Goal: Task Accomplishment & Management: Complete application form

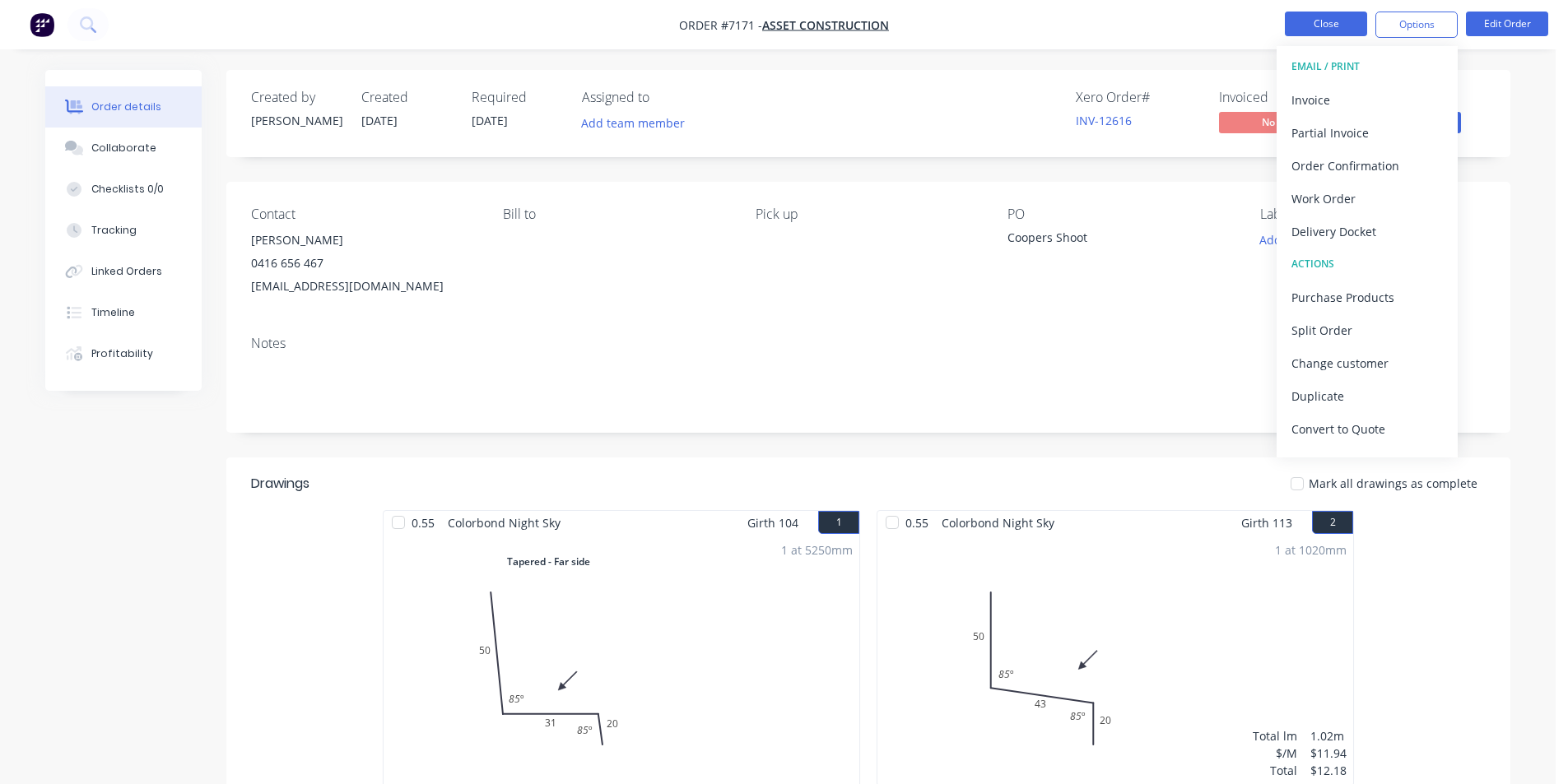
scroll to position [603, 0]
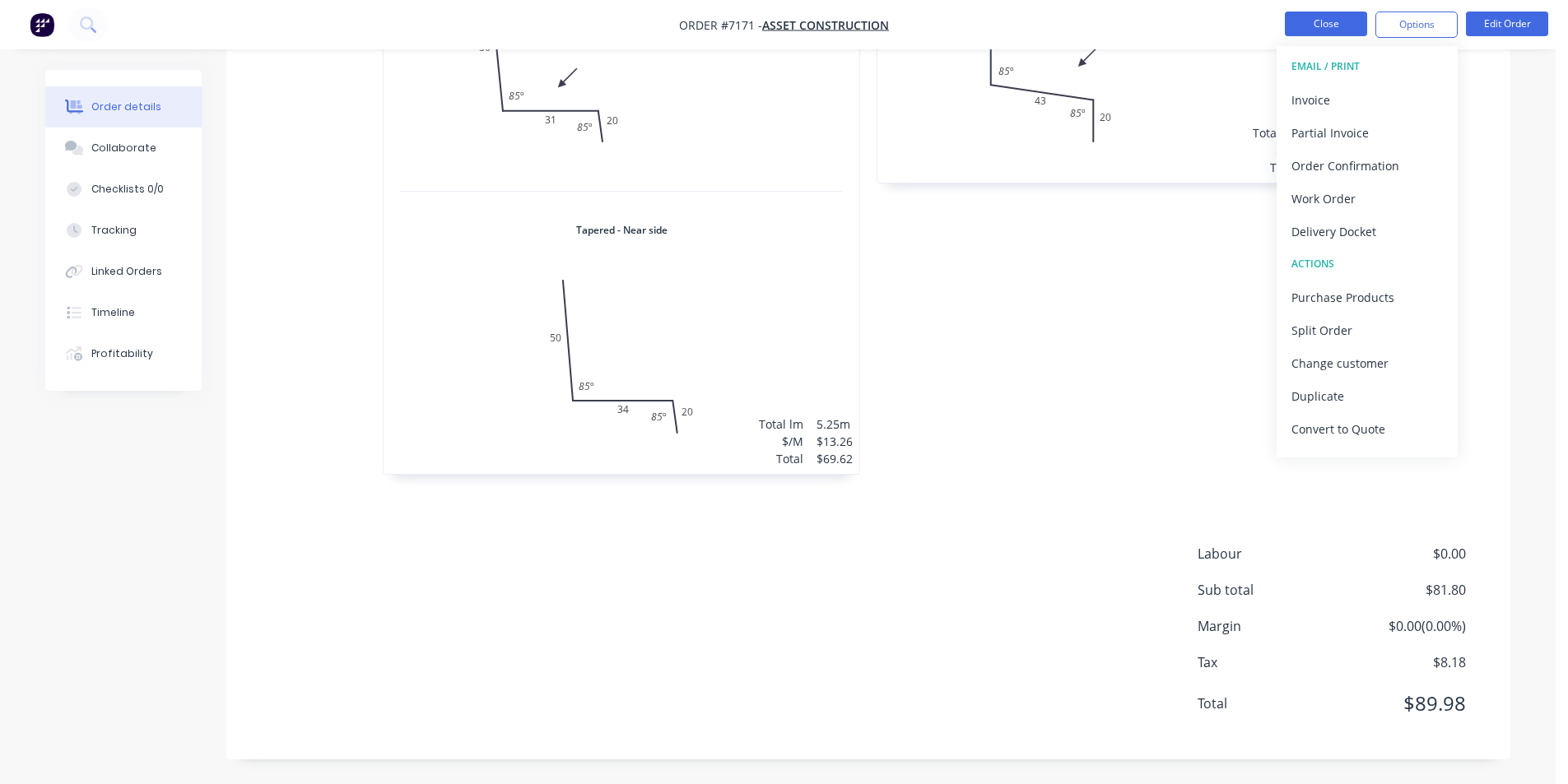
click at [1296, 18] on button "Close" at bounding box center [1325, 23] width 83 height 25
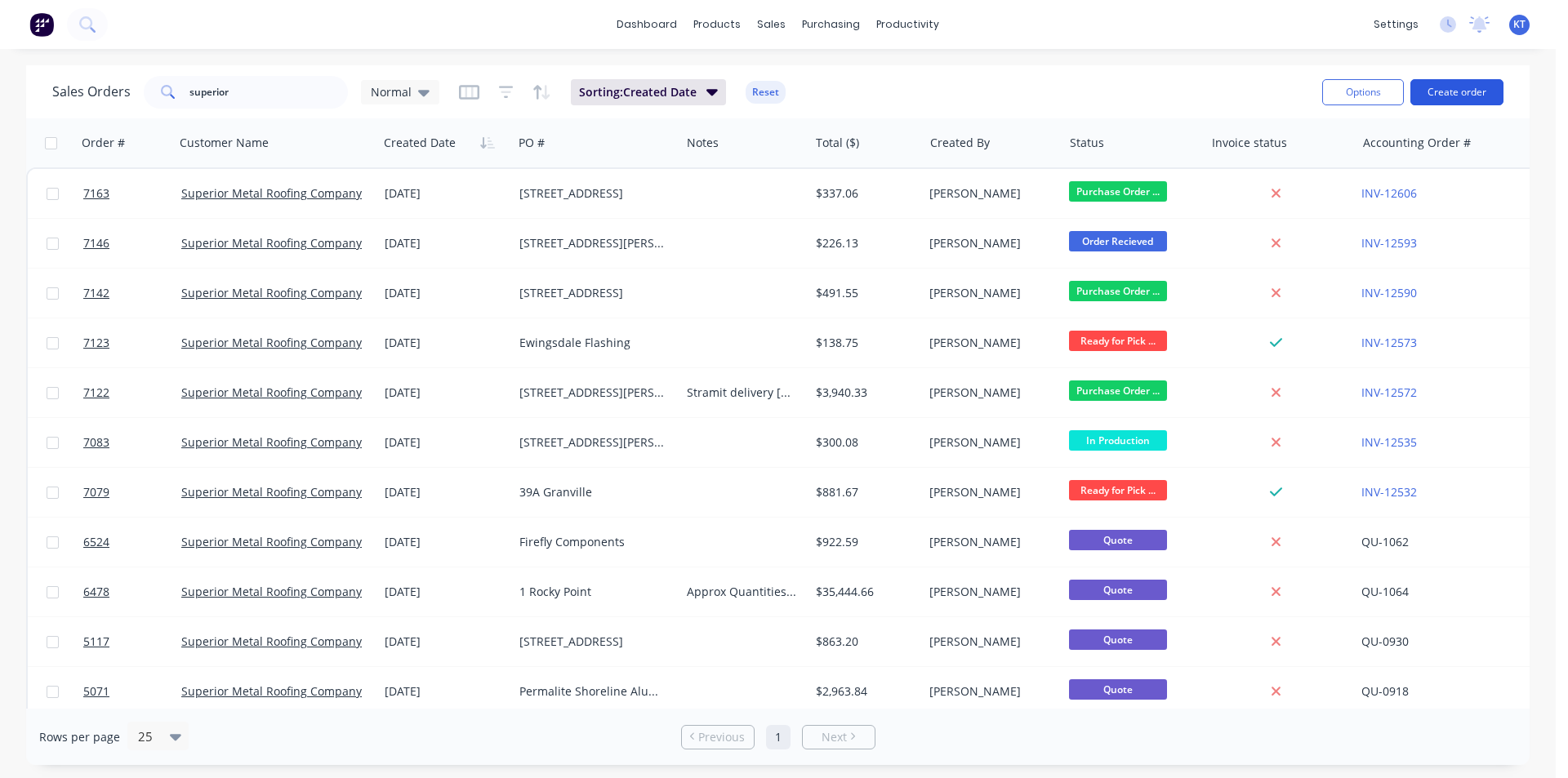
click at [1481, 96] on button "Create order" at bounding box center [1456, 92] width 93 height 26
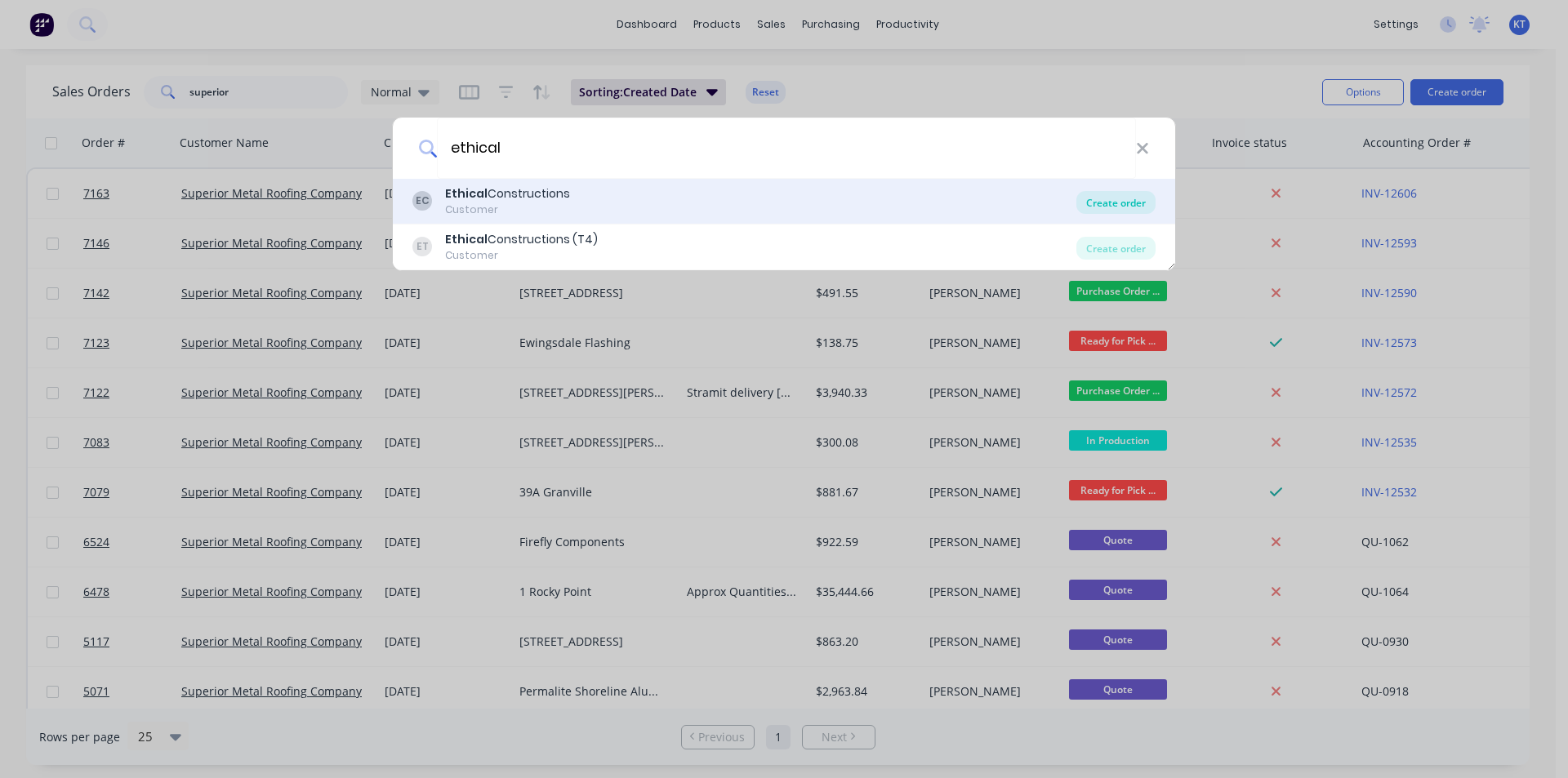
type input "ethical"
click at [1132, 194] on div "Create order" at bounding box center [1116, 202] width 79 height 23
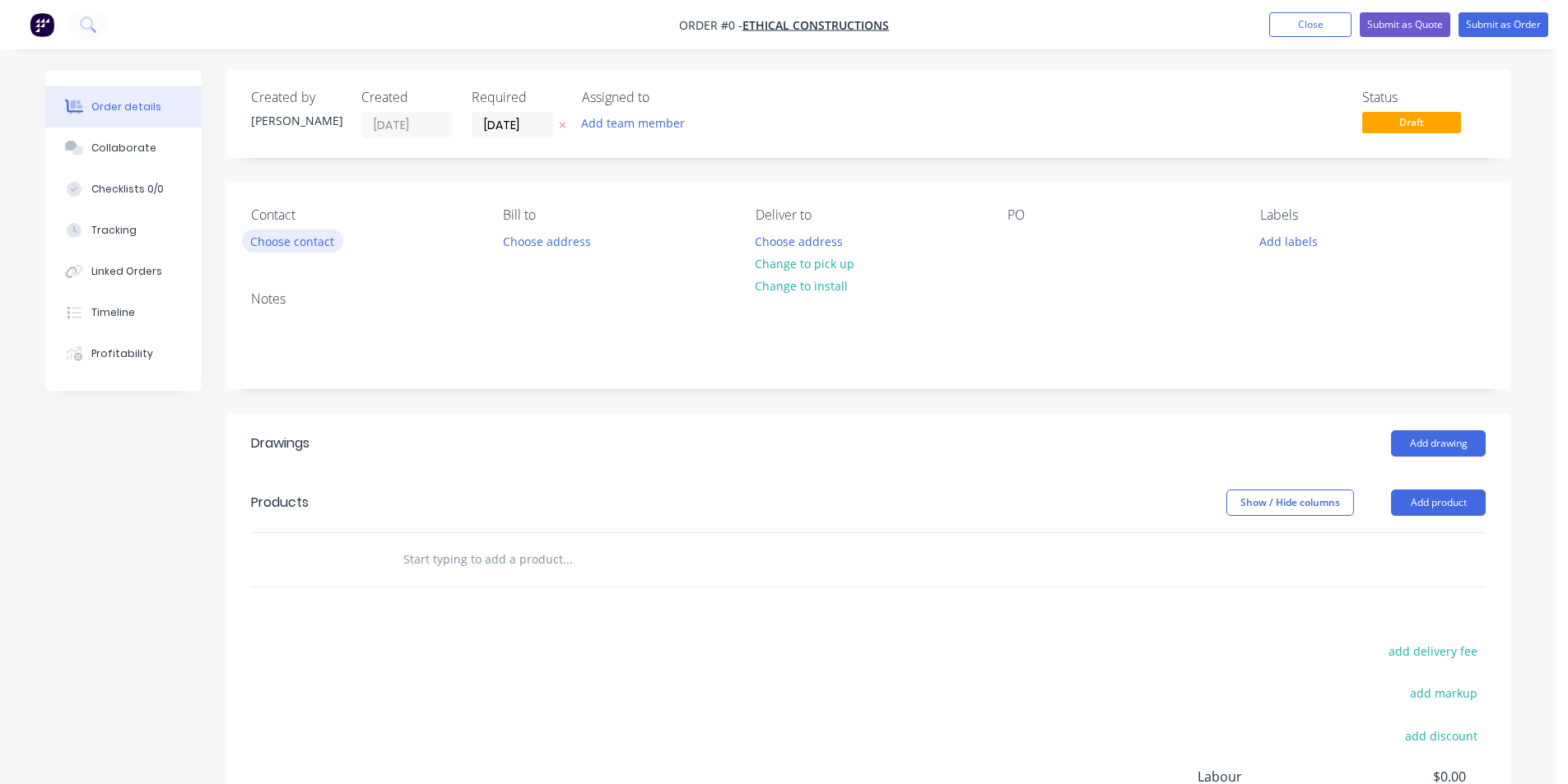
click at [279, 242] on button "Choose contact" at bounding box center [292, 241] width 101 height 22
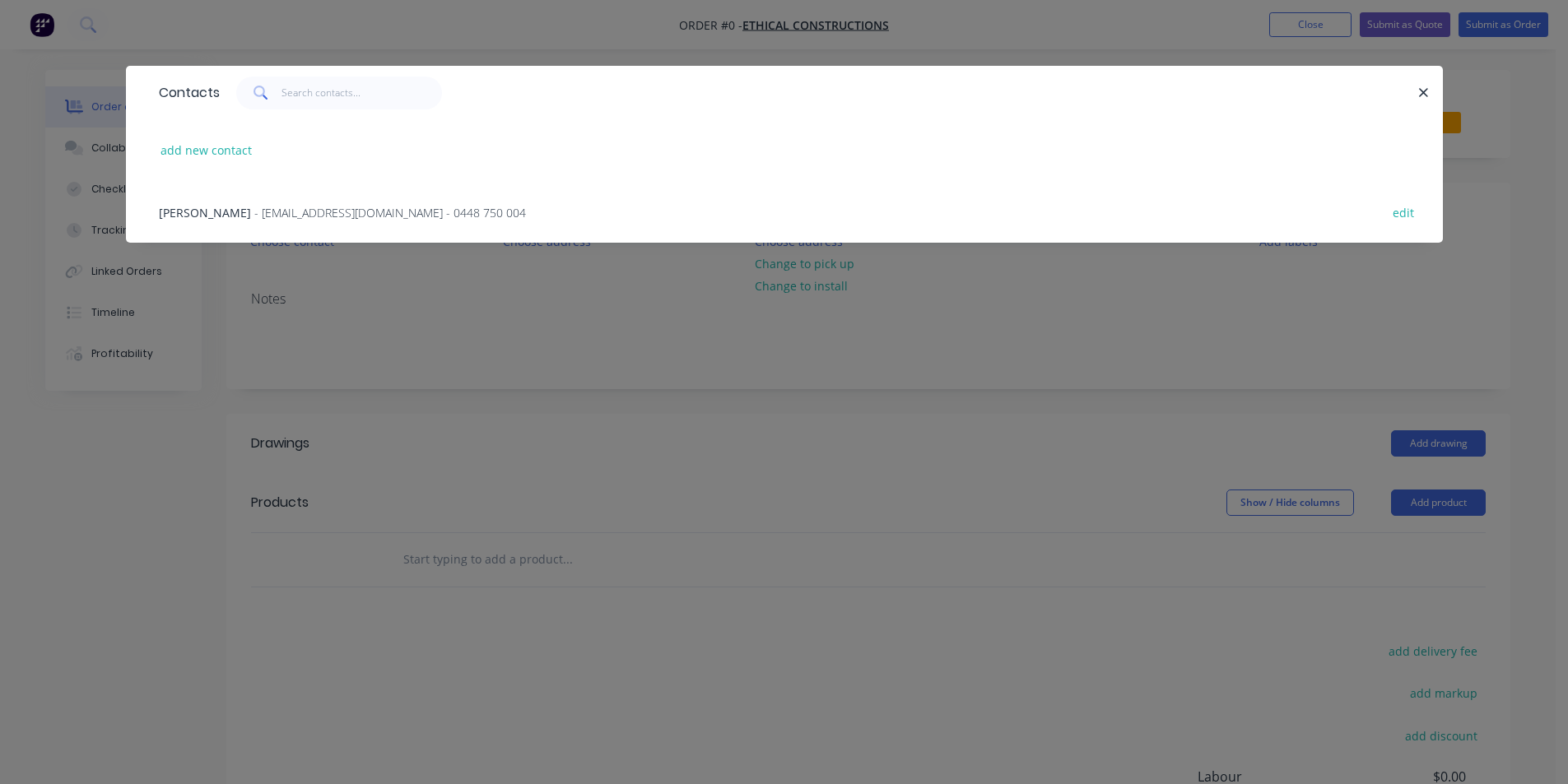
click at [288, 216] on span "- [EMAIL_ADDRESS][DOMAIN_NAME] - 0448 750 004" at bounding box center [390, 213] width 271 height 16
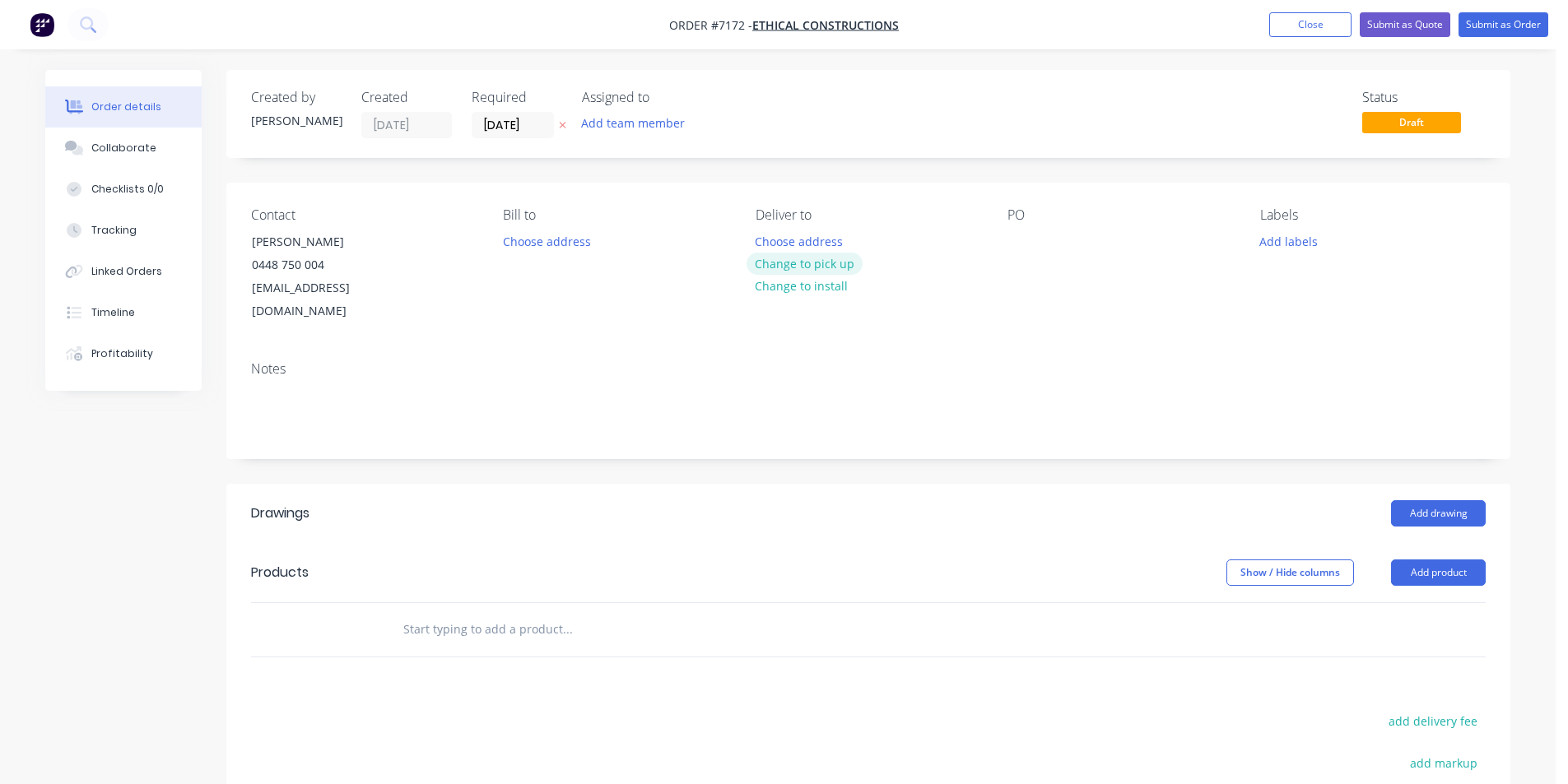
click at [837, 257] on button "Change to pick up" at bounding box center [805, 264] width 117 height 22
click at [1025, 252] on div at bounding box center [1021, 242] width 26 height 24
click at [1416, 500] on button "Add drawing" at bounding box center [1439, 513] width 95 height 26
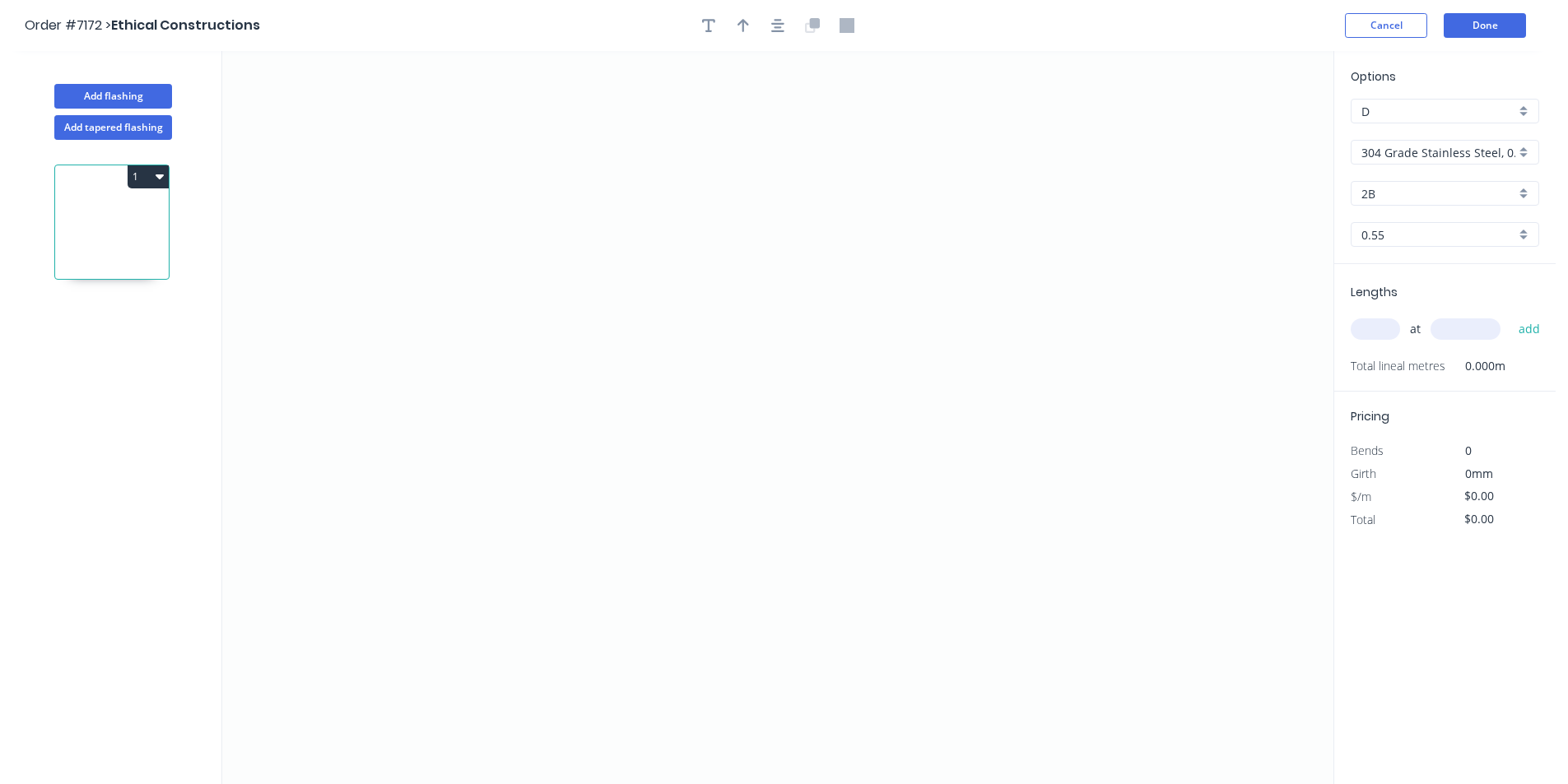
click at [1529, 149] on div "304 Grade Stainless Steel, 0.9mm Perforated Pattern 208 - 2mm hole" at bounding box center [1444, 152] width 189 height 25
click at [1405, 235] on div "Colorbond" at bounding box center [1444, 241] width 187 height 29
type input "Colorbond"
type input "Basalt"
click at [637, 280] on icon "0" at bounding box center [778, 417] width 1112 height 733
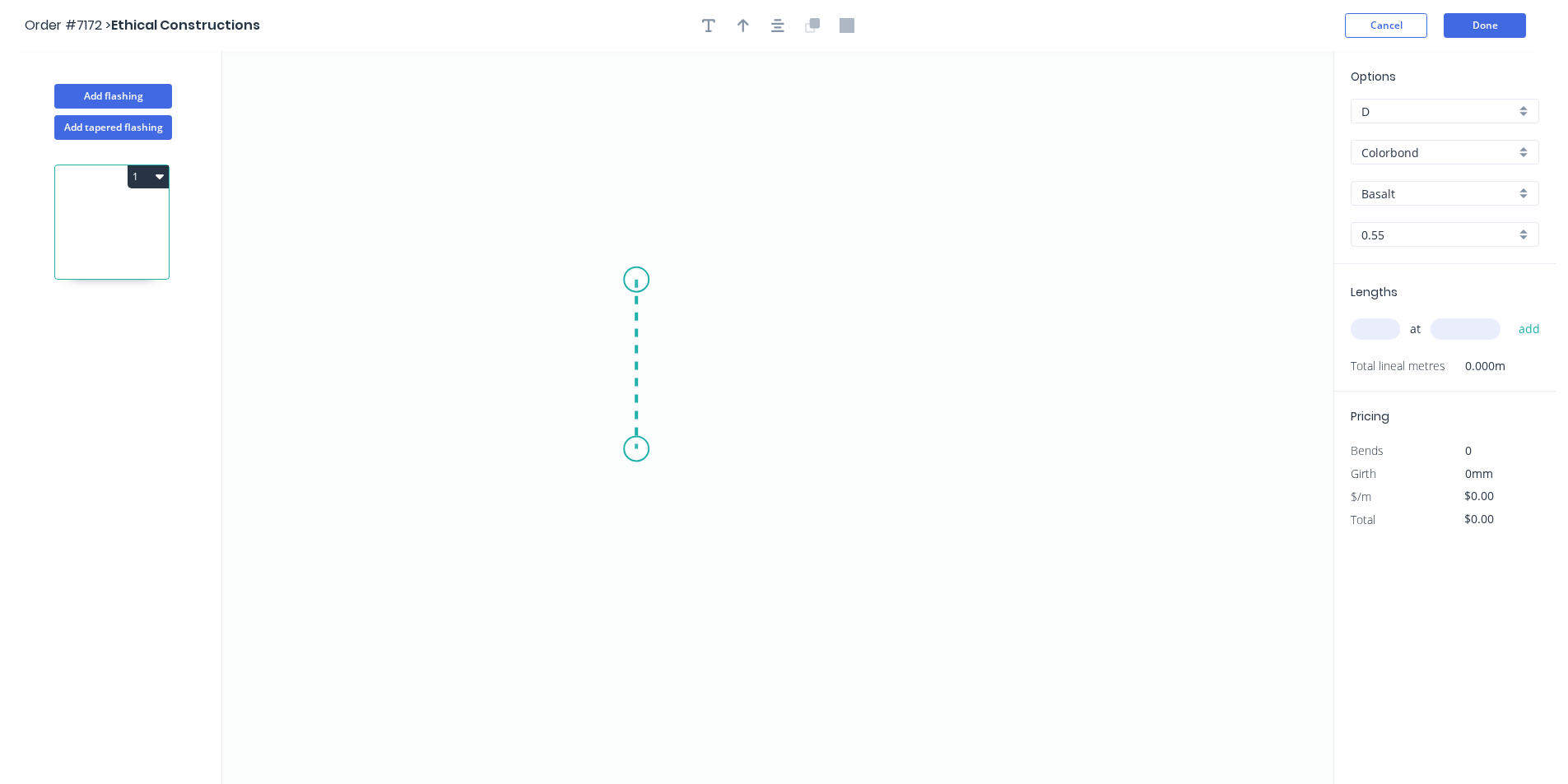
click at [628, 450] on icon "0" at bounding box center [778, 417] width 1112 height 733
click at [715, 443] on icon "0 ?" at bounding box center [778, 417] width 1112 height 733
click at [715, 475] on icon "0 ? ? ? º" at bounding box center [778, 417] width 1112 height 733
click at [716, 453] on circle at bounding box center [714, 448] width 25 height 25
click at [618, 368] on rect at bounding box center [611, 358] width 33 height 23
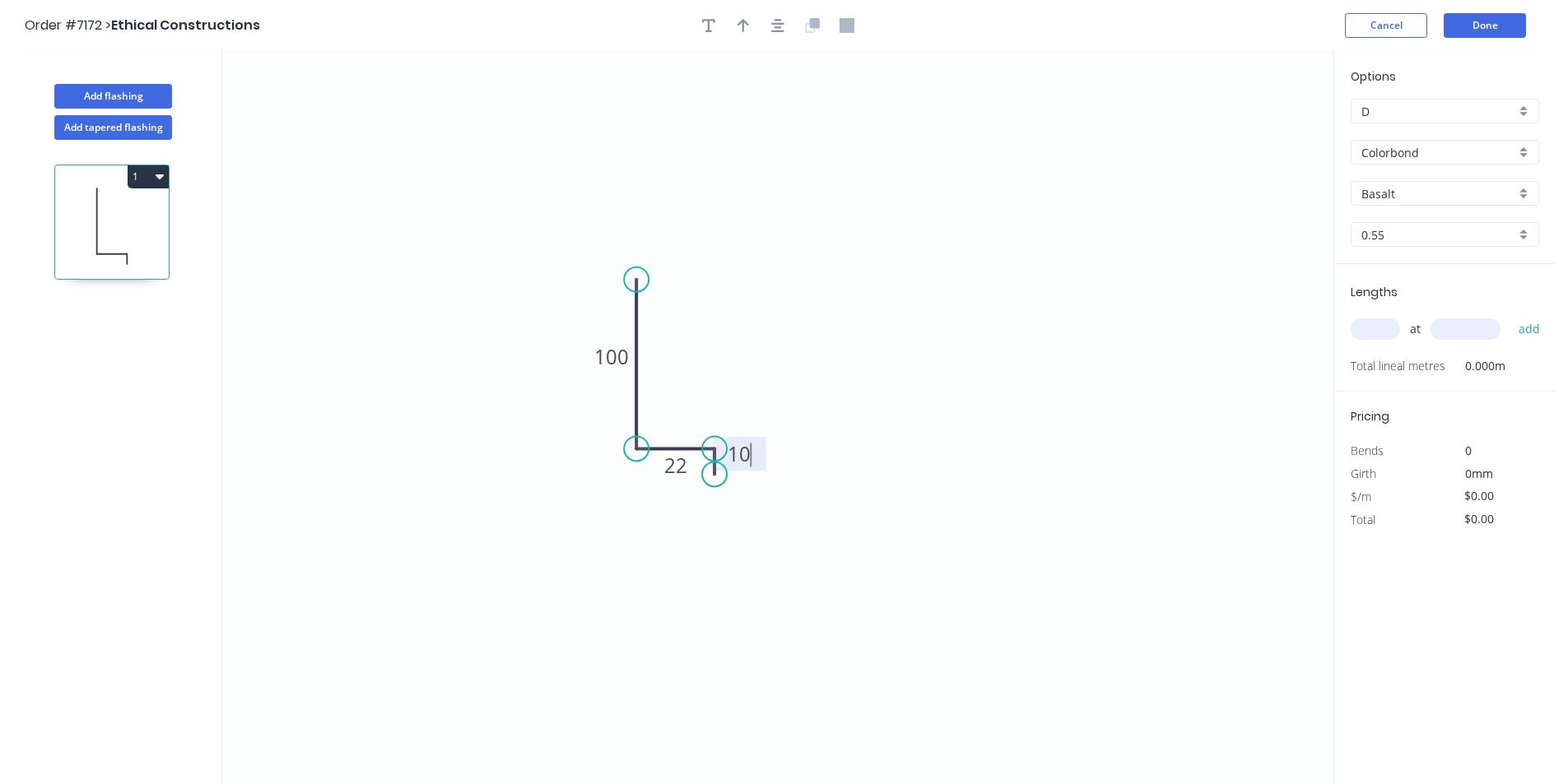
type input "$11.94"
click at [1377, 328] on input "text" at bounding box center [1375, 329] width 49 height 21
type input "1"
type input "2400"
click at [1510, 315] on button "add" at bounding box center [1530, 329] width 39 height 28
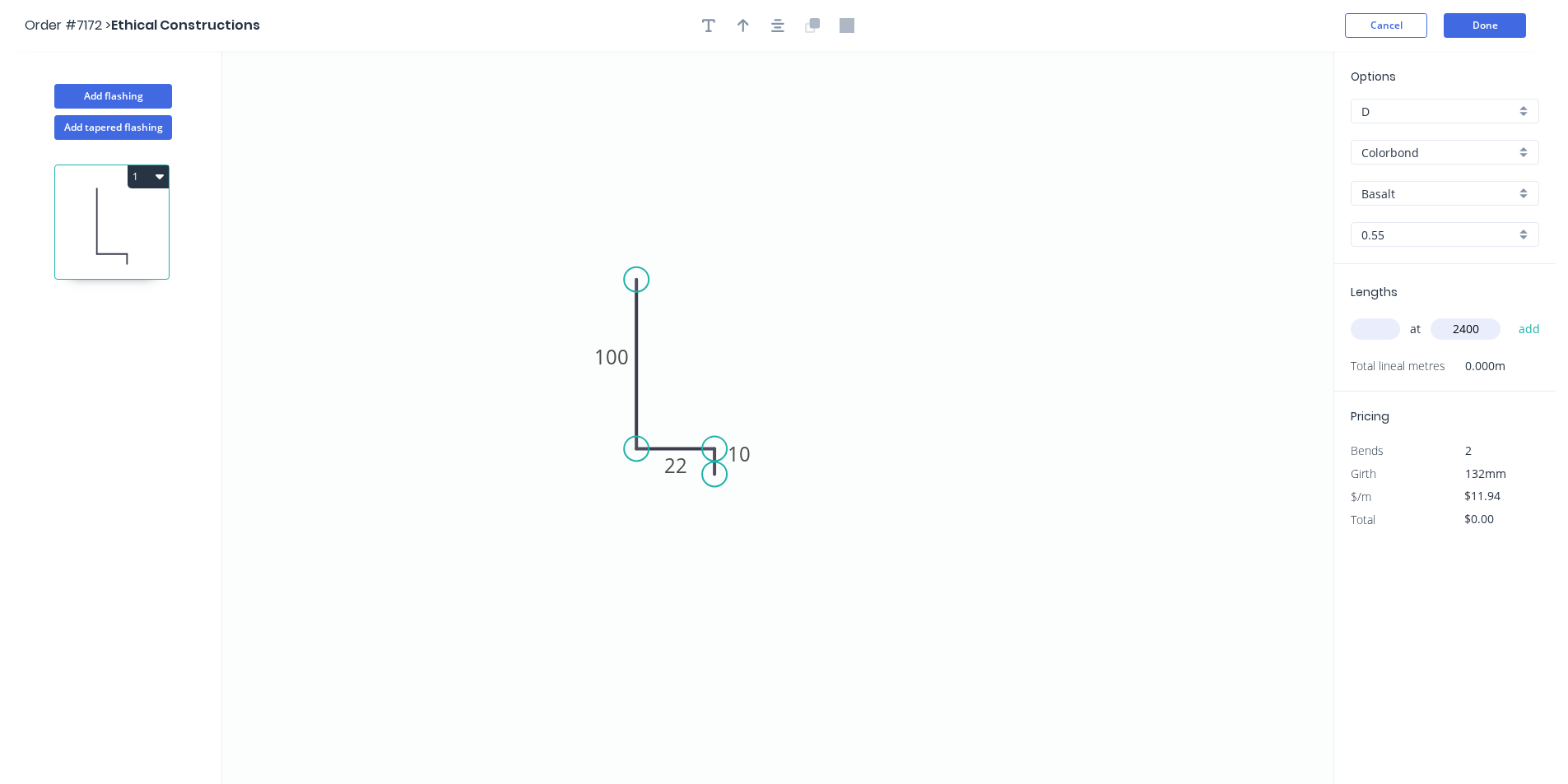
type input "$28.66"
type input "1"
type input "1500"
click at [1510, 315] on button "add" at bounding box center [1530, 329] width 39 height 28
type input "$46.57"
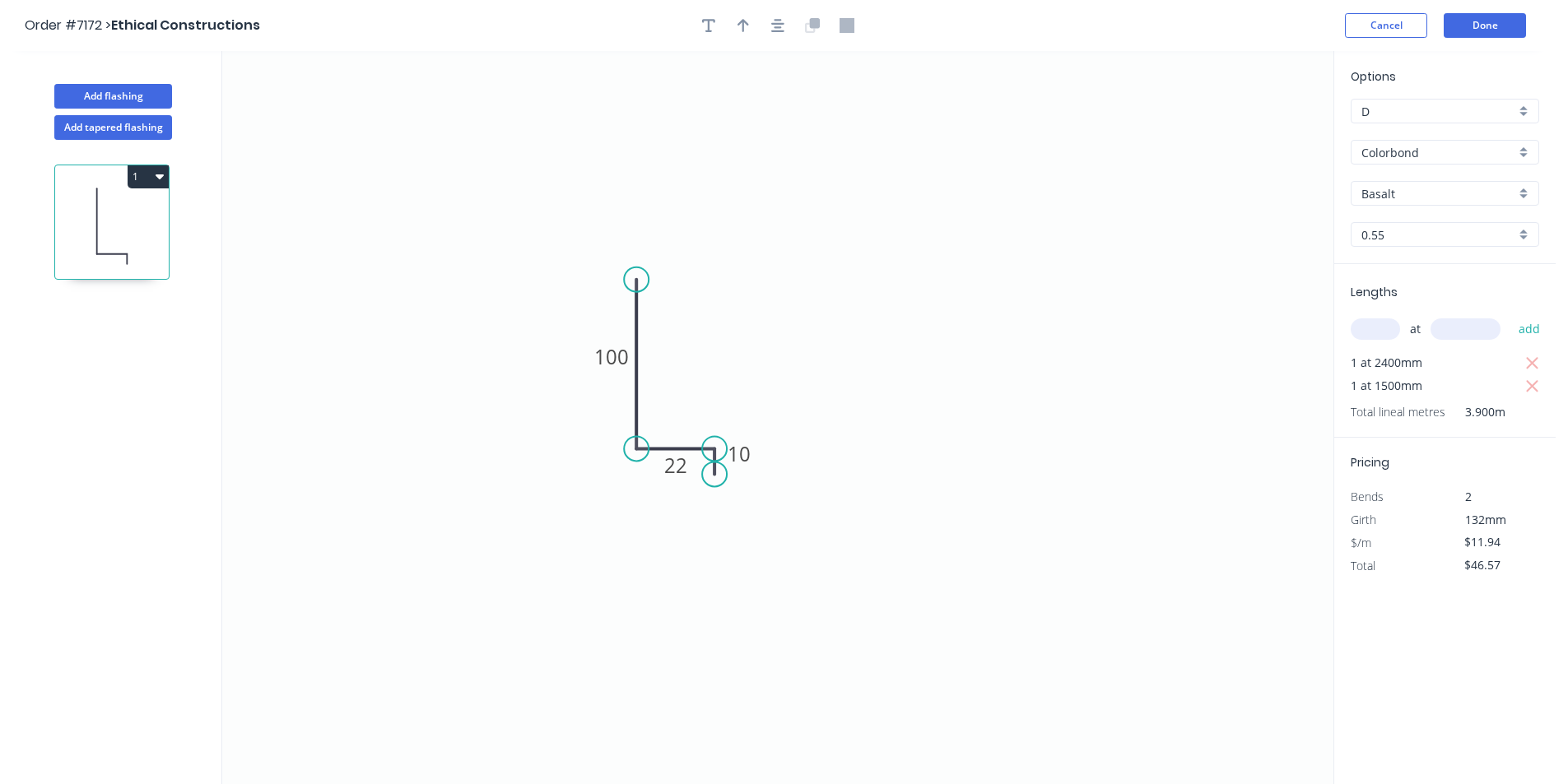
click at [1478, 192] on input "Basalt" at bounding box center [1439, 193] width 154 height 18
click at [1409, 346] on div "Night Sky" at bounding box center [1444, 352] width 187 height 29
type input "Night Sky"
click at [775, 26] on icon "button" at bounding box center [778, 25] width 13 height 13
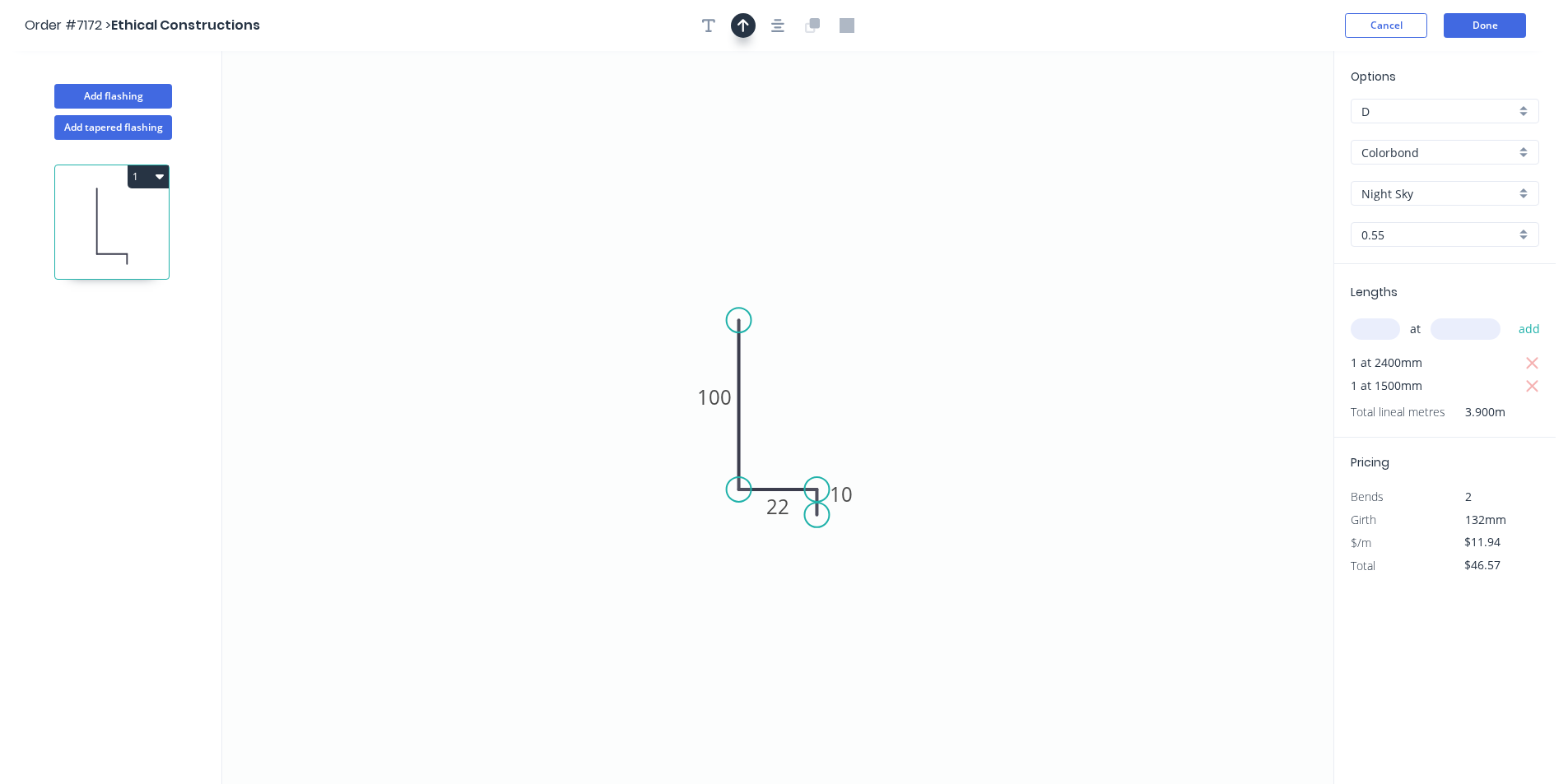
click at [733, 25] on button "button" at bounding box center [743, 25] width 25 height 25
click at [1252, 129] on icon at bounding box center [1250, 114] width 15 height 53
drag, startPoint x: 1252, startPoint y: 129, endPoint x: 797, endPoint y: 397, distance: 528.1
click at [797, 397] on icon at bounding box center [810, 382] width 47 height 47
click at [1493, 28] on button "Done" at bounding box center [1484, 25] width 83 height 25
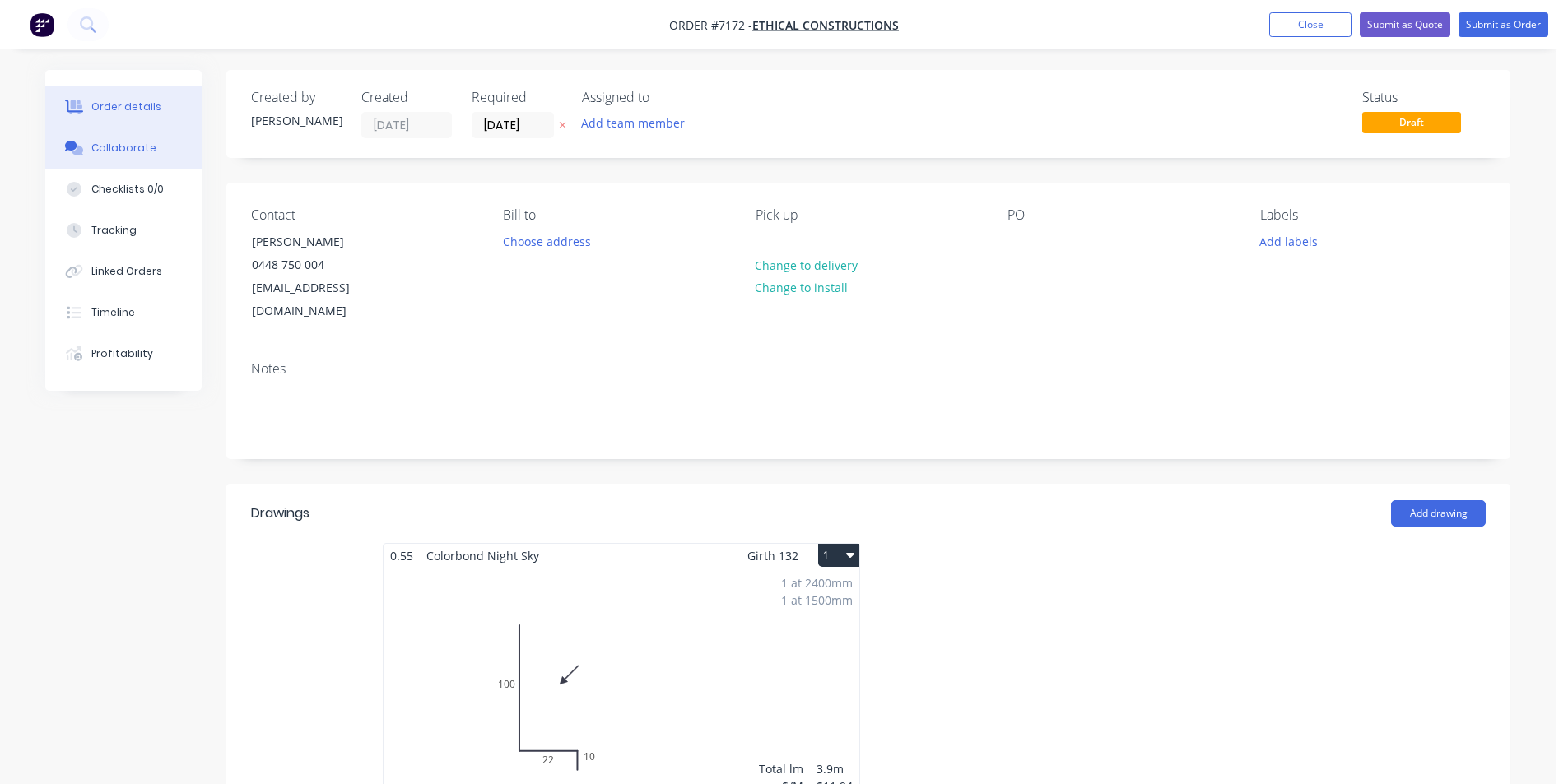
click at [103, 141] on div "Collaborate" at bounding box center [124, 148] width 65 height 15
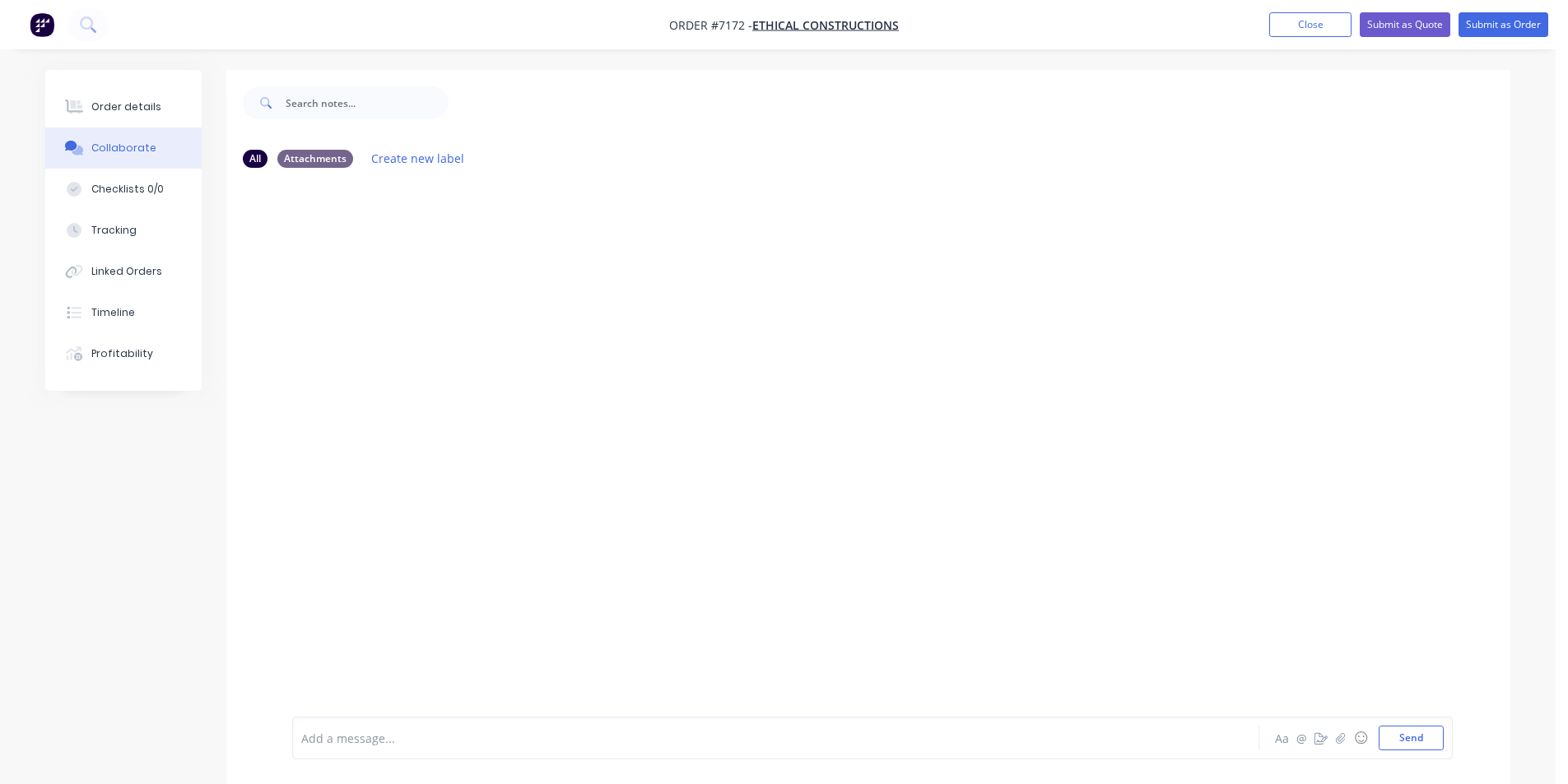
click at [1556, 772] on div at bounding box center [1556, 772] width 0 height 0
click at [1342, 738] on icon "button" at bounding box center [1340, 738] width 10 height 11
click at [1423, 739] on button "Send" at bounding box center [1411, 738] width 65 height 25
drag, startPoint x: 69, startPoint y: 91, endPoint x: 86, endPoint y: 95, distance: 17.5
click at [69, 91] on button "Order details" at bounding box center [124, 107] width 156 height 41
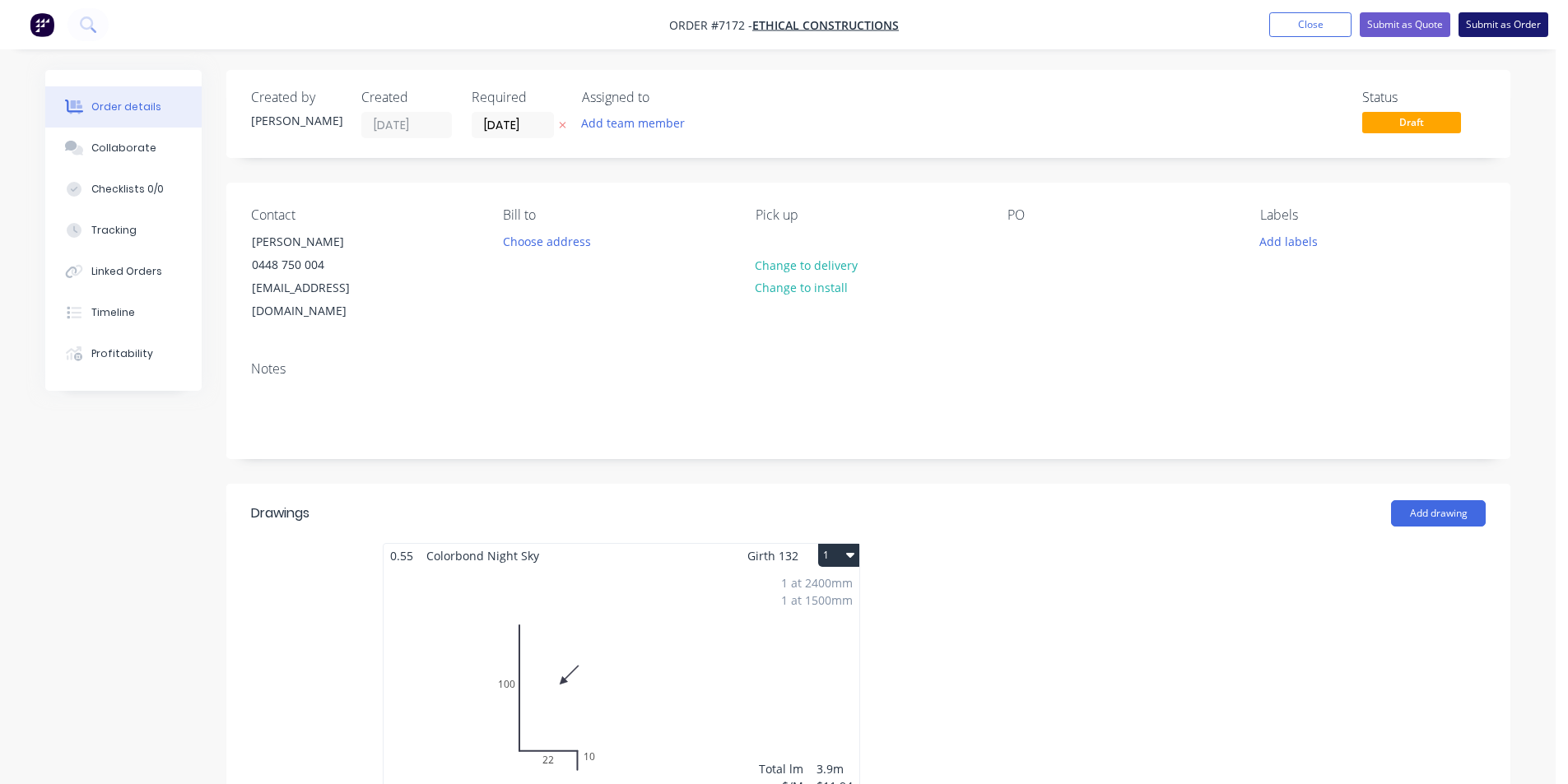
click at [1504, 30] on button "Submit as Order" at bounding box center [1503, 24] width 90 height 25
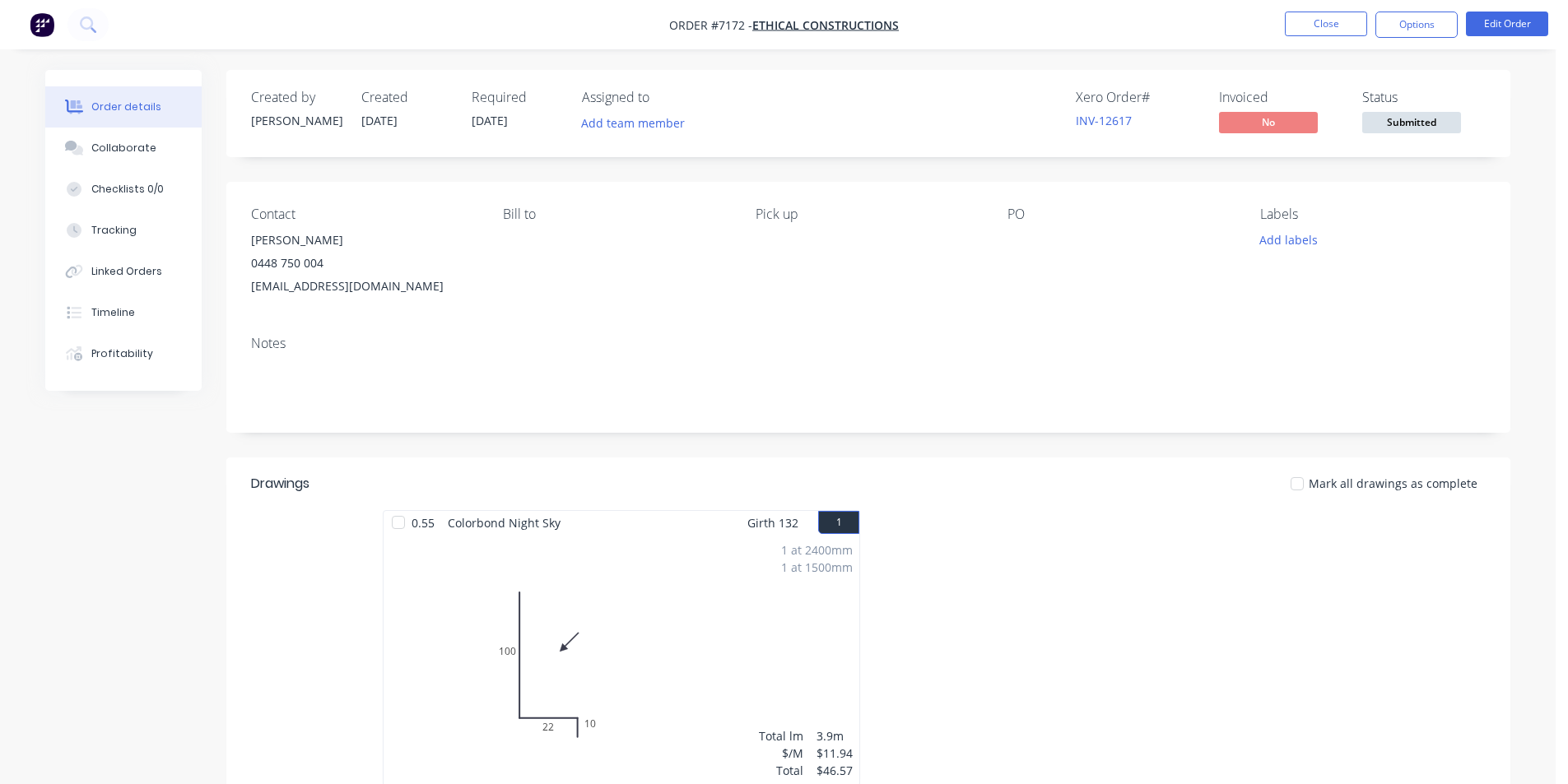
click at [1440, 125] on span "Submitted" at bounding box center [1412, 122] width 99 height 20
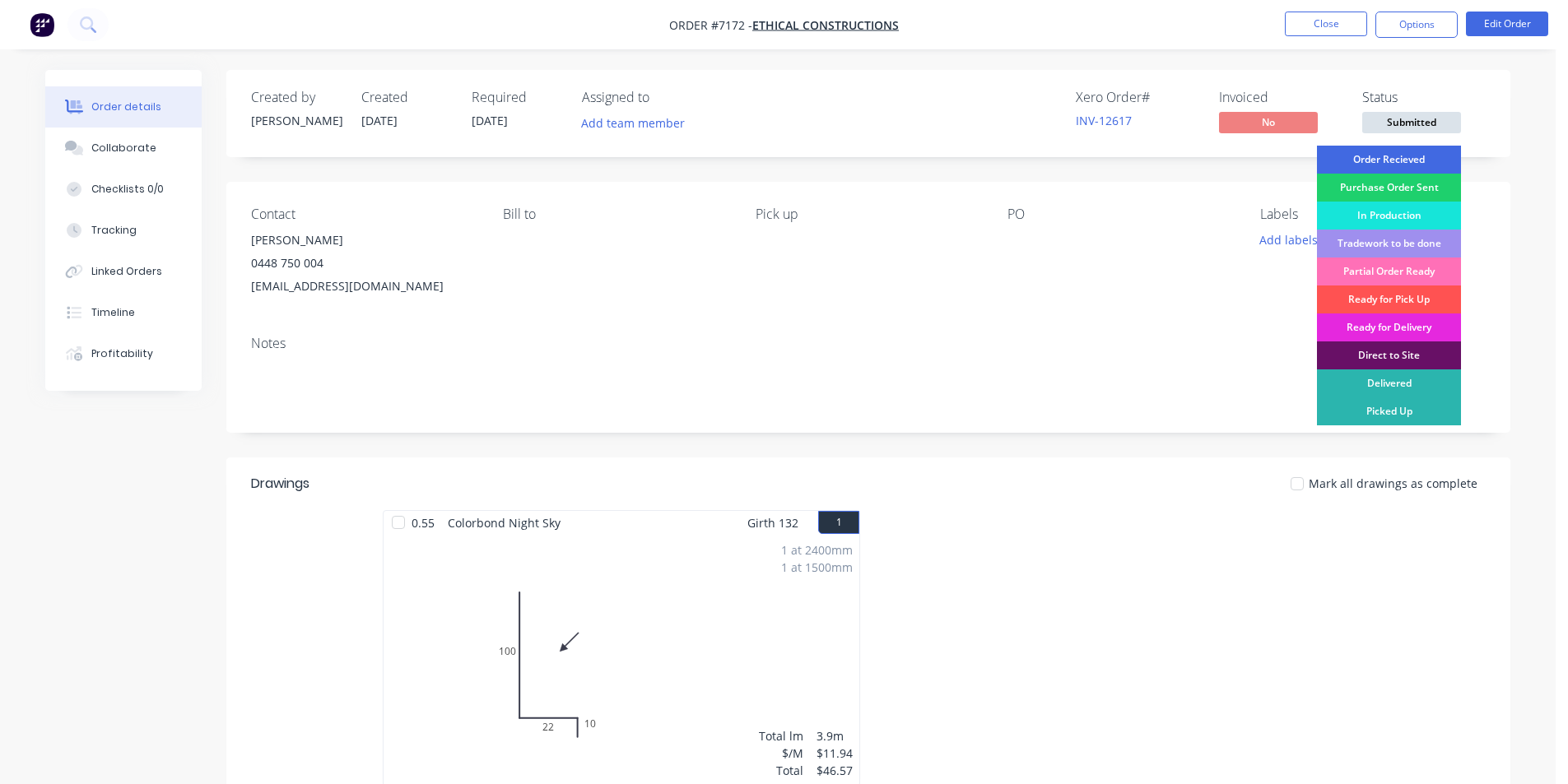
click at [1420, 151] on div "Order Recieved" at bounding box center [1389, 160] width 144 height 28
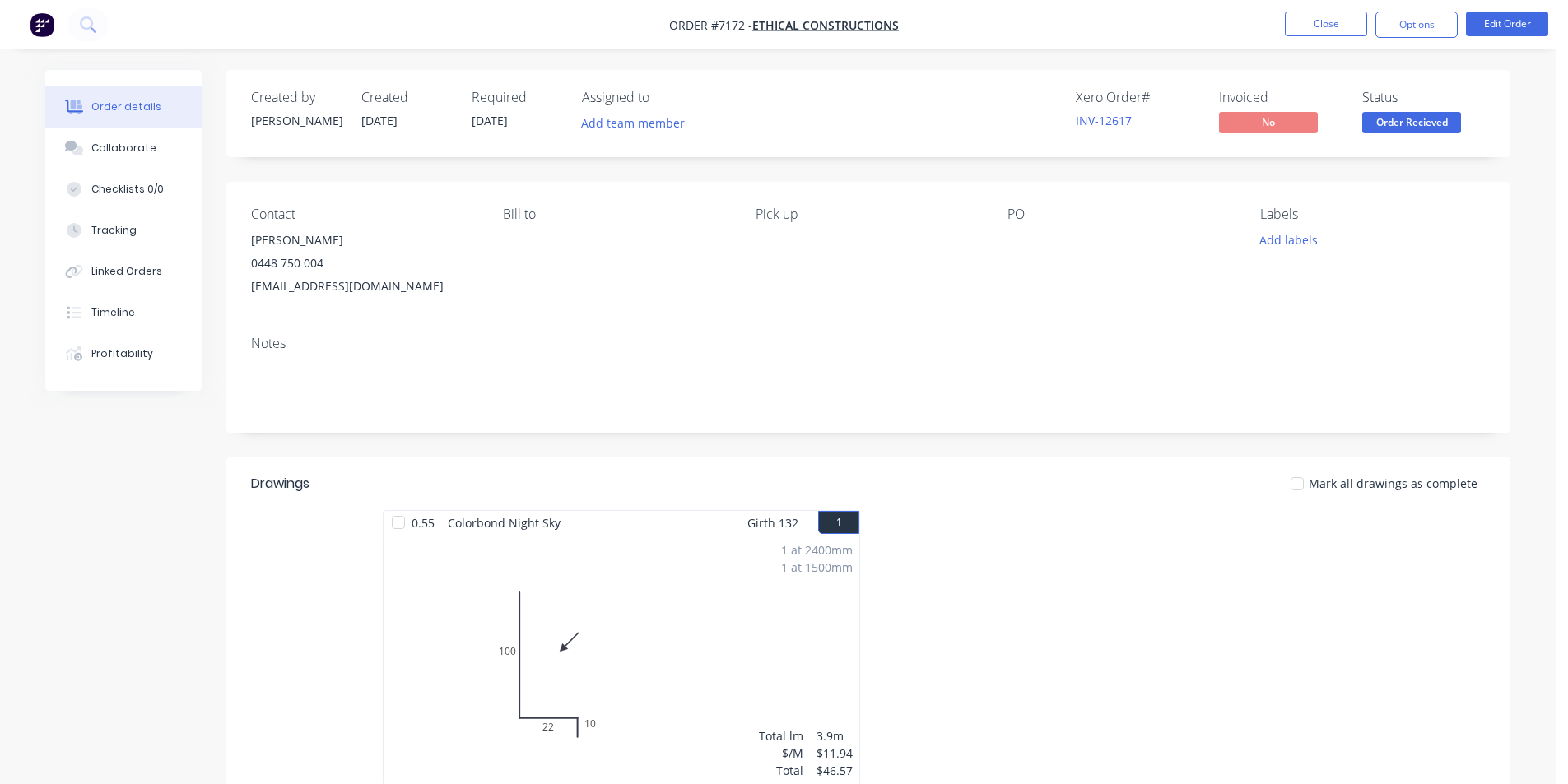
click at [1400, 41] on nav "Order #7172 - Ethical Constructions Close Options Edit Order" at bounding box center [784, 24] width 1568 height 49
click at [1400, 24] on button "Options" at bounding box center [1416, 24] width 83 height 26
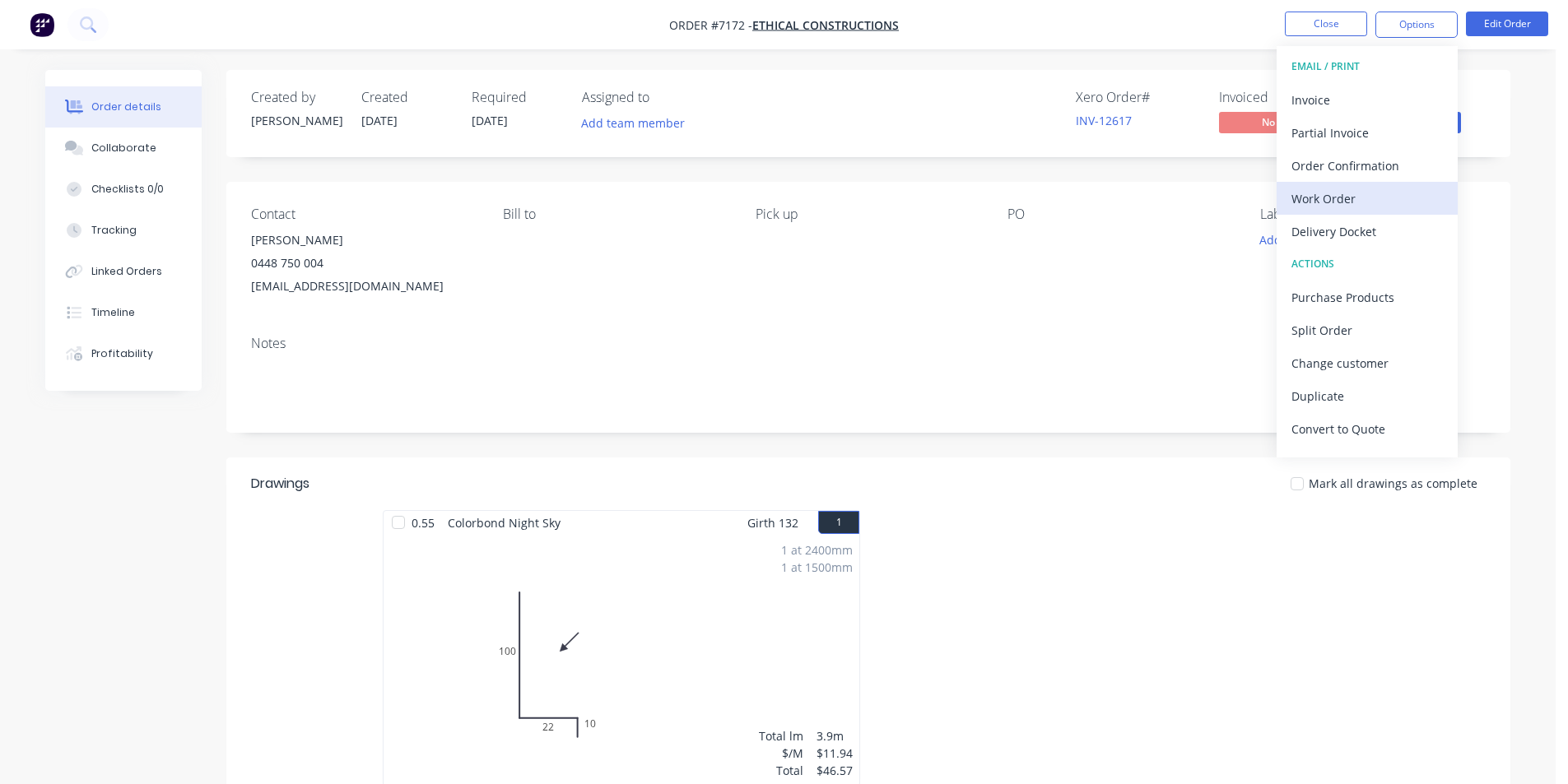
click at [1361, 189] on div "Work Order" at bounding box center [1366, 199] width 152 height 24
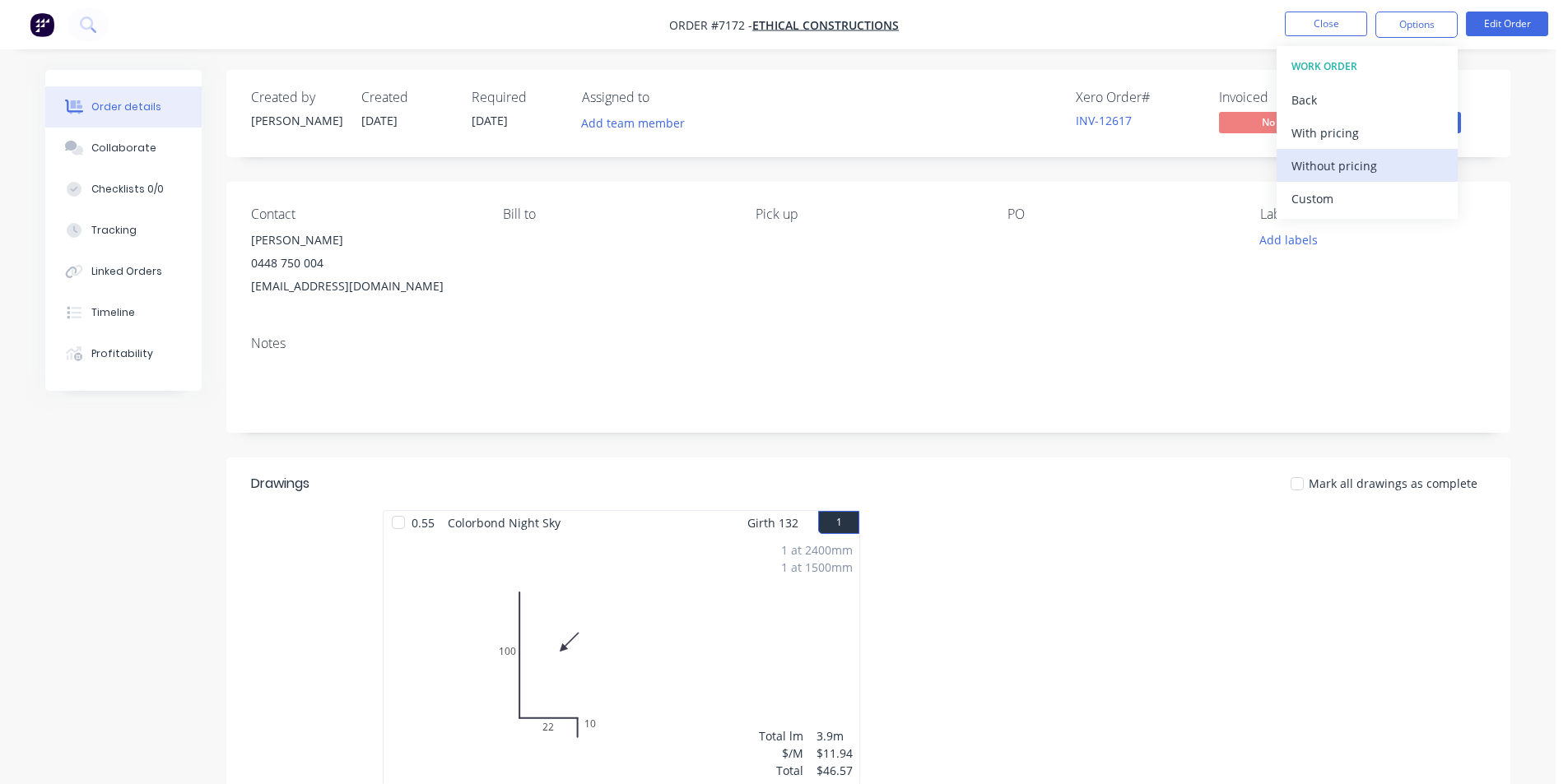
click at [1360, 163] on div "Without pricing" at bounding box center [1366, 166] width 152 height 24
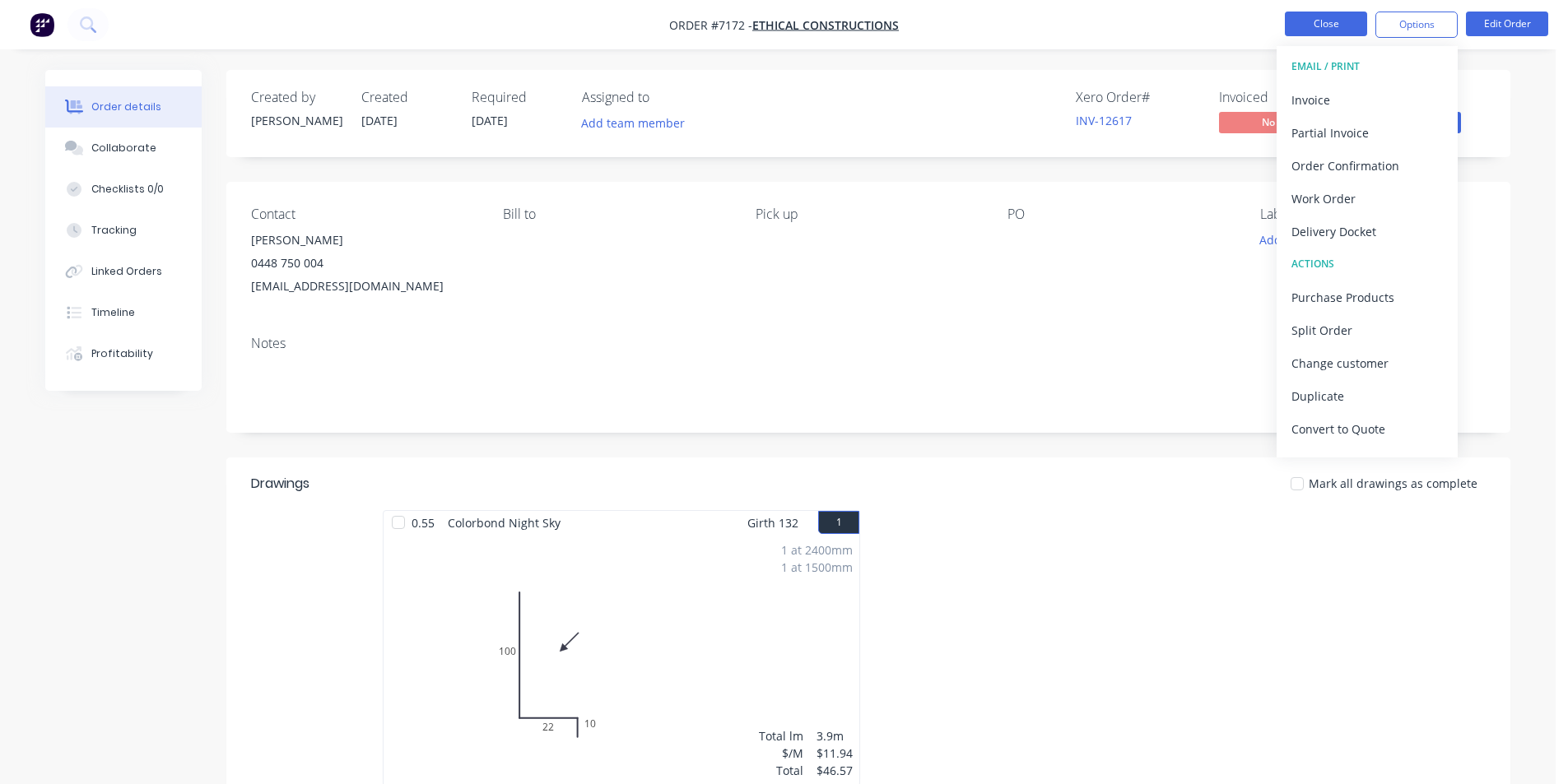
click at [1348, 22] on button "Close" at bounding box center [1325, 23] width 83 height 25
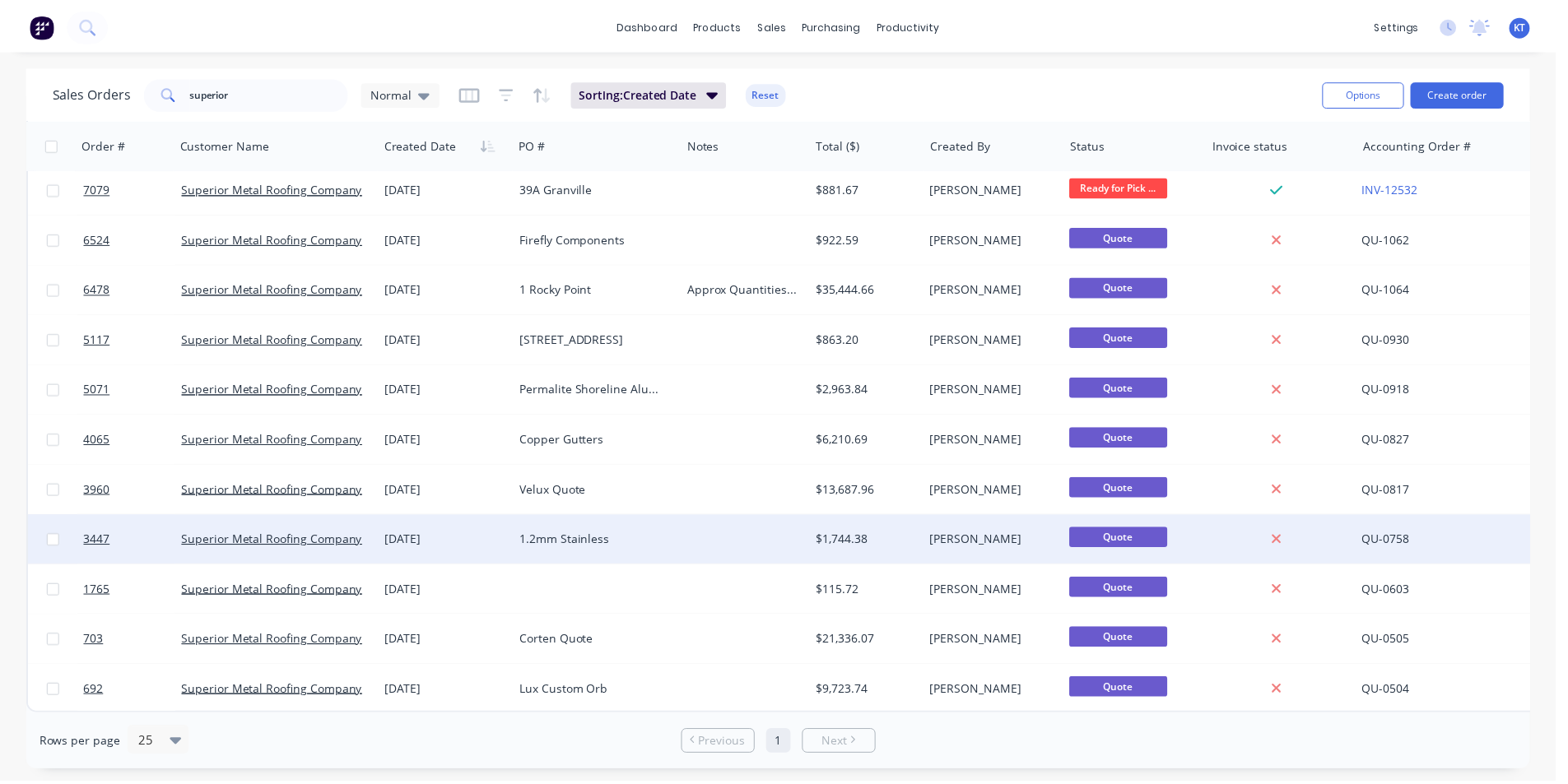
scroll to position [316, 0]
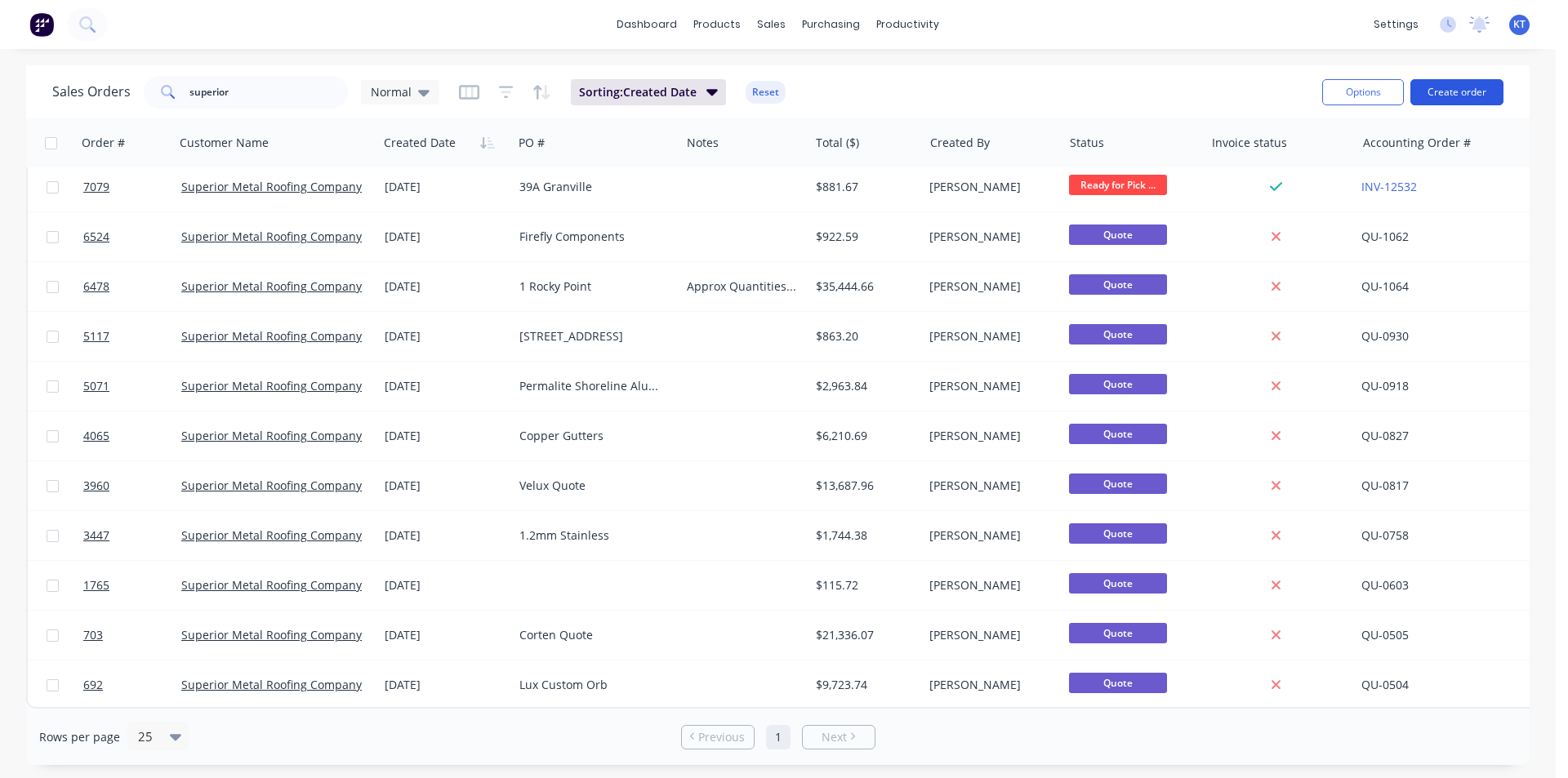
click at [1446, 101] on button "Create order" at bounding box center [1456, 92] width 93 height 26
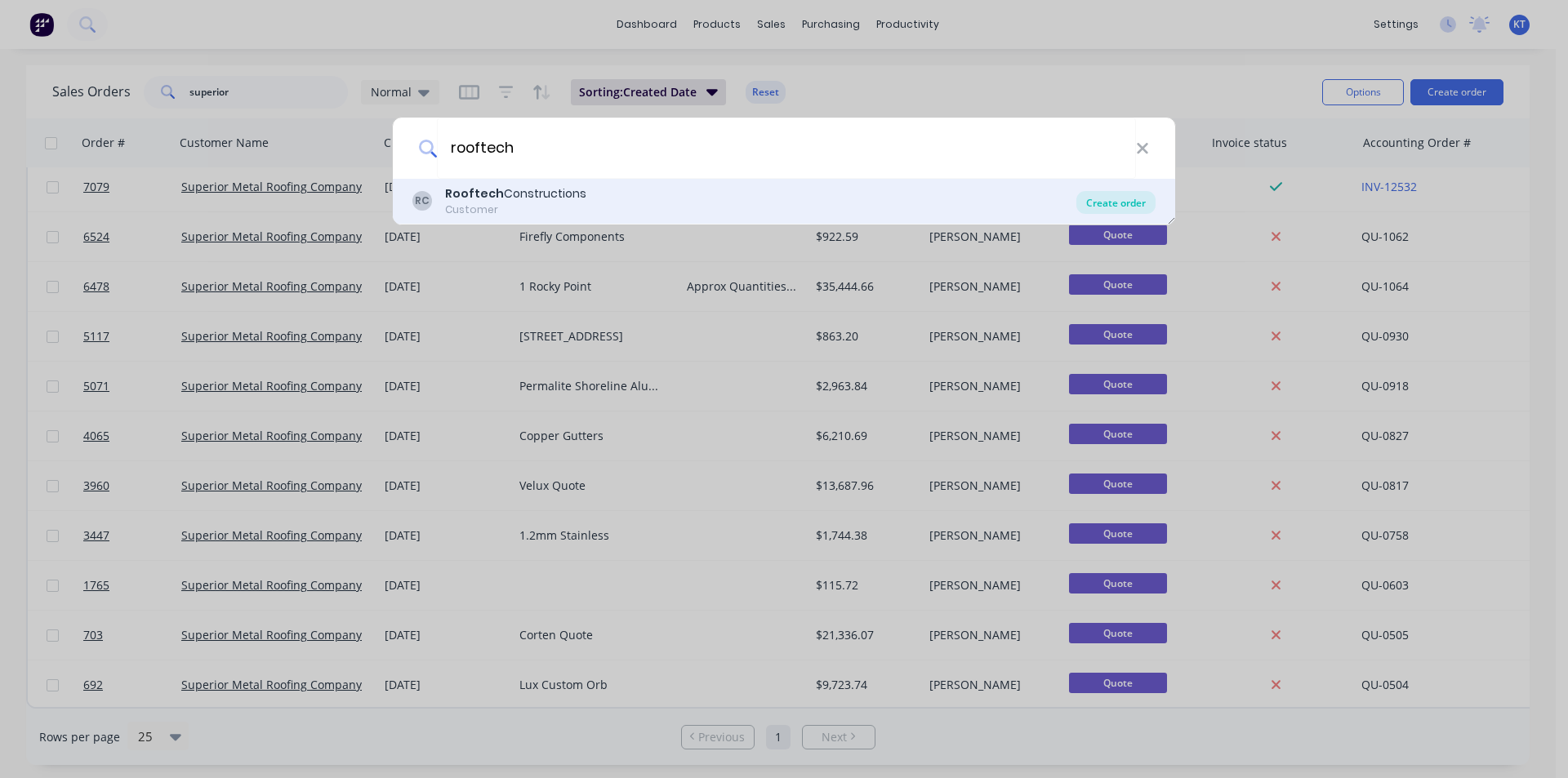
type input "rooftech"
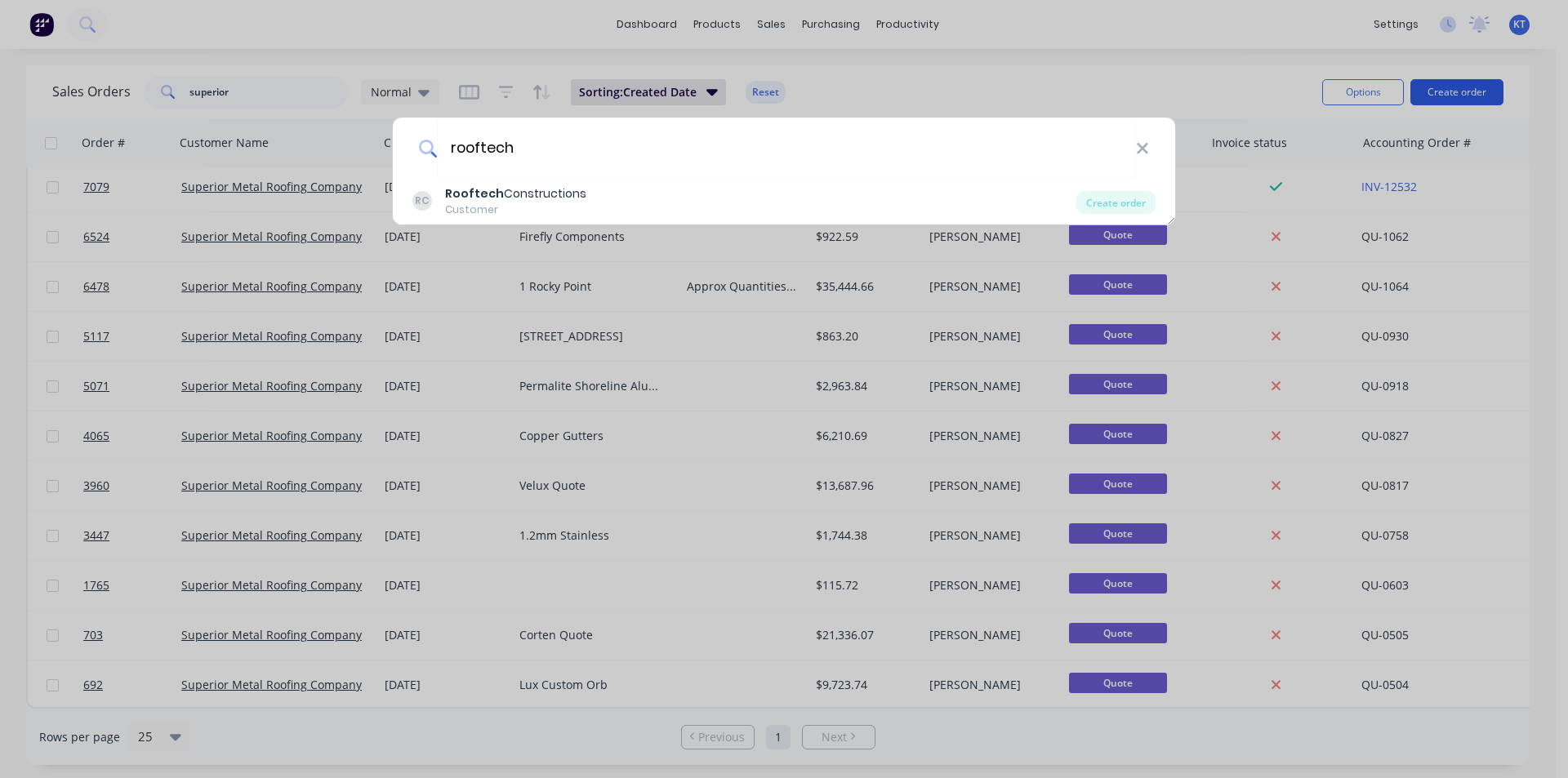
drag, startPoint x: 1115, startPoint y: 208, endPoint x: 1421, endPoint y: 88, distance: 328.7
click at [1114, 208] on div "Create order" at bounding box center [1116, 202] width 79 height 23
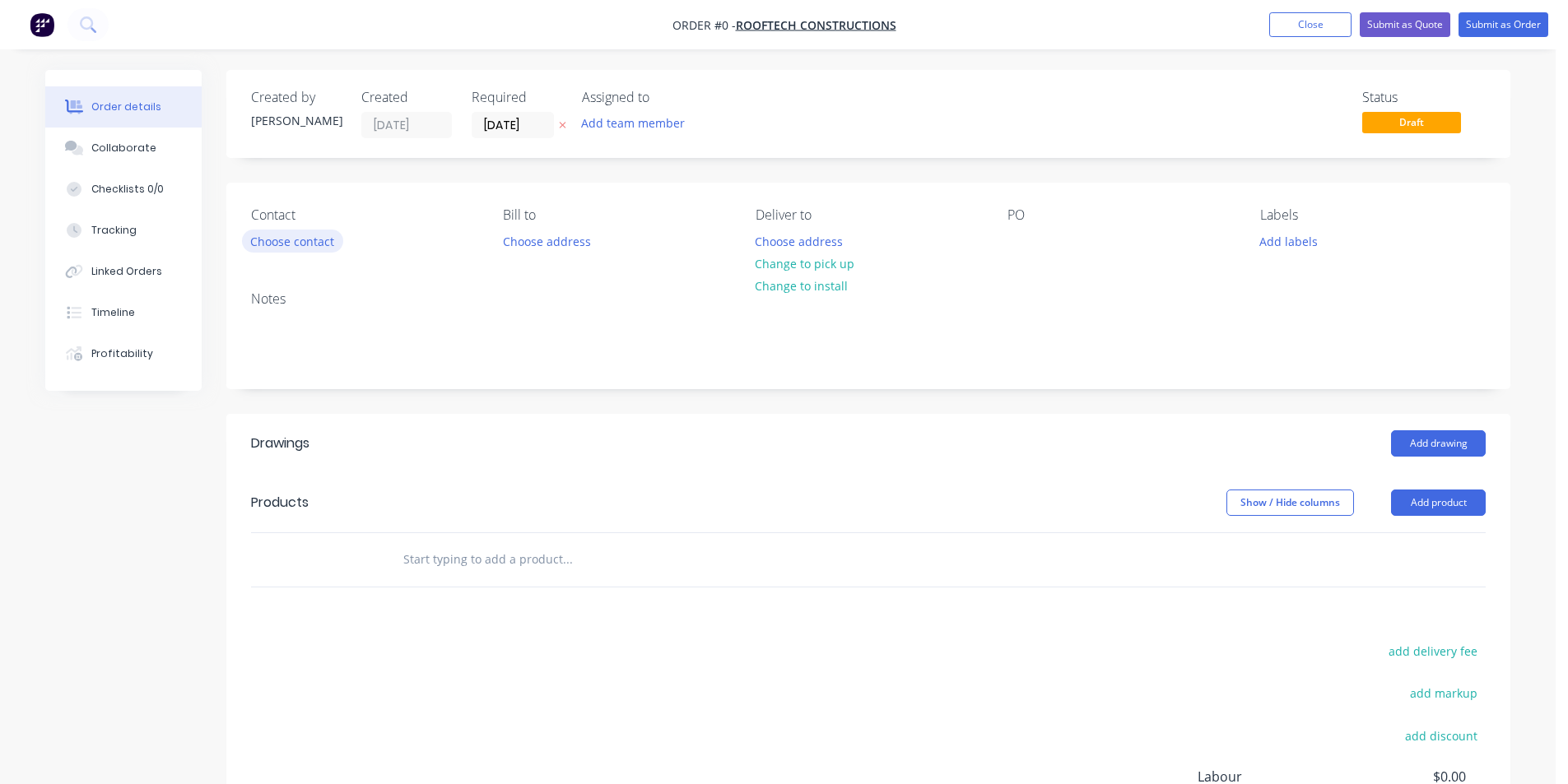
click at [325, 240] on button "Choose contact" at bounding box center [292, 241] width 101 height 22
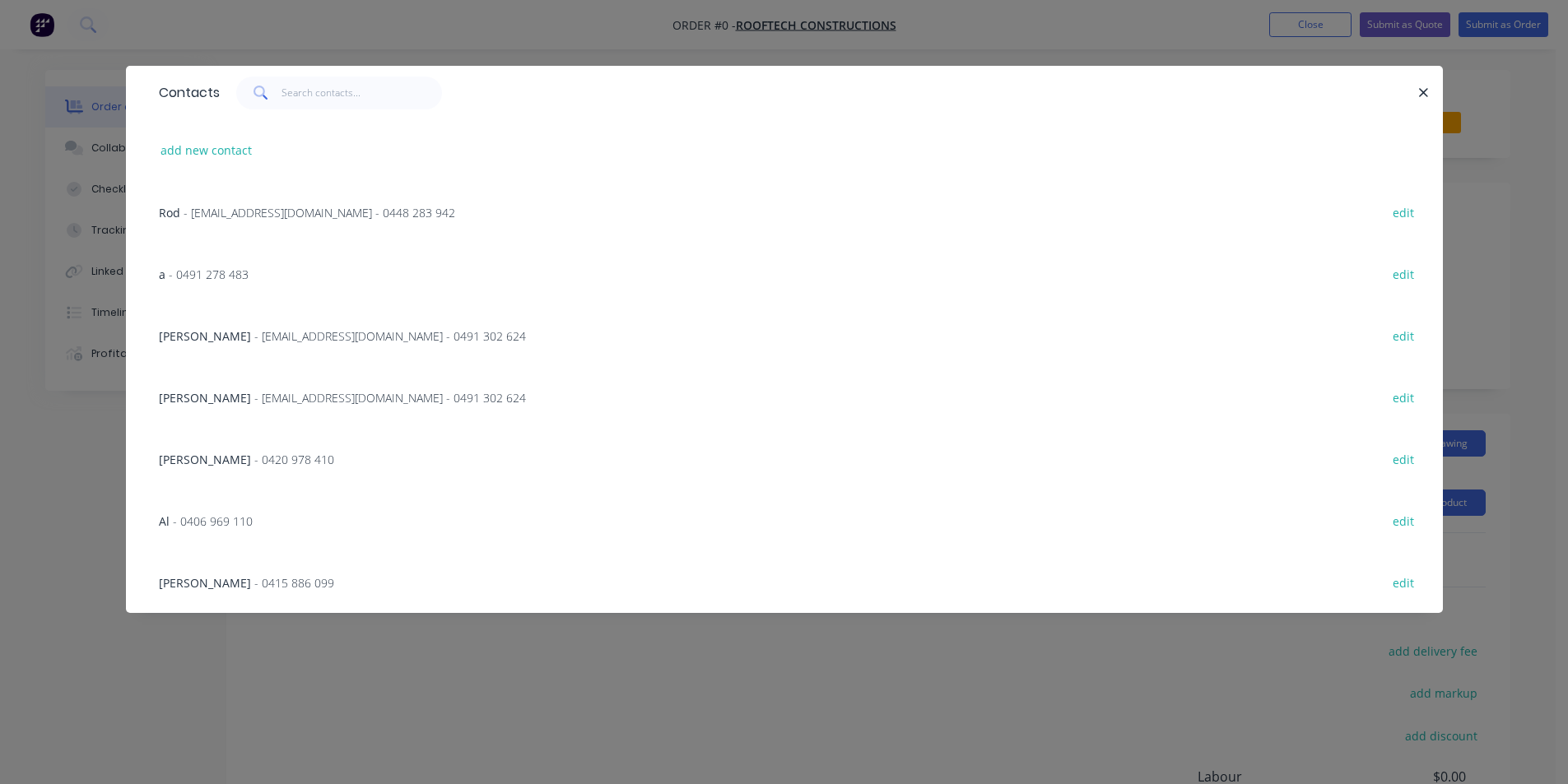
click at [344, 194] on div "Rod - [EMAIL_ADDRESS][DOMAIN_NAME] - 0448 283 942 edit" at bounding box center [784, 212] width 1268 height 61
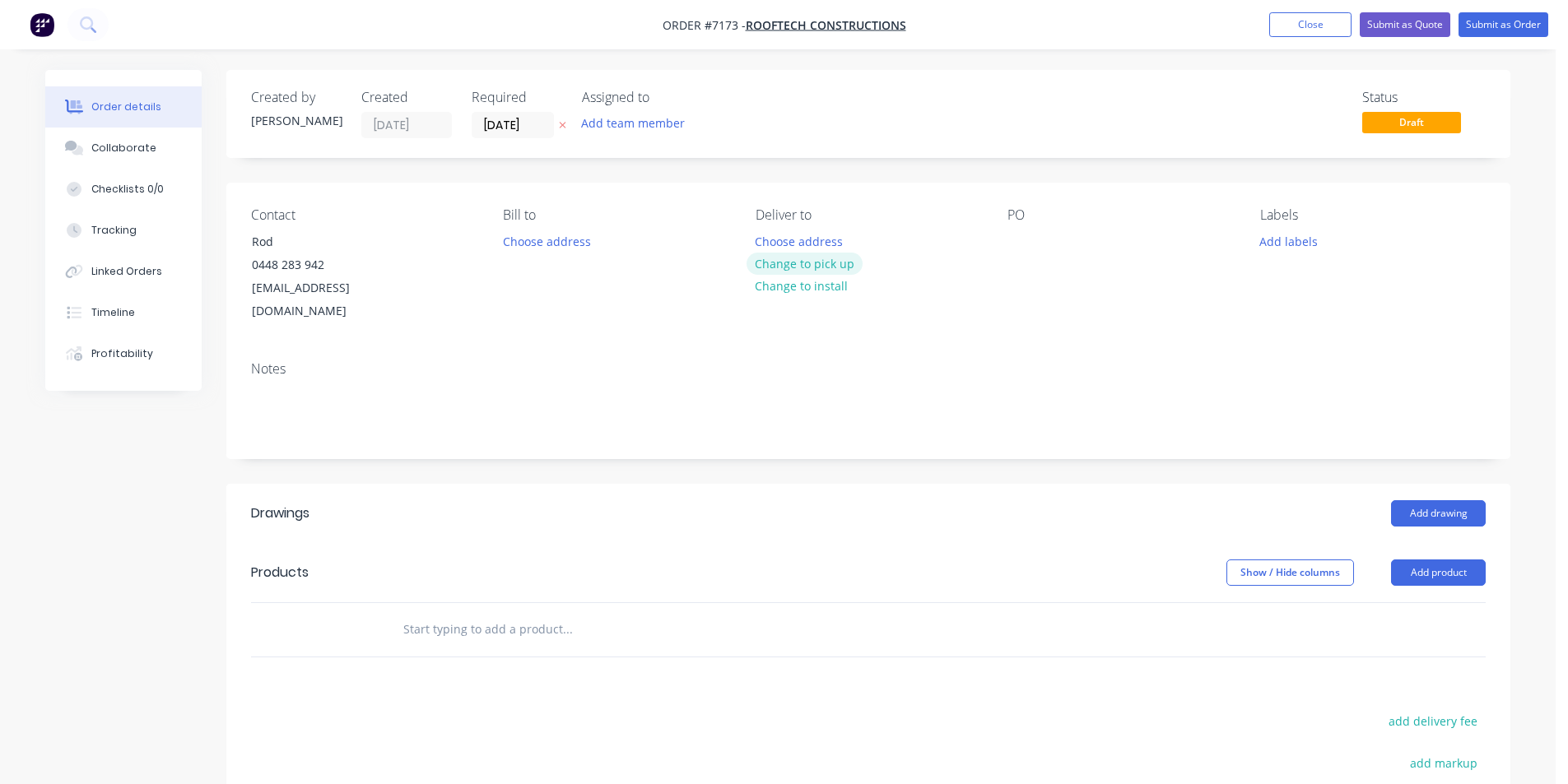
click at [813, 263] on button "Change to pick up" at bounding box center [805, 264] width 117 height 22
click at [1021, 237] on div at bounding box center [1021, 242] width 26 height 24
click at [1436, 500] on button "Add drawing" at bounding box center [1439, 513] width 95 height 26
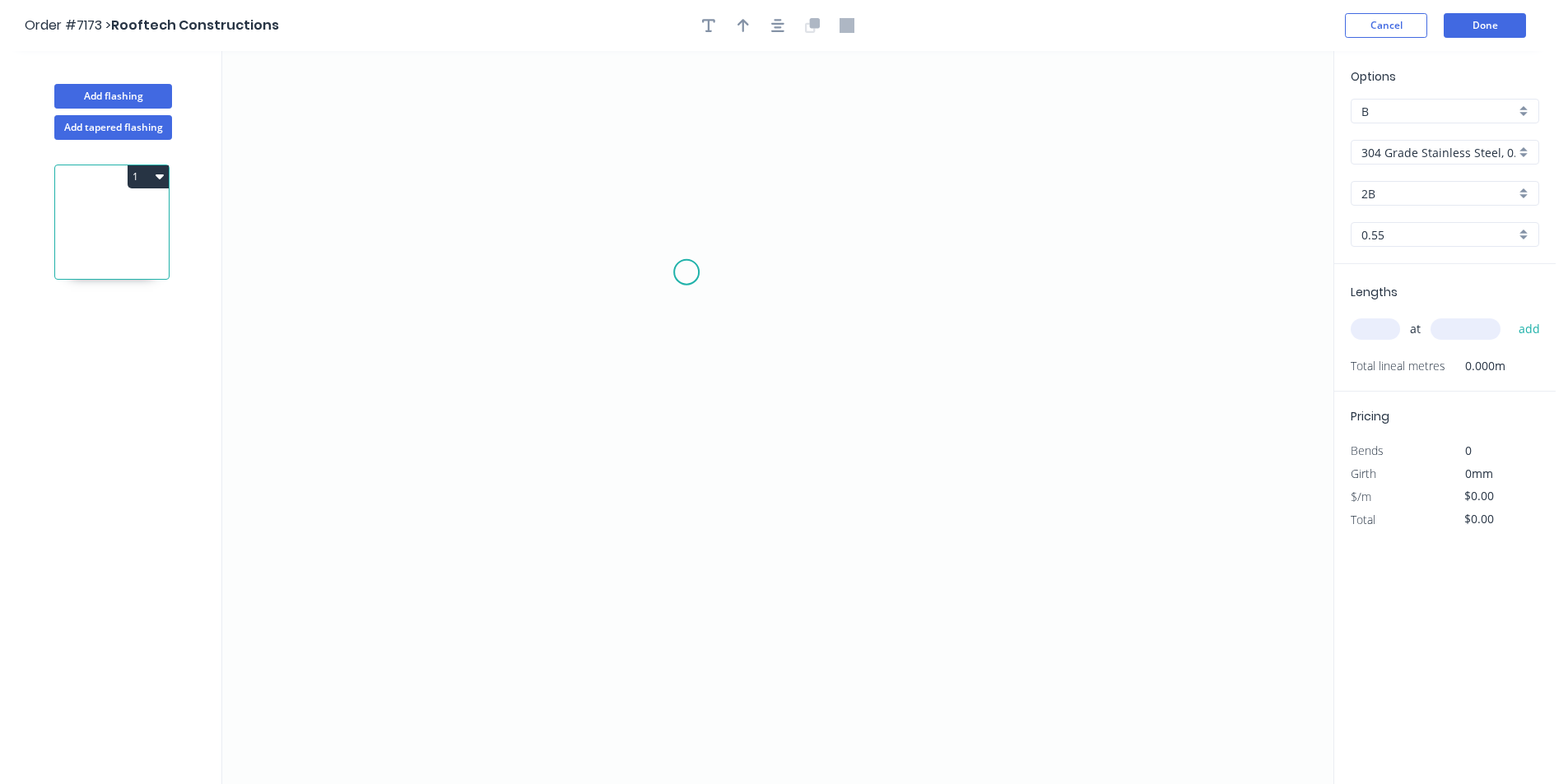
click at [662, 271] on icon "0" at bounding box center [778, 417] width 1112 height 733
click at [660, 325] on icon "0" at bounding box center [778, 417] width 1112 height 733
click at [836, 323] on icon "0 ?" at bounding box center [778, 417] width 1112 height 733
click at [833, 369] on icon "0 ? ?" at bounding box center [778, 417] width 1112 height 733
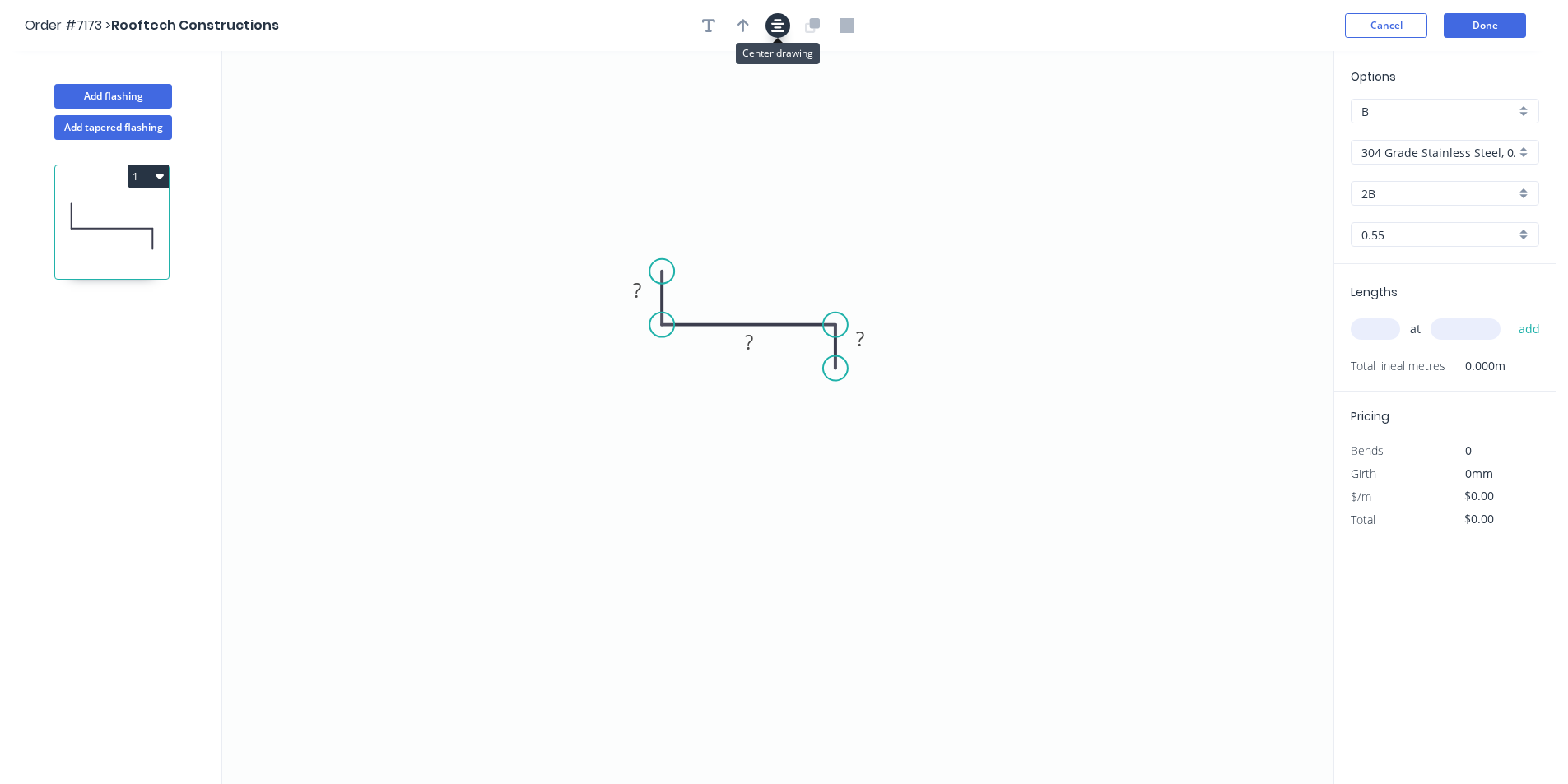
click at [772, 19] on icon "button" at bounding box center [778, 25] width 13 height 15
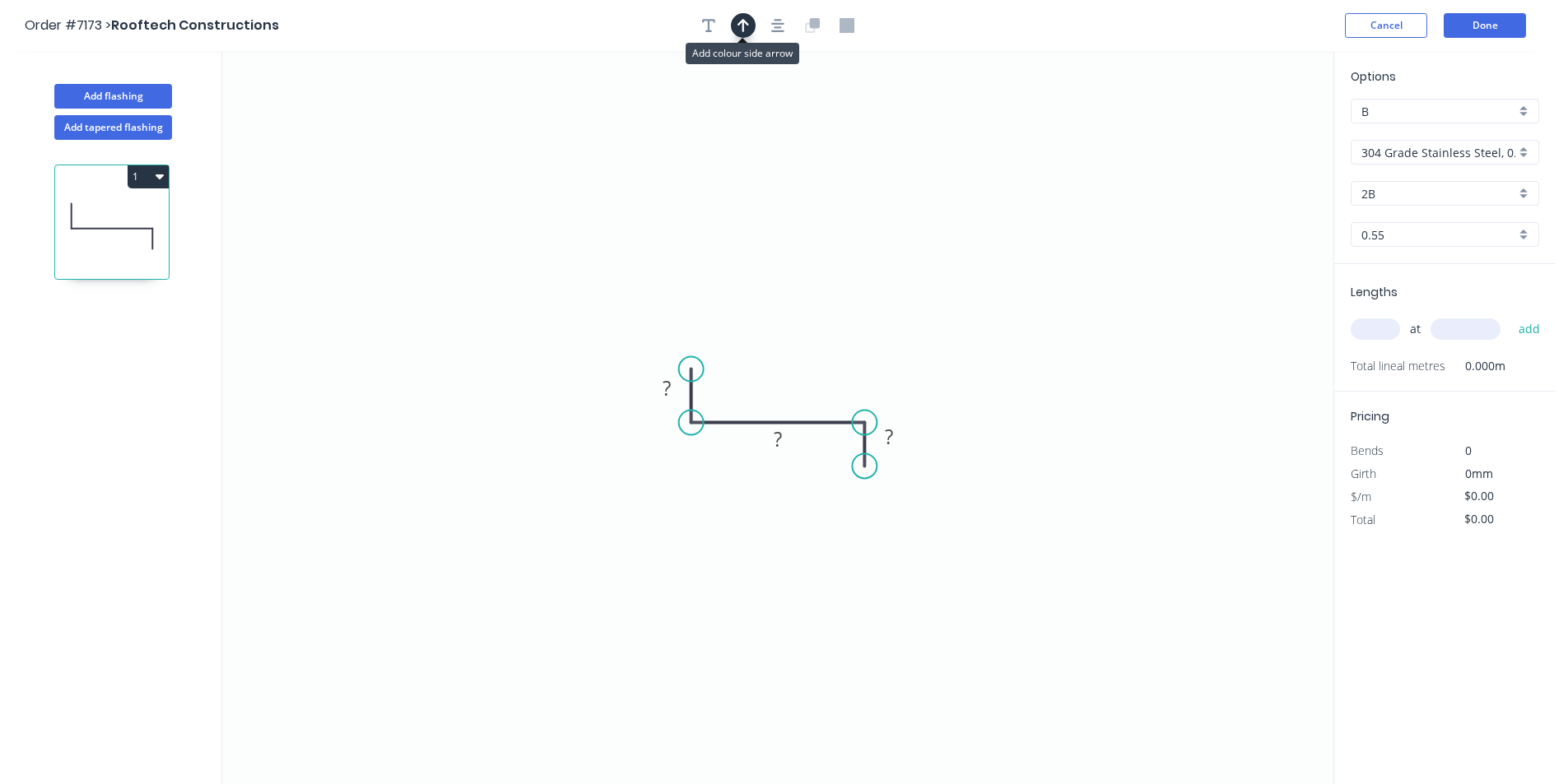
click at [747, 25] on icon "button" at bounding box center [743, 25] width 11 height 15
drag, startPoint x: 1120, startPoint y: 183, endPoint x: 771, endPoint y: 392, distance: 406.8
click at [771, 392] on icon at bounding box center [771, 373] width 15 height 53
click at [669, 378] on tspan "?" at bounding box center [666, 387] width 8 height 27
type input "$23.39"
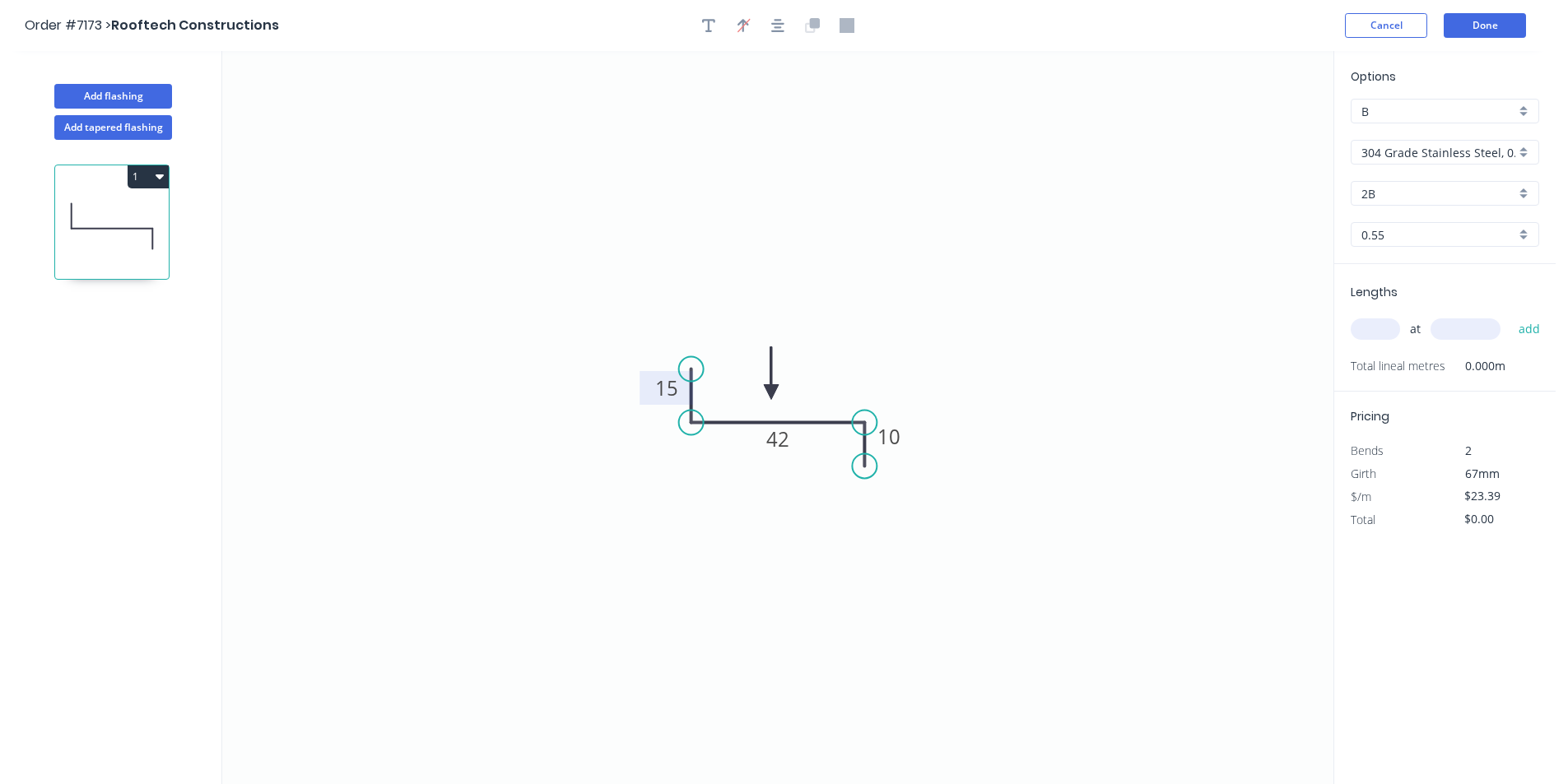
click at [1514, 138] on div "Options B B 304 Grade Stainless Steel, 0.9mm Perforated Pattern 208 - 2mm hole …" at bounding box center [1445, 166] width 221 height 197
click at [1517, 154] on div "304 Grade Stainless Steel, 0.9mm Perforated Pattern 208 - 2mm hole" at bounding box center [1444, 152] width 189 height 25
click at [1485, 220] on div "Brass" at bounding box center [1444, 212] width 187 height 29
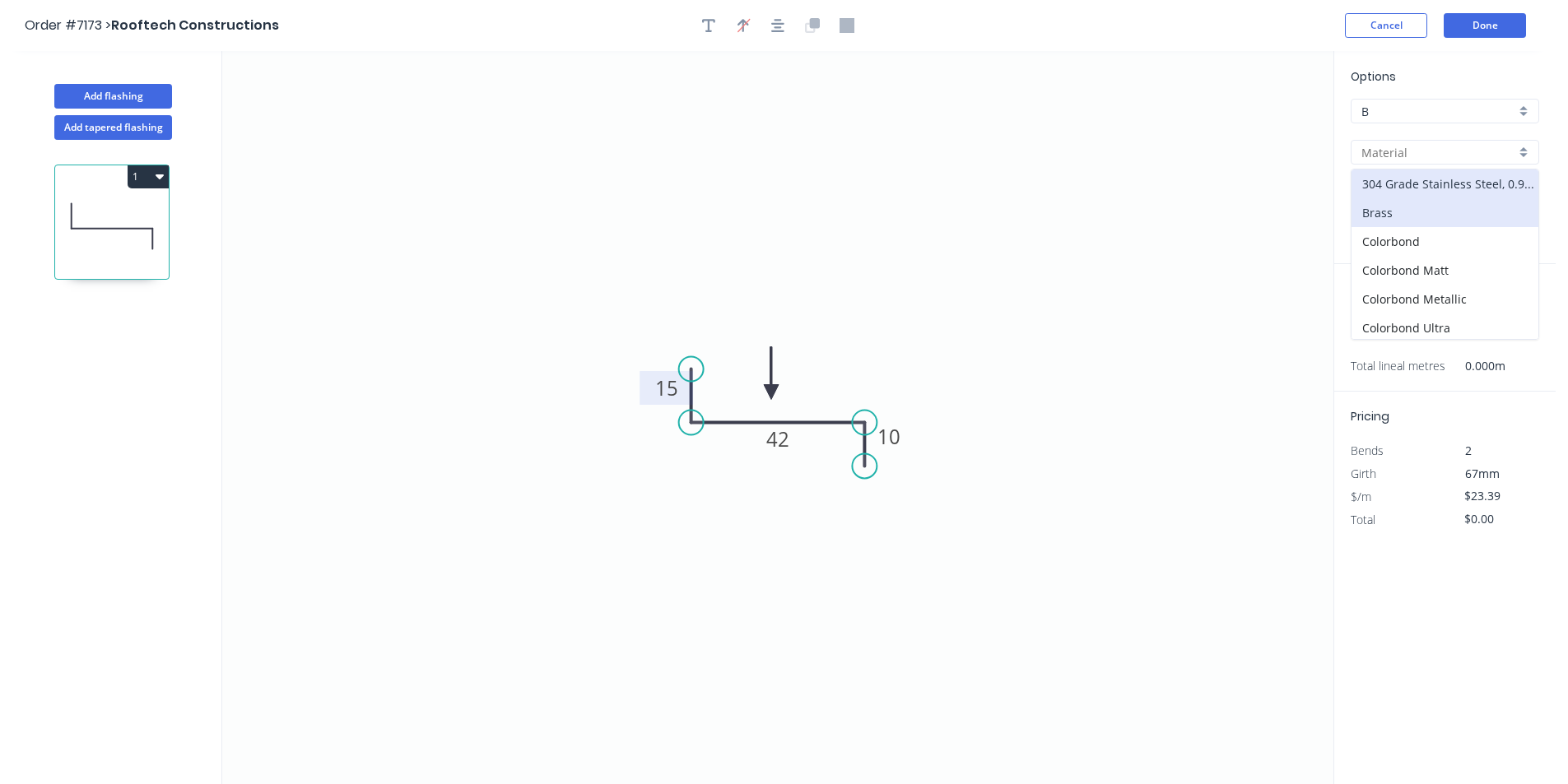
type input "Brass"
type input "0.8"
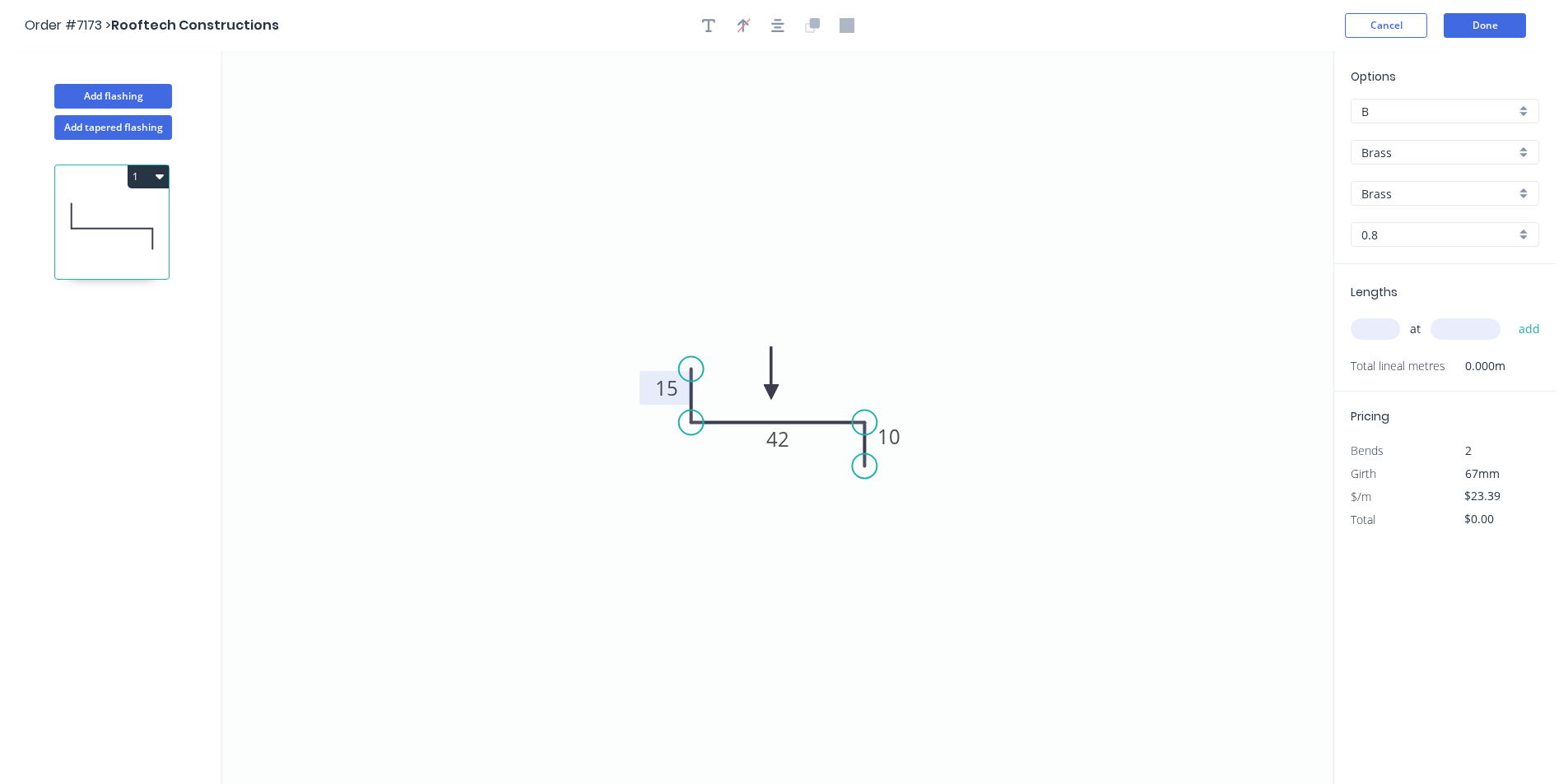
type input "$69.49"
click at [1491, 146] on input "Brass" at bounding box center [1439, 152] width 154 height 18
click at [1445, 242] on div "Colorbond" at bounding box center [1444, 241] width 187 height 29
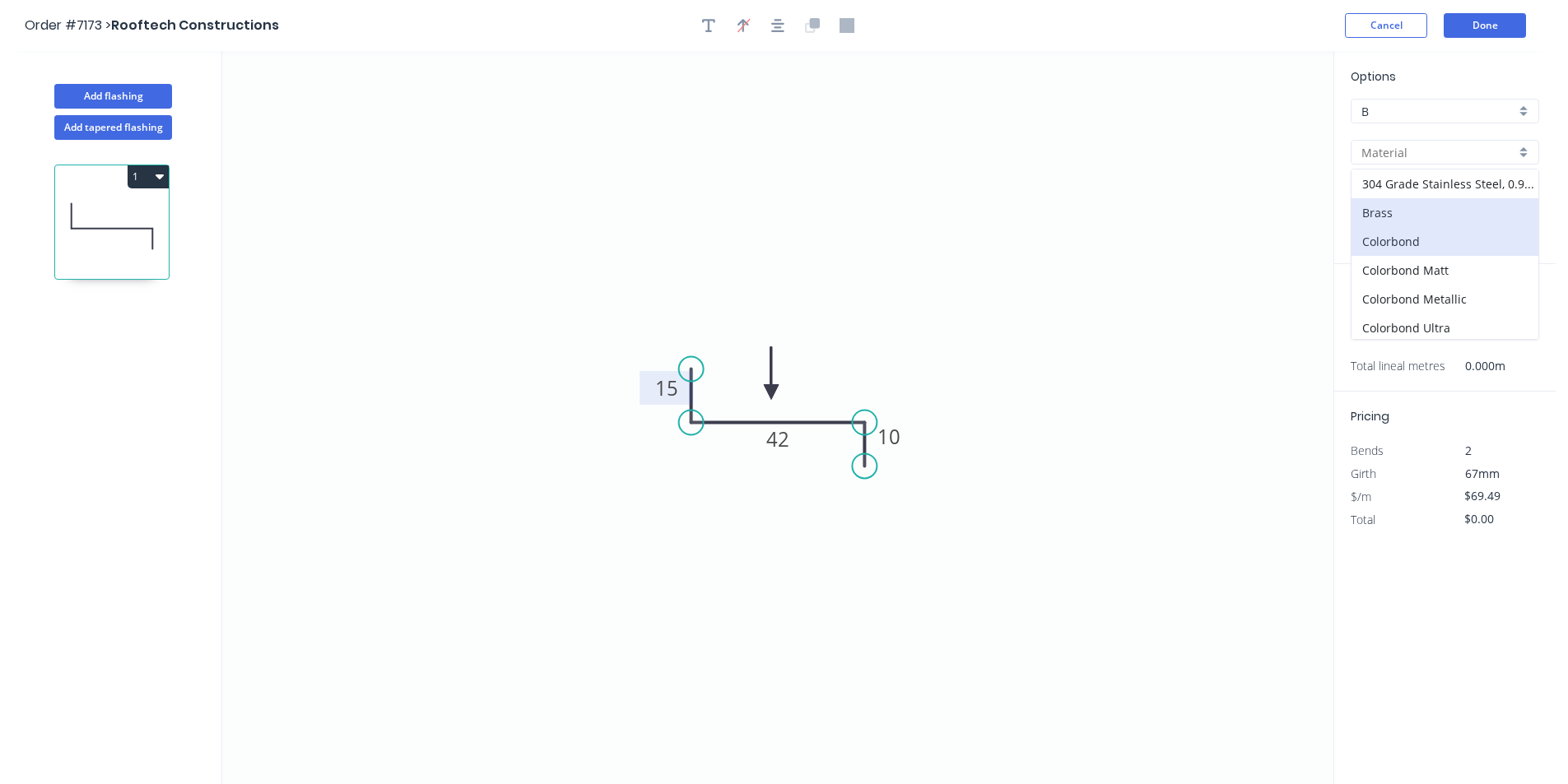
type input "Colorbond"
type input "Basalt"
type input "0.55"
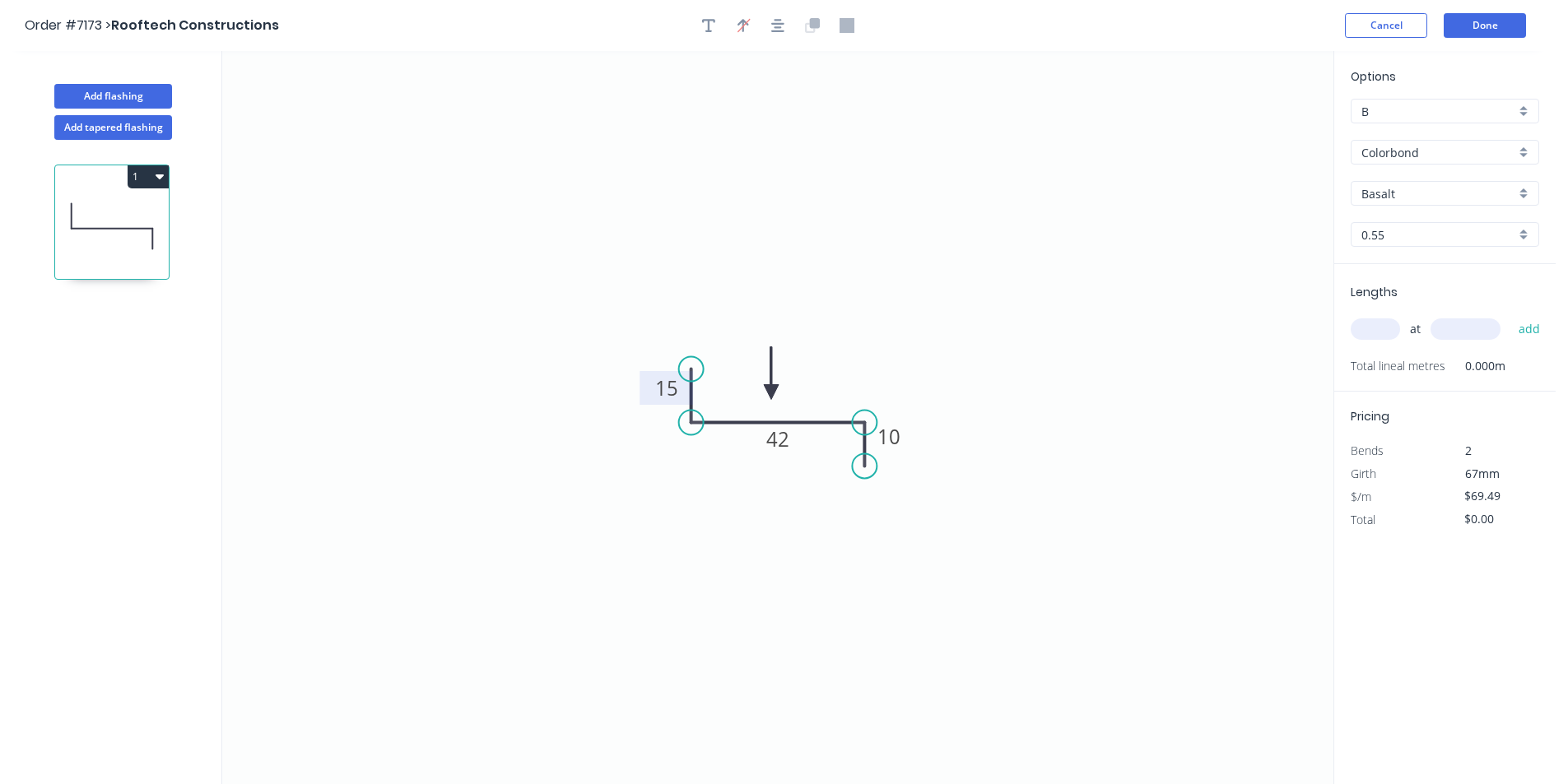
type input "$6.77"
click at [1440, 198] on input "Basalt" at bounding box center [1439, 193] width 154 height 18
click at [1413, 234] on div "Dune" at bounding box center [1444, 233] width 187 height 29
type input "Dune"
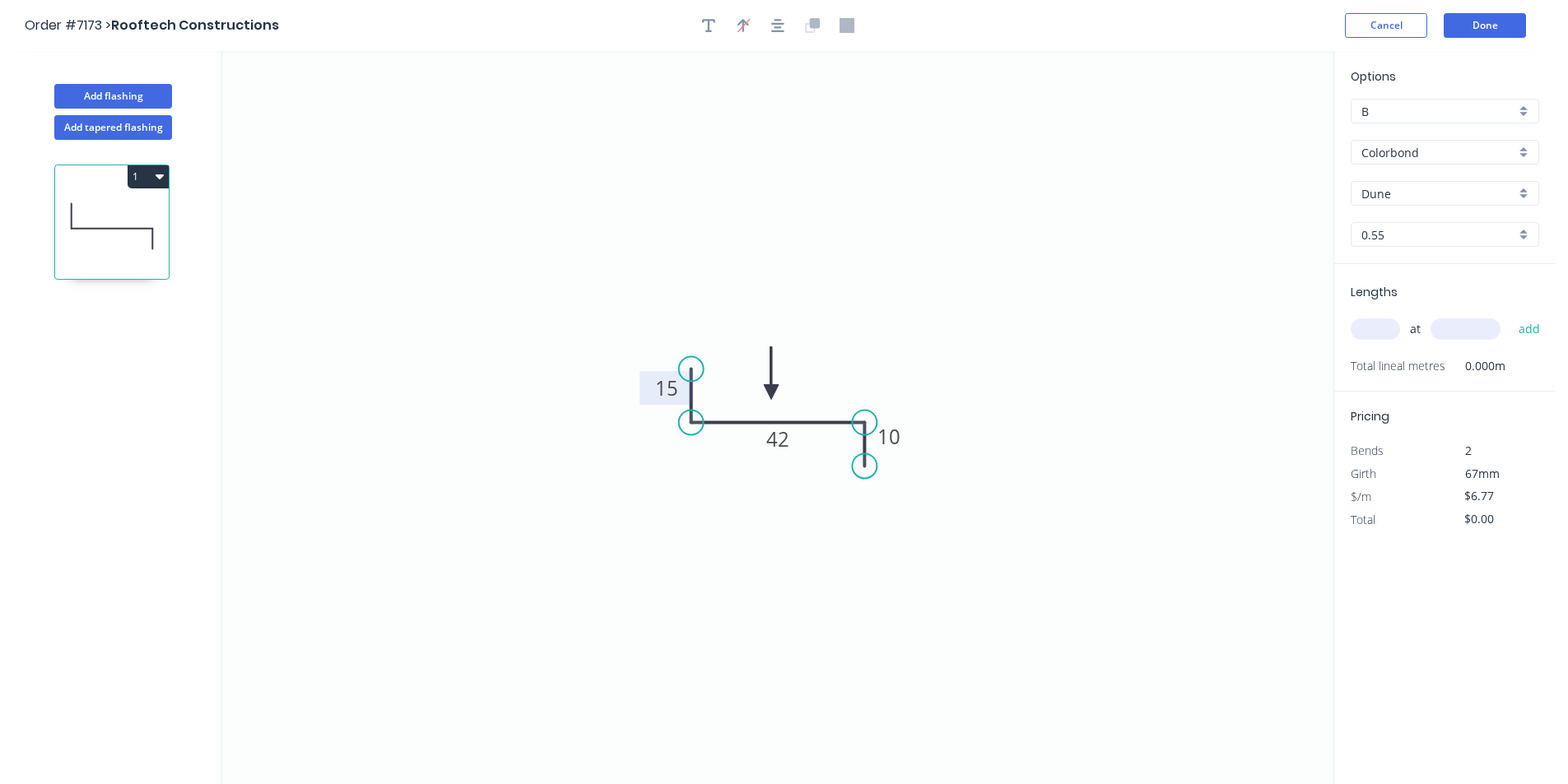
click at [1381, 241] on input "0.55" at bounding box center [1439, 235] width 154 height 18
click at [1389, 264] on div "0.55" at bounding box center [1444, 266] width 187 height 29
type input "0.55"
drag, startPoint x: 1386, startPoint y: 325, endPoint x: 1416, endPoint y: 325, distance: 30.0
click at [1385, 325] on input "text" at bounding box center [1375, 329] width 49 height 21
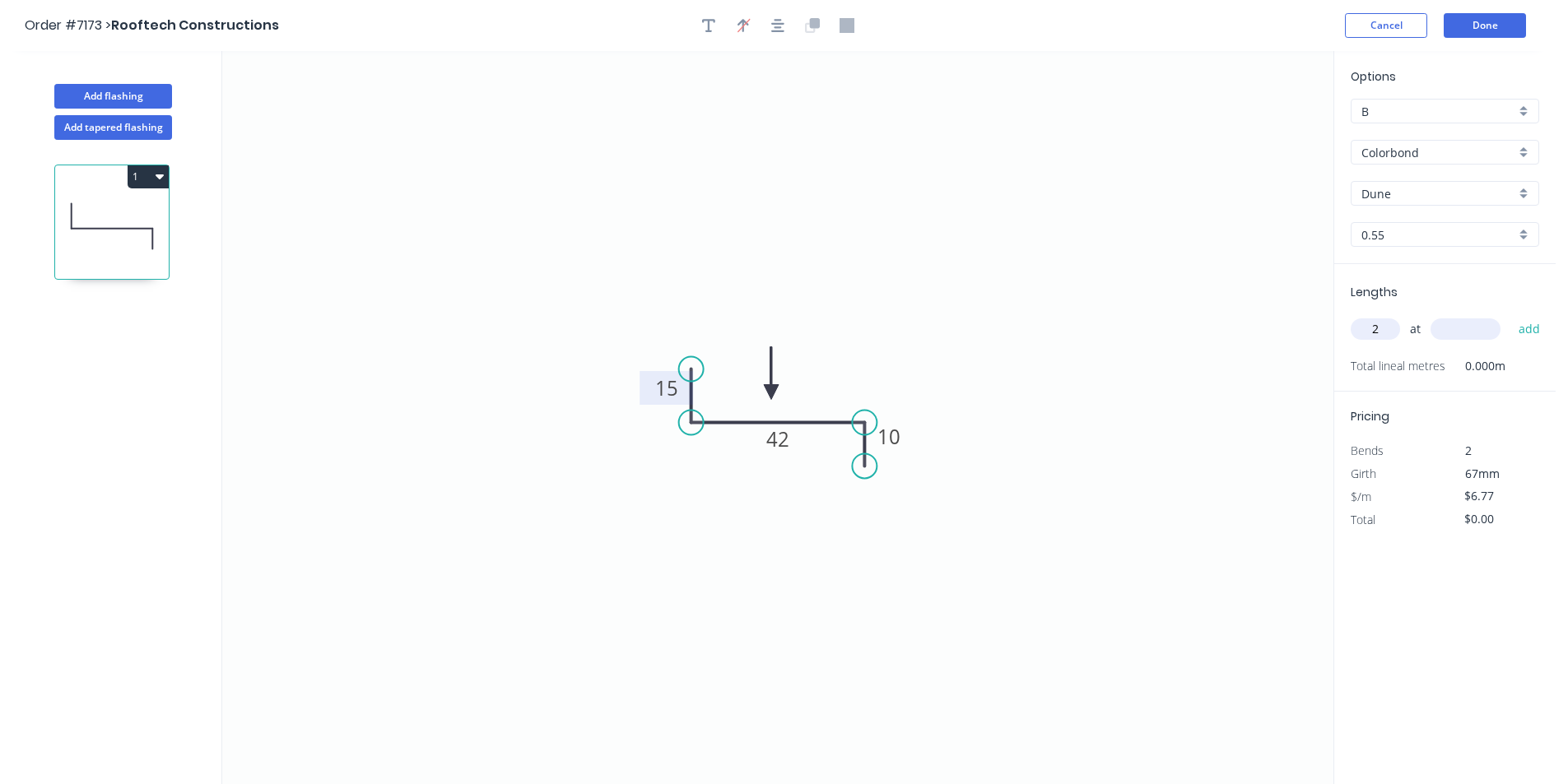
type input "2"
type input "2600"
click at [1510, 315] on button "add" at bounding box center [1530, 329] width 39 height 28
type input "$35.20"
click at [1505, 28] on button "Done" at bounding box center [1484, 25] width 83 height 25
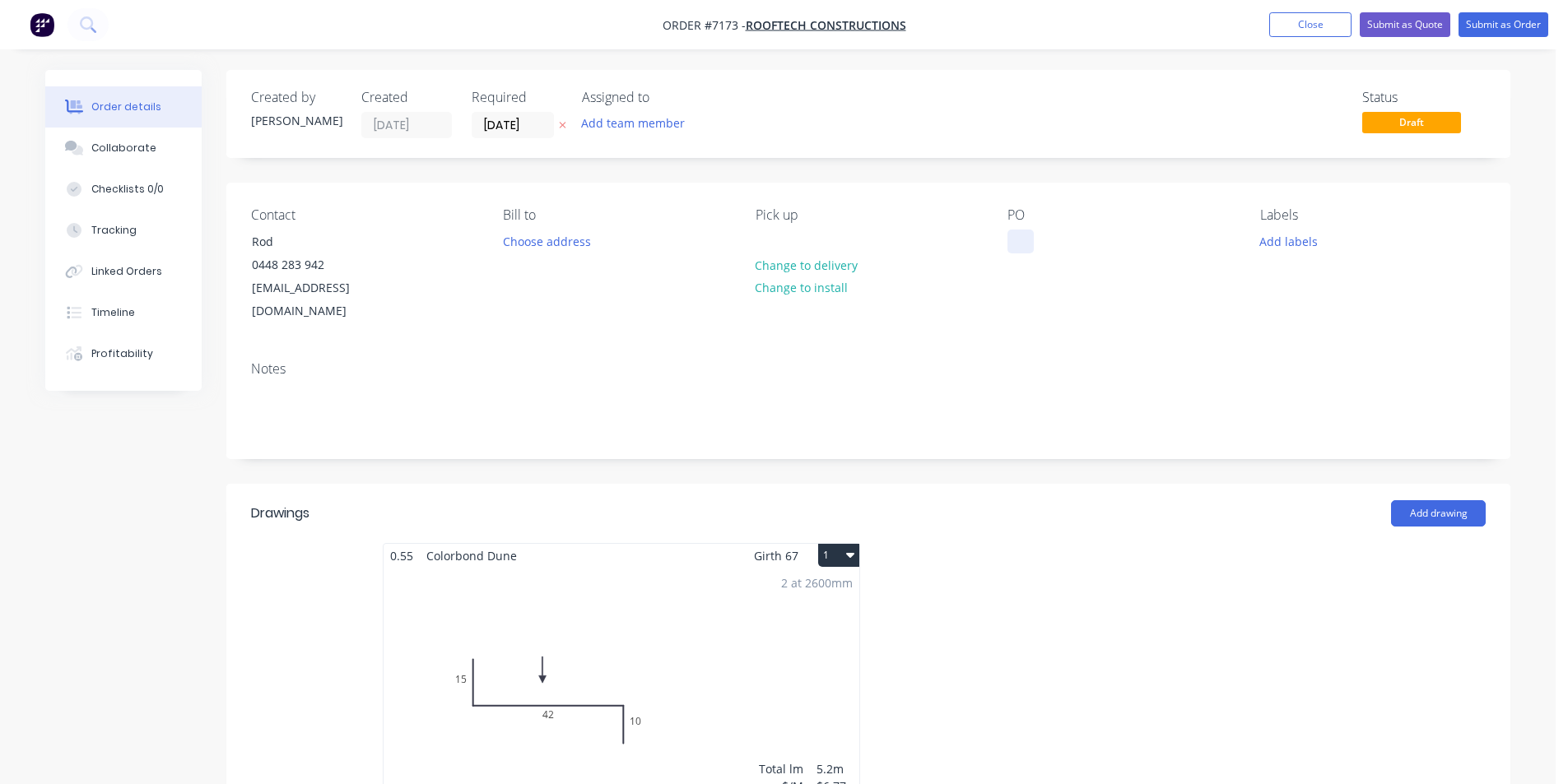
click at [1022, 250] on div at bounding box center [1021, 242] width 26 height 24
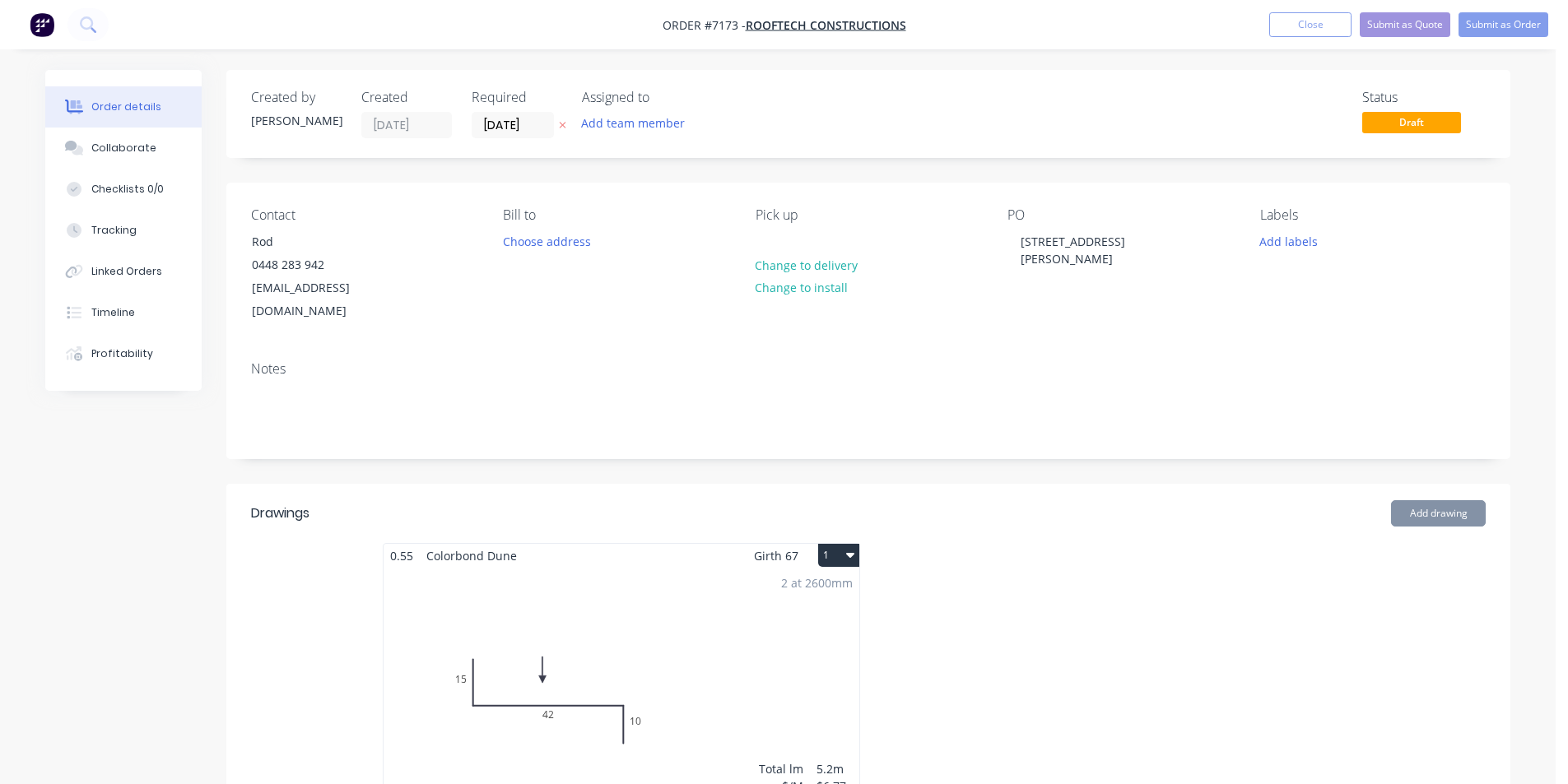
click at [1489, 11] on nav "Order #7173 - Rooftech Constructions Add product Close Submit as Quote Submit a…" at bounding box center [784, 24] width 1568 height 49
click at [1498, 33] on button "Submit as Order" at bounding box center [1503, 24] width 90 height 25
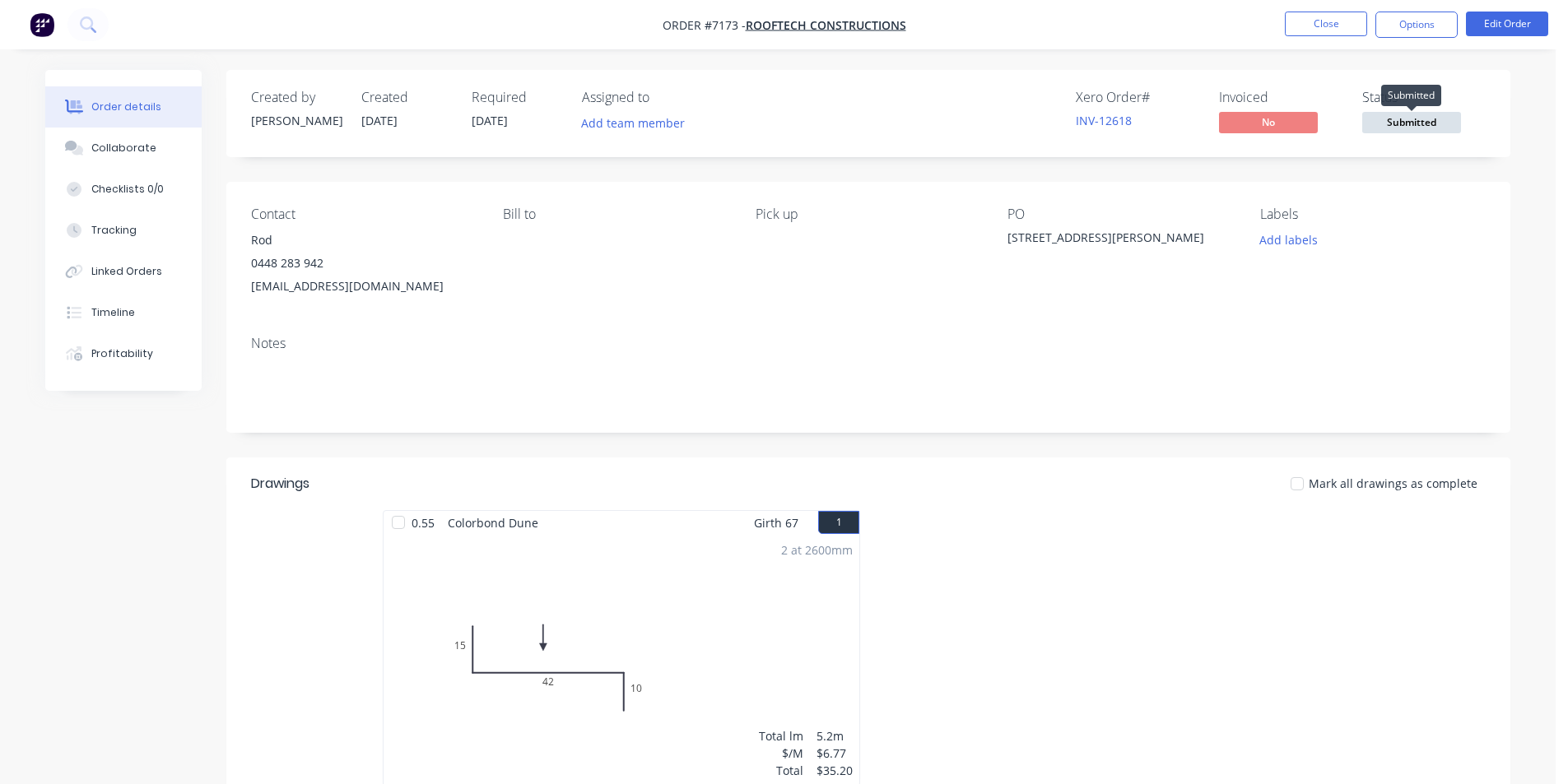
click at [1440, 123] on span "Submitted" at bounding box center [1412, 122] width 99 height 20
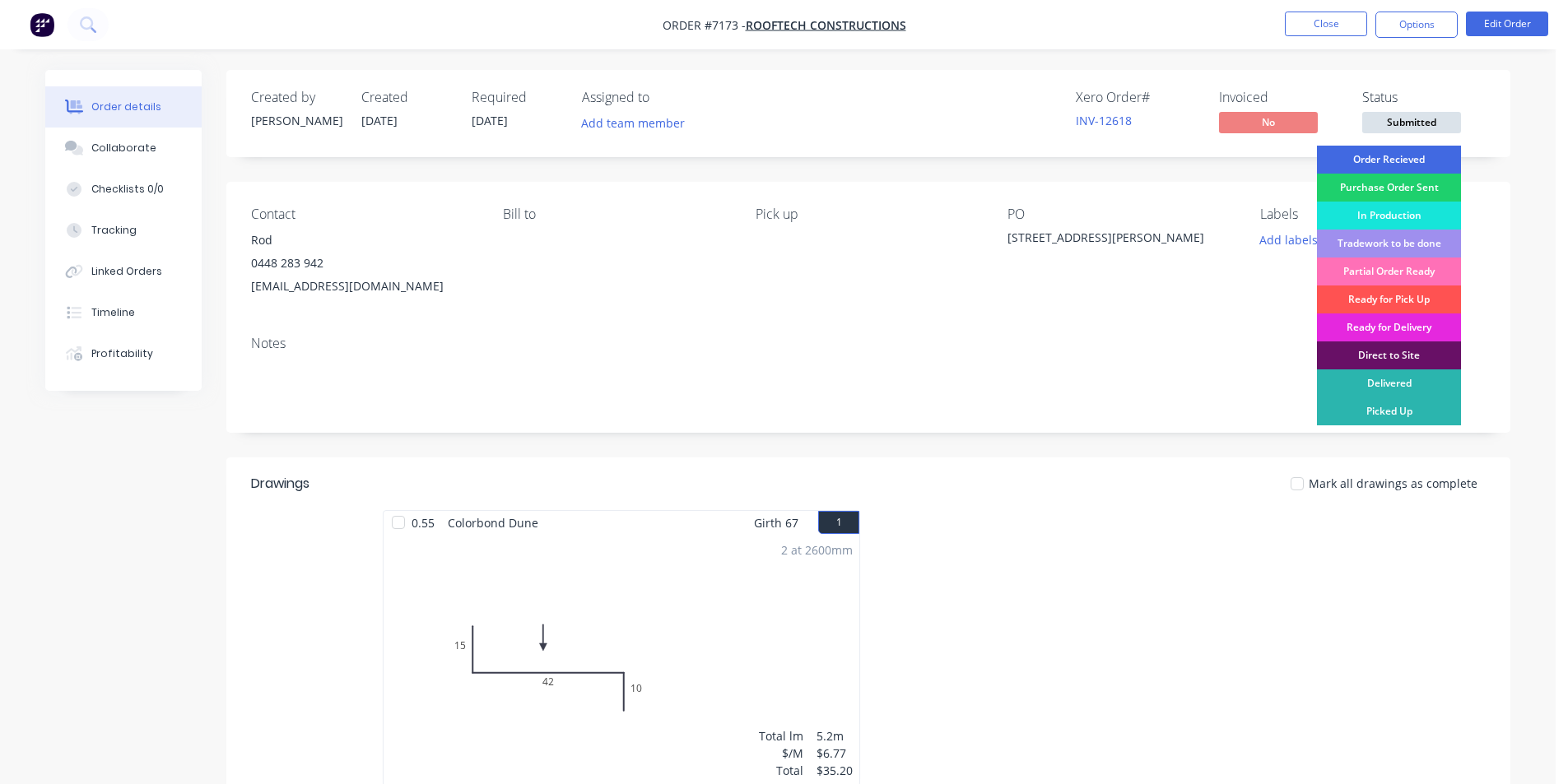
click at [1426, 163] on div "Order Recieved" at bounding box center [1389, 160] width 144 height 28
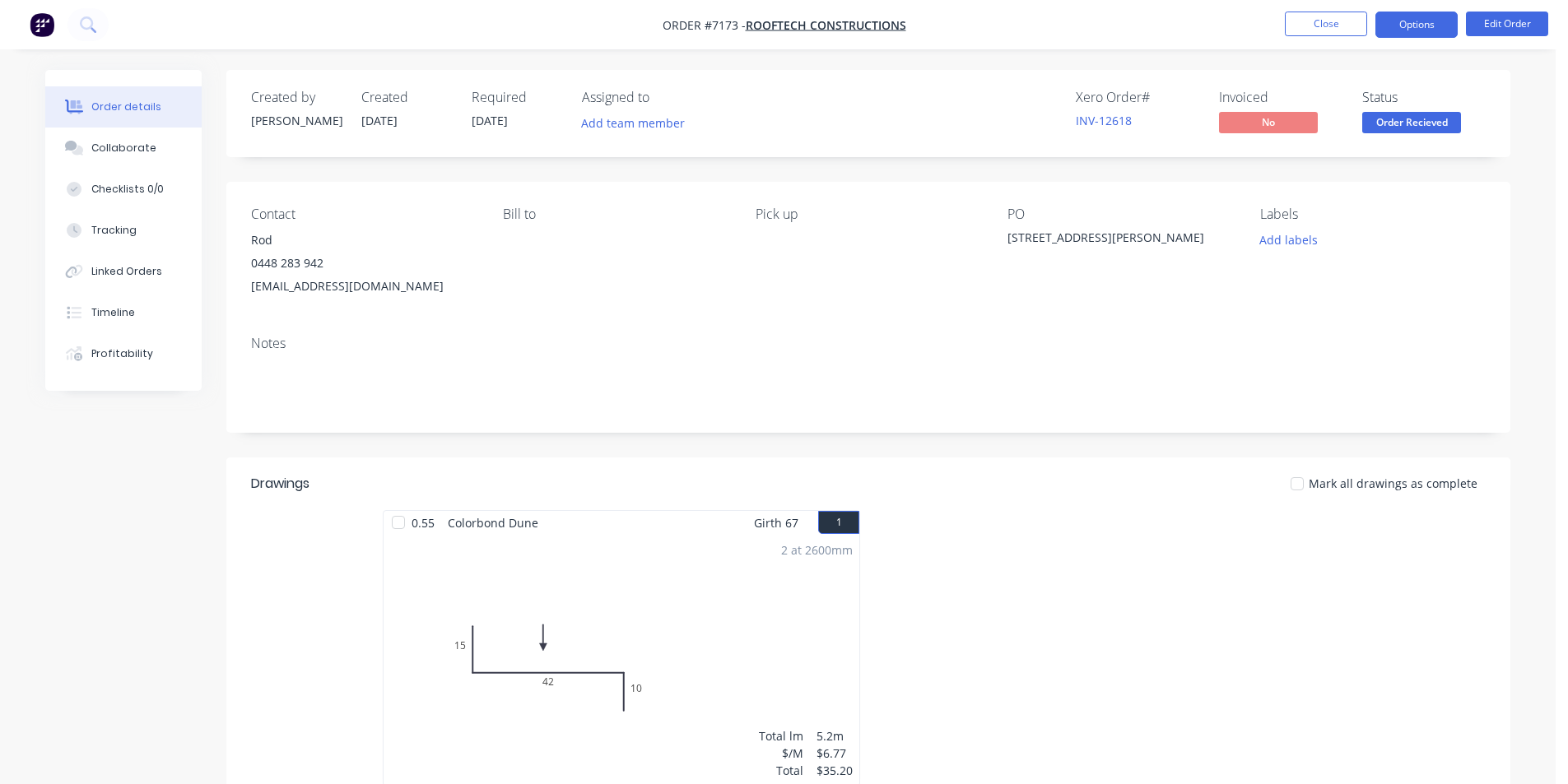
click at [1416, 23] on button "Options" at bounding box center [1416, 24] width 83 height 26
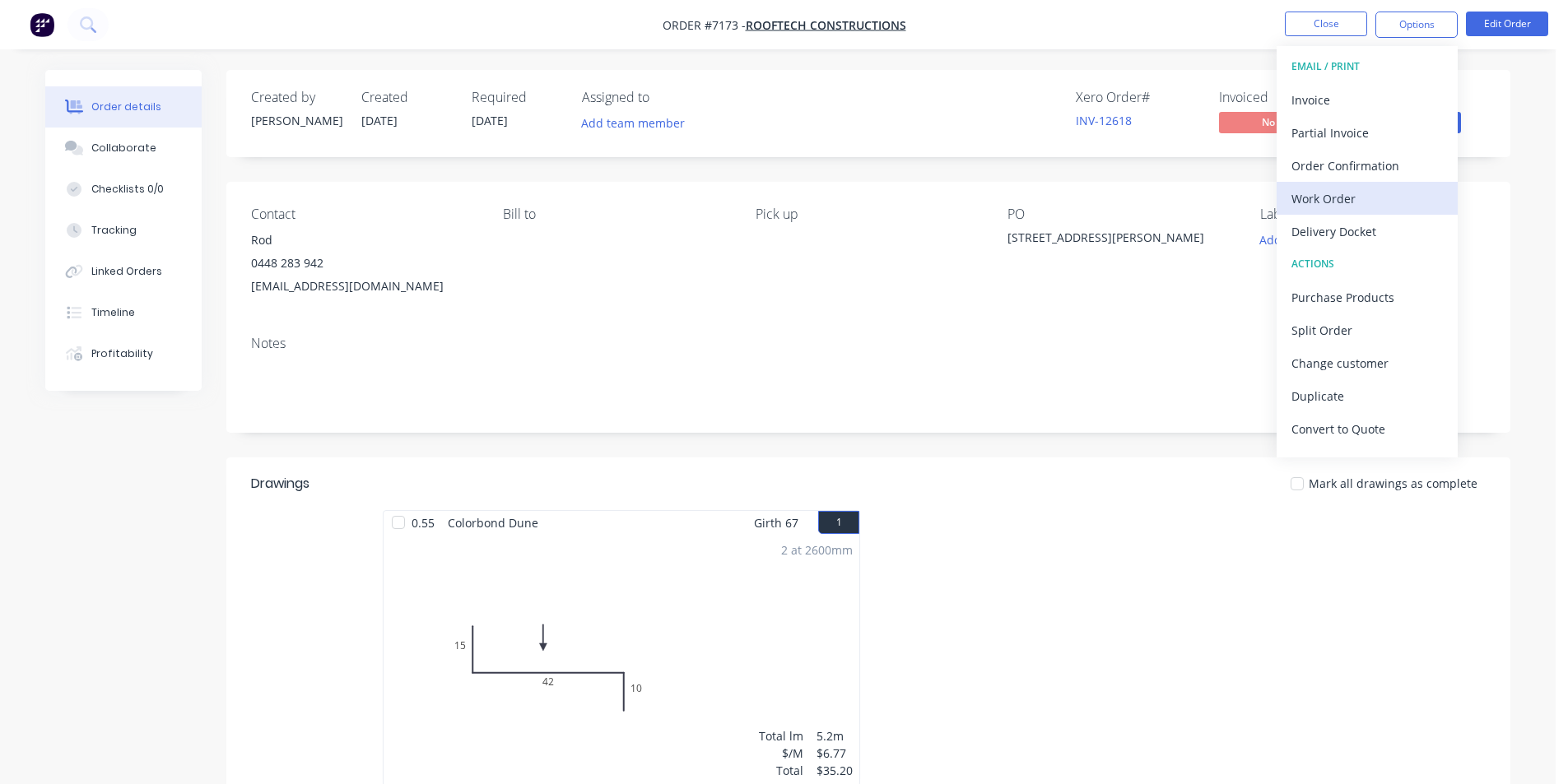
click at [1368, 183] on button "Work Order" at bounding box center [1367, 198] width 181 height 33
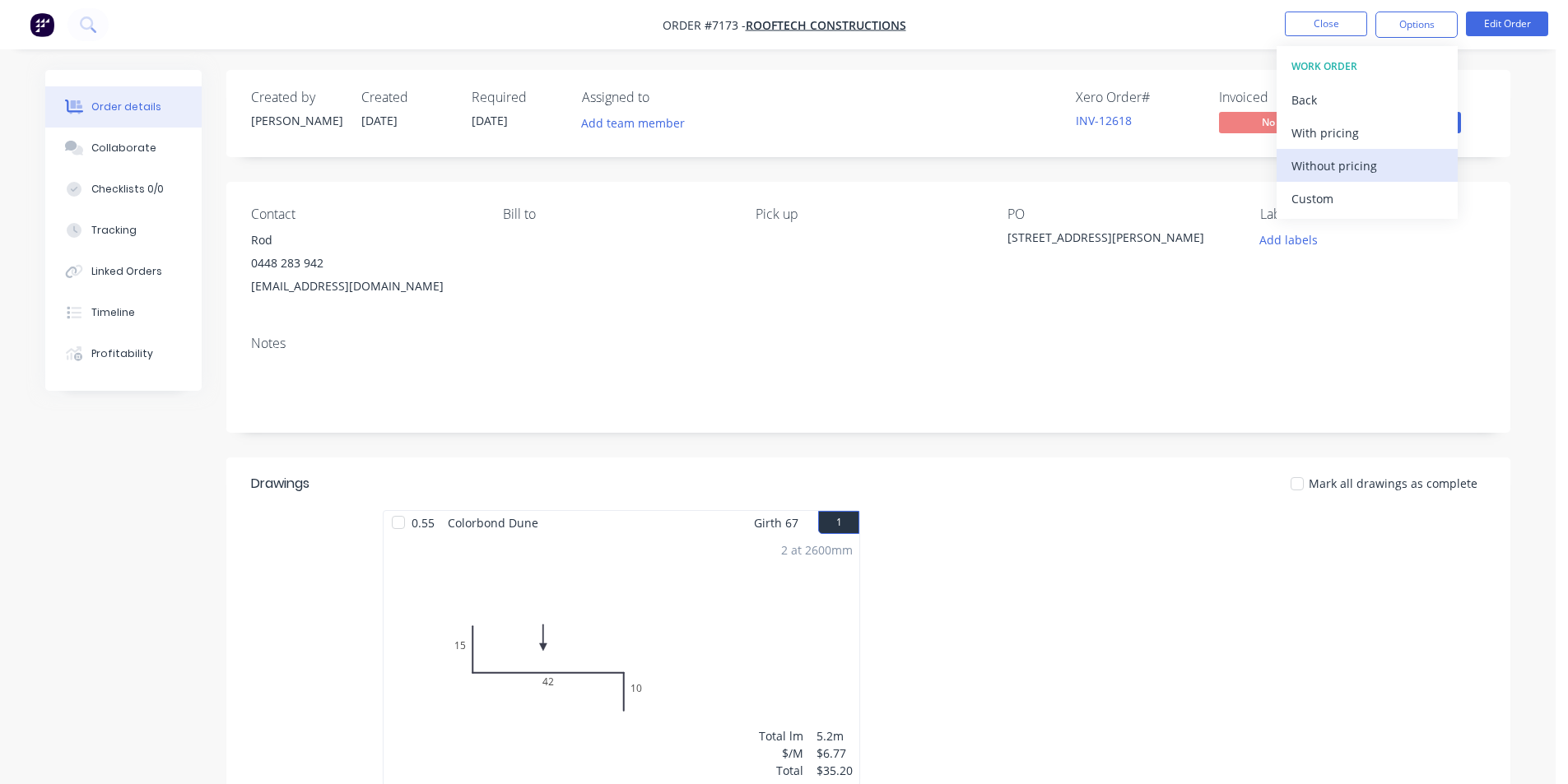
click at [1361, 162] on div "Without pricing" at bounding box center [1366, 166] width 152 height 24
click at [1078, 552] on div at bounding box center [1114, 656] width 494 height 293
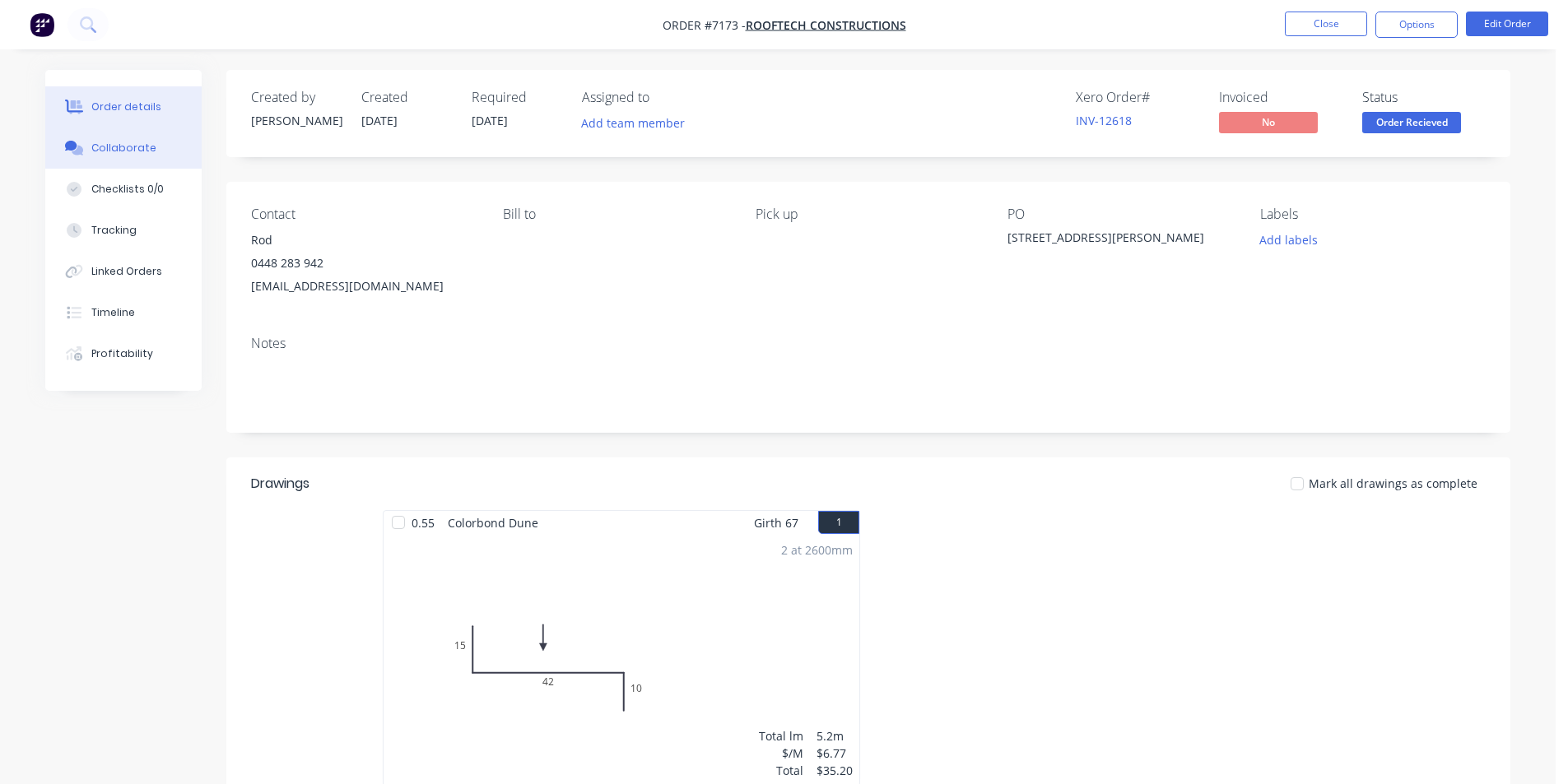
click at [124, 154] on div "Collaborate" at bounding box center [124, 148] width 65 height 15
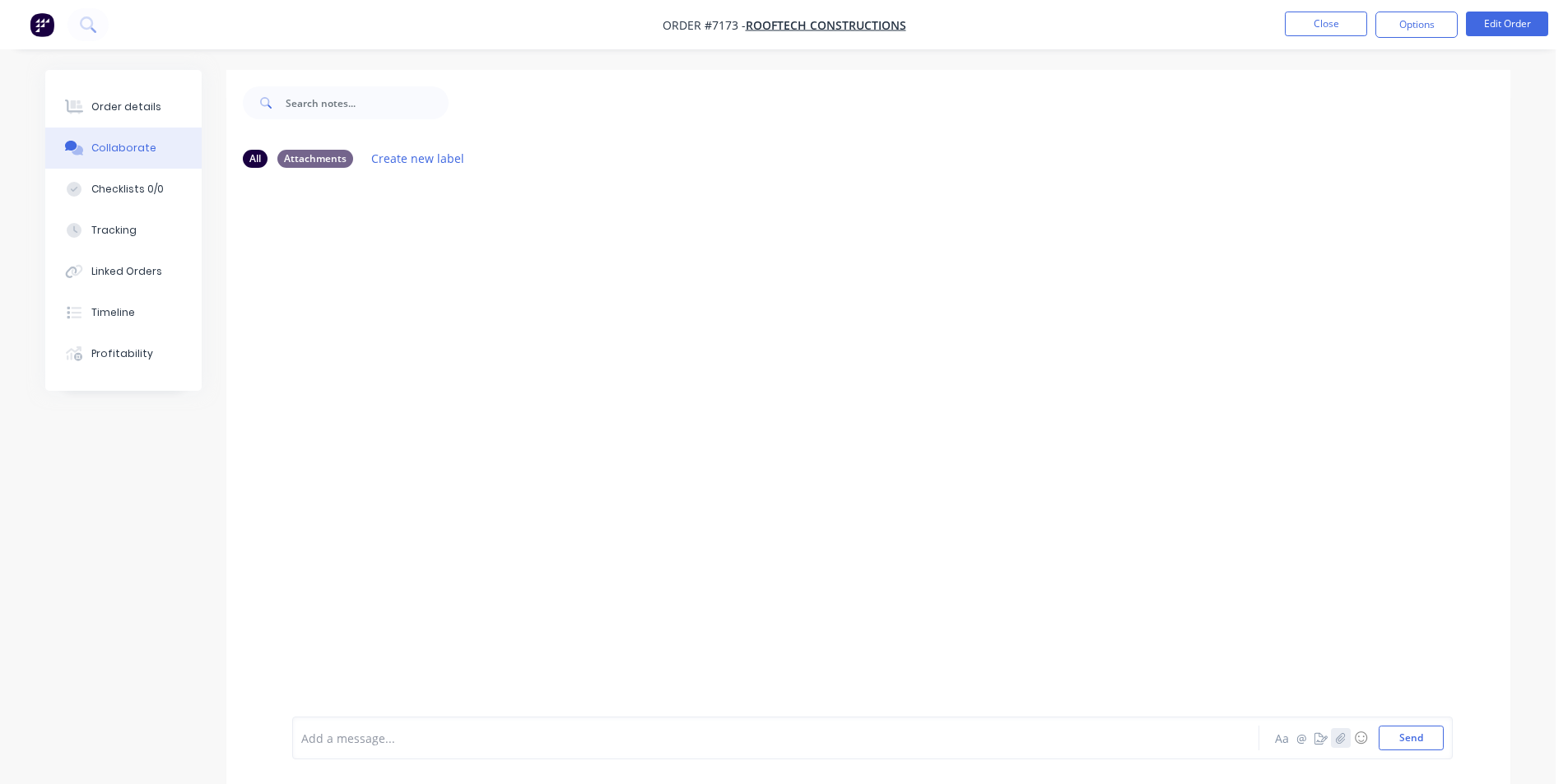
click at [1345, 743] on icon "button" at bounding box center [1340, 738] width 10 height 11
click at [1408, 725] on button "Send" at bounding box center [1411, 738] width 65 height 25
click at [1320, 32] on button "Close" at bounding box center [1325, 23] width 83 height 25
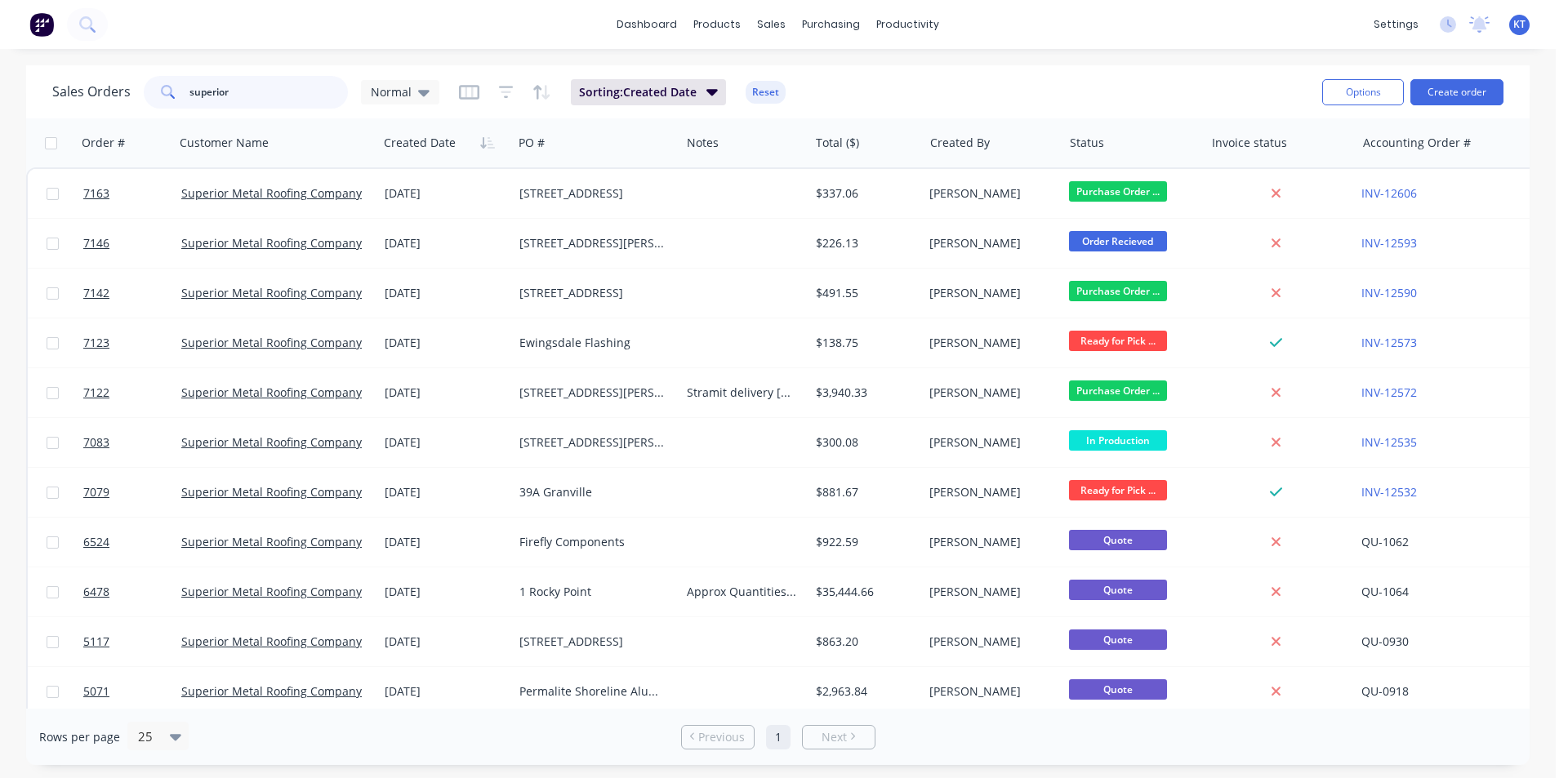
drag, startPoint x: 258, startPoint y: 80, endPoint x: 166, endPoint y: 88, distance: 92.3
click at [166, 88] on div "superior" at bounding box center [245, 91] width 204 height 32
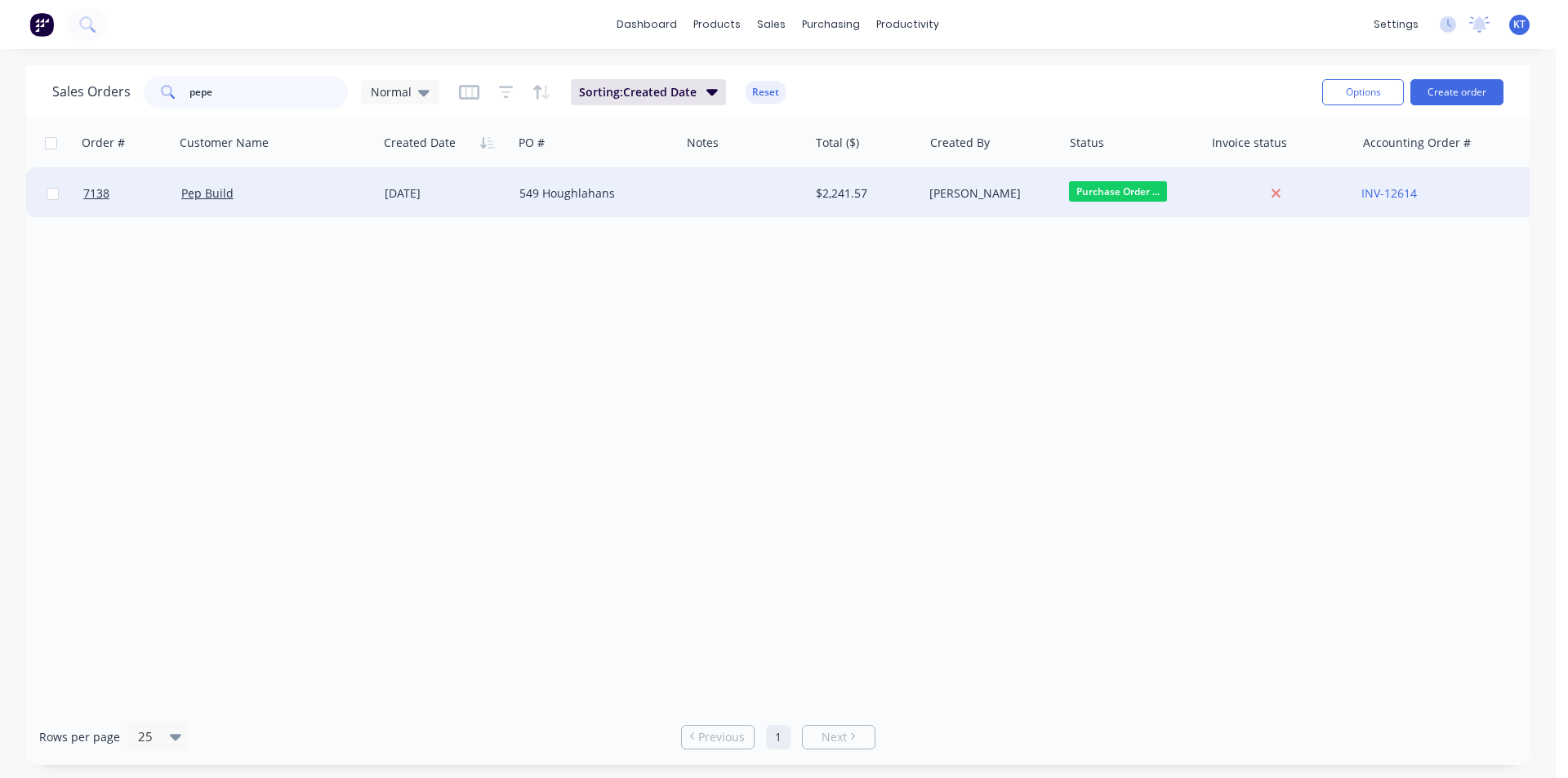
type input "pepe"
click at [560, 184] on div "549 Houghlahans" at bounding box center [597, 193] width 168 height 49
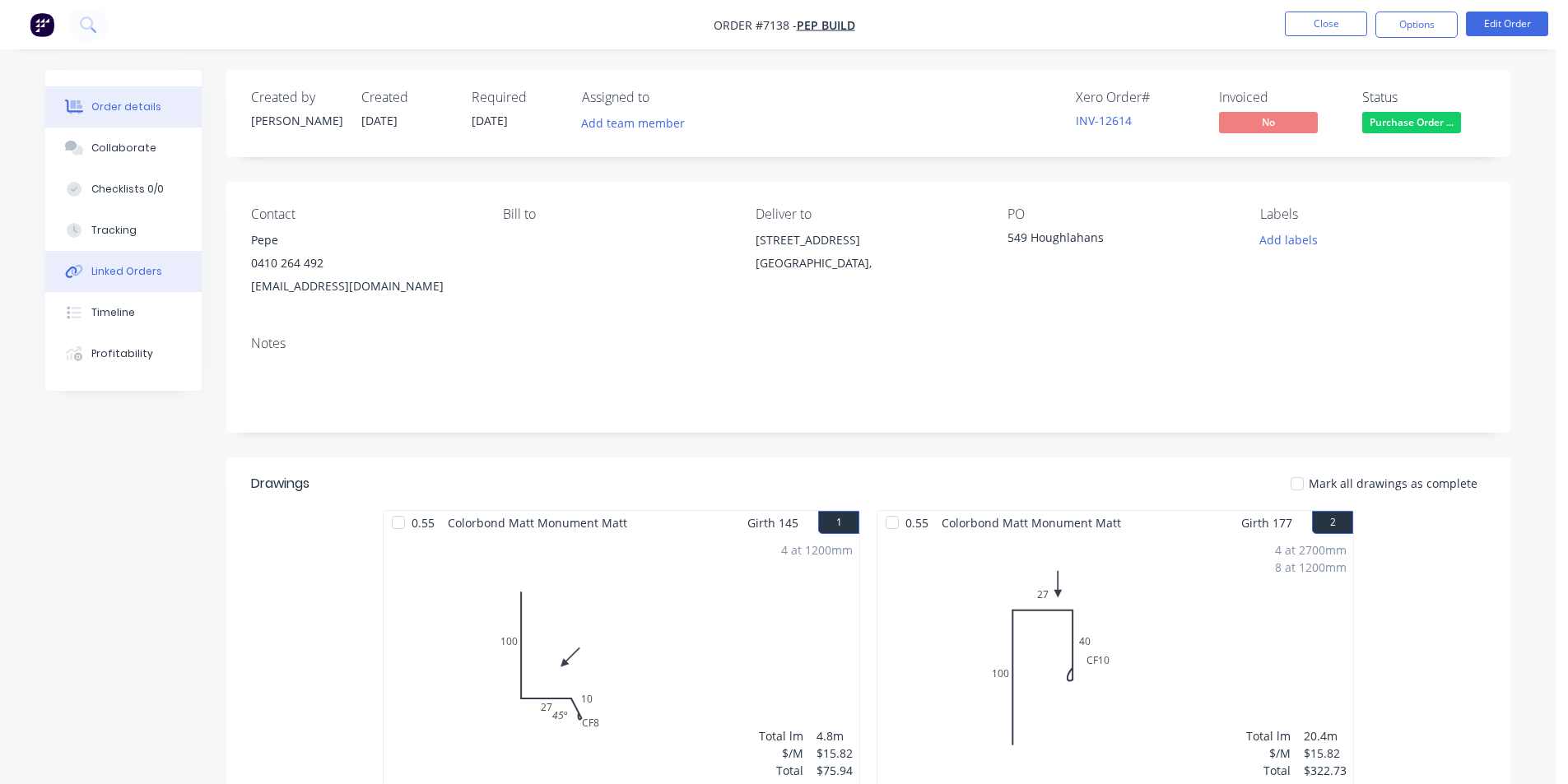
click at [129, 276] on div "Linked Orders" at bounding box center [126, 271] width 71 height 15
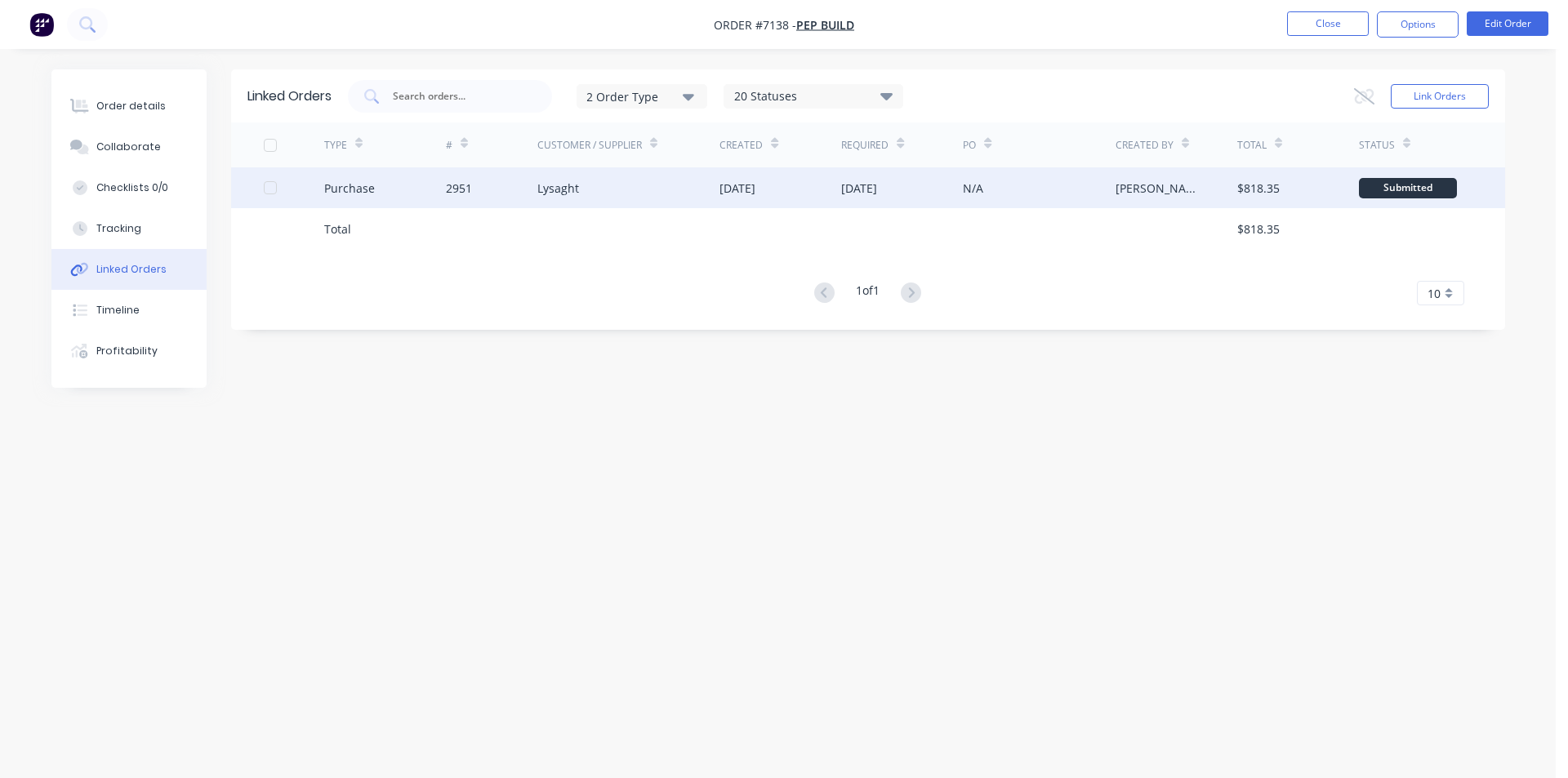
click at [456, 185] on div "2951" at bounding box center [459, 188] width 26 height 18
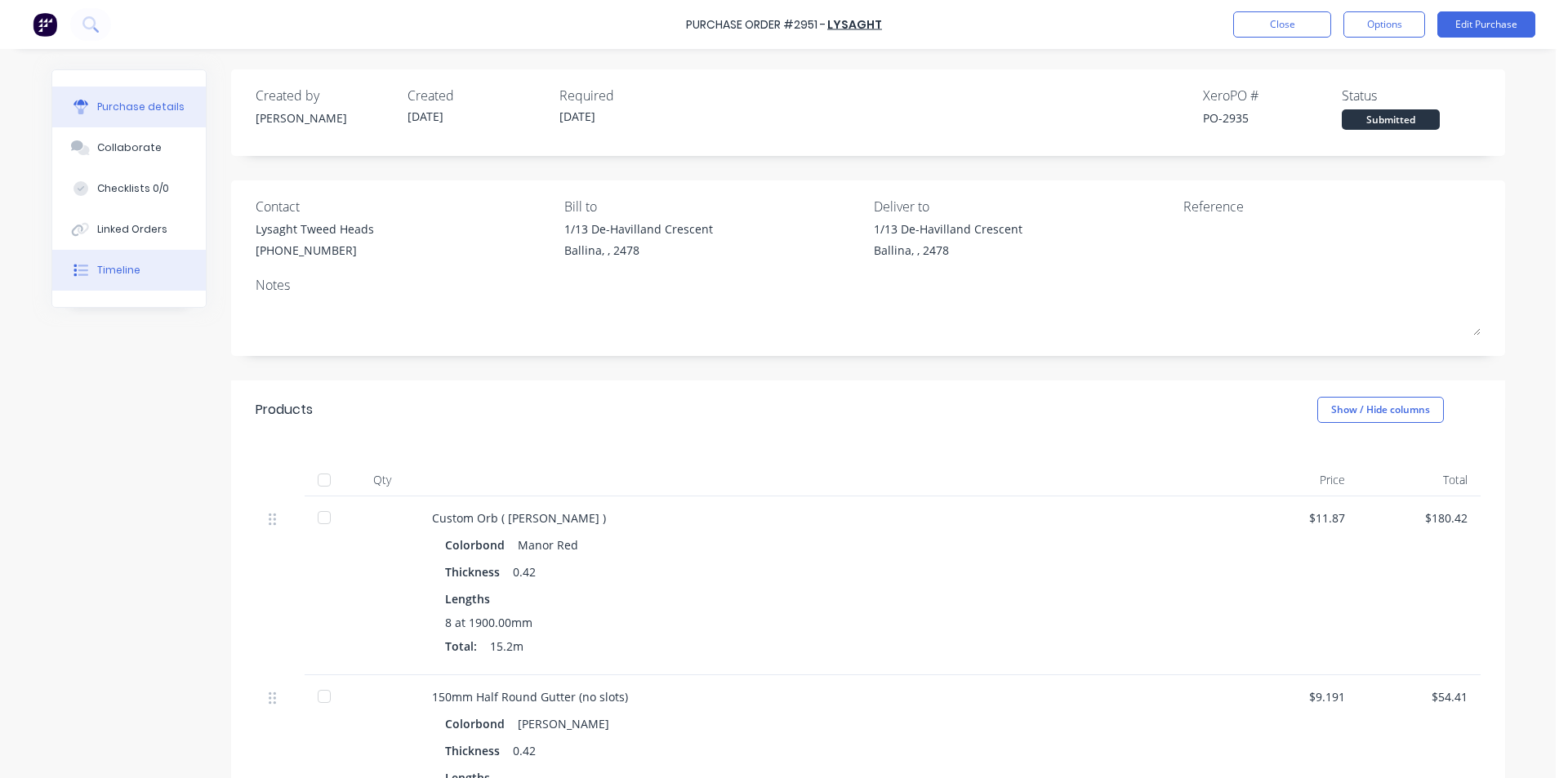
click at [100, 273] on div "Timeline" at bounding box center [118, 270] width 43 height 15
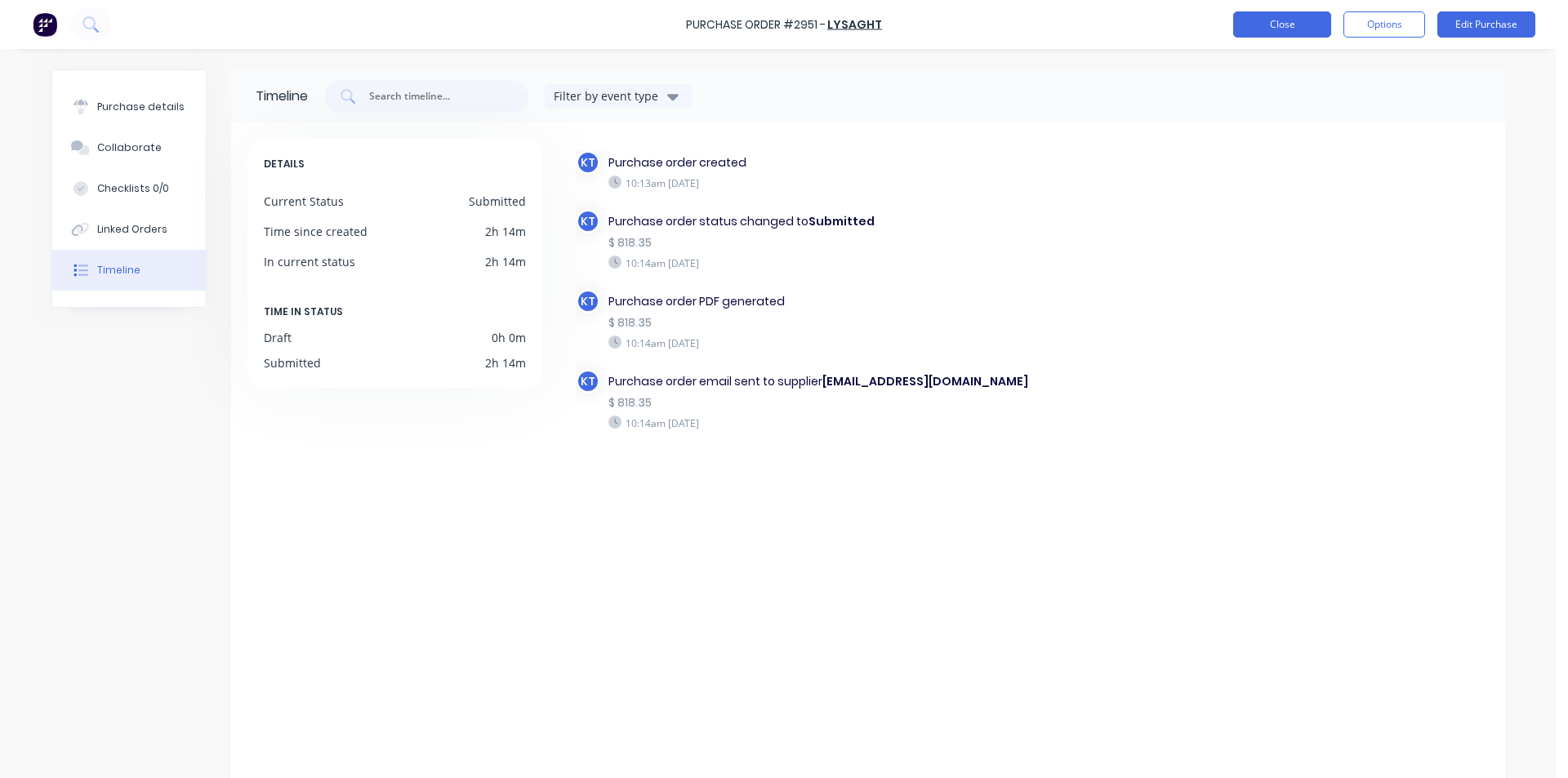
click at [1281, 25] on button "Close" at bounding box center [1282, 24] width 98 height 26
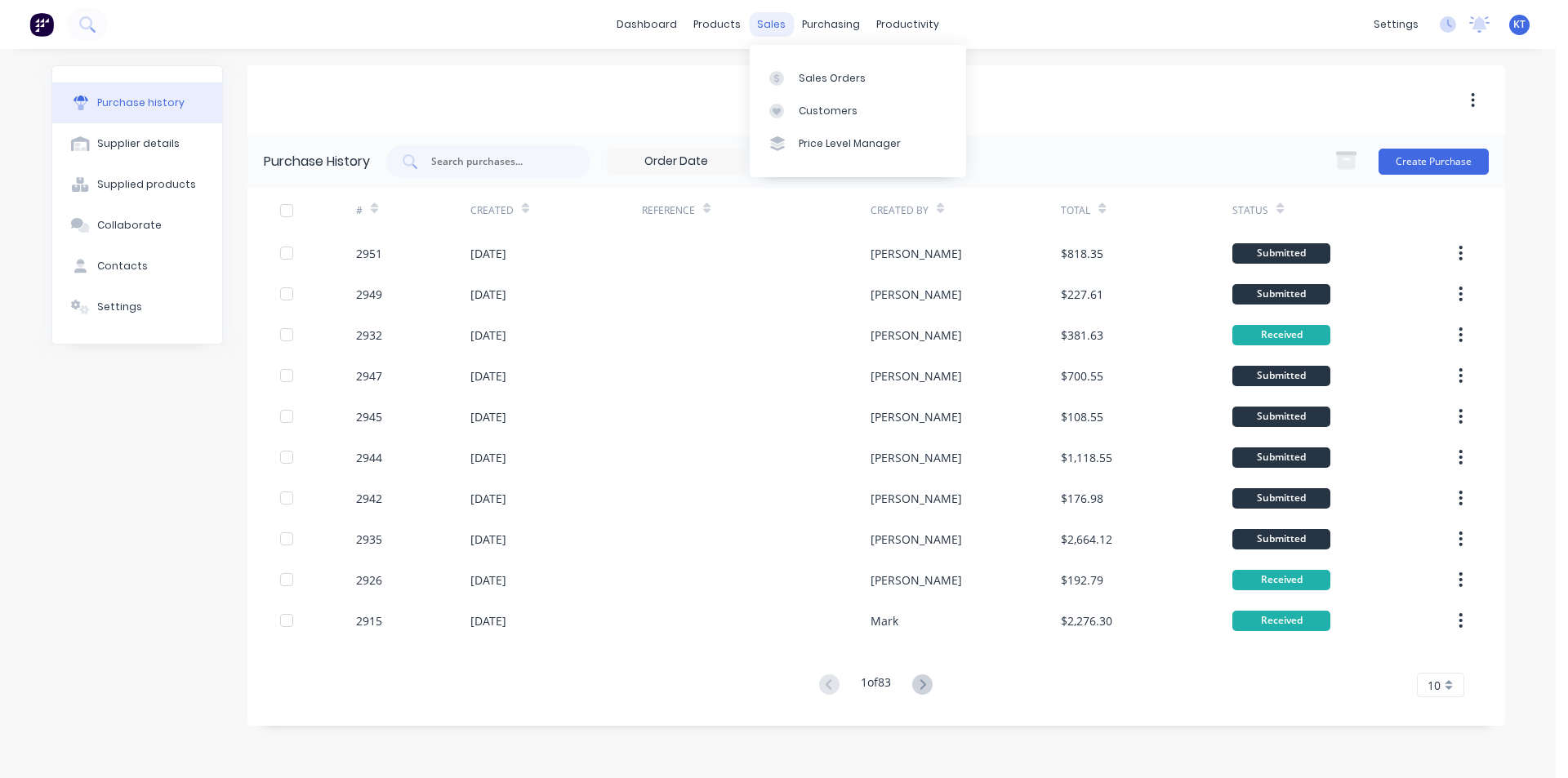
click at [772, 26] on div "sales" at bounding box center [771, 24] width 45 height 25
click at [834, 71] on div "Sales Orders" at bounding box center [832, 78] width 67 height 15
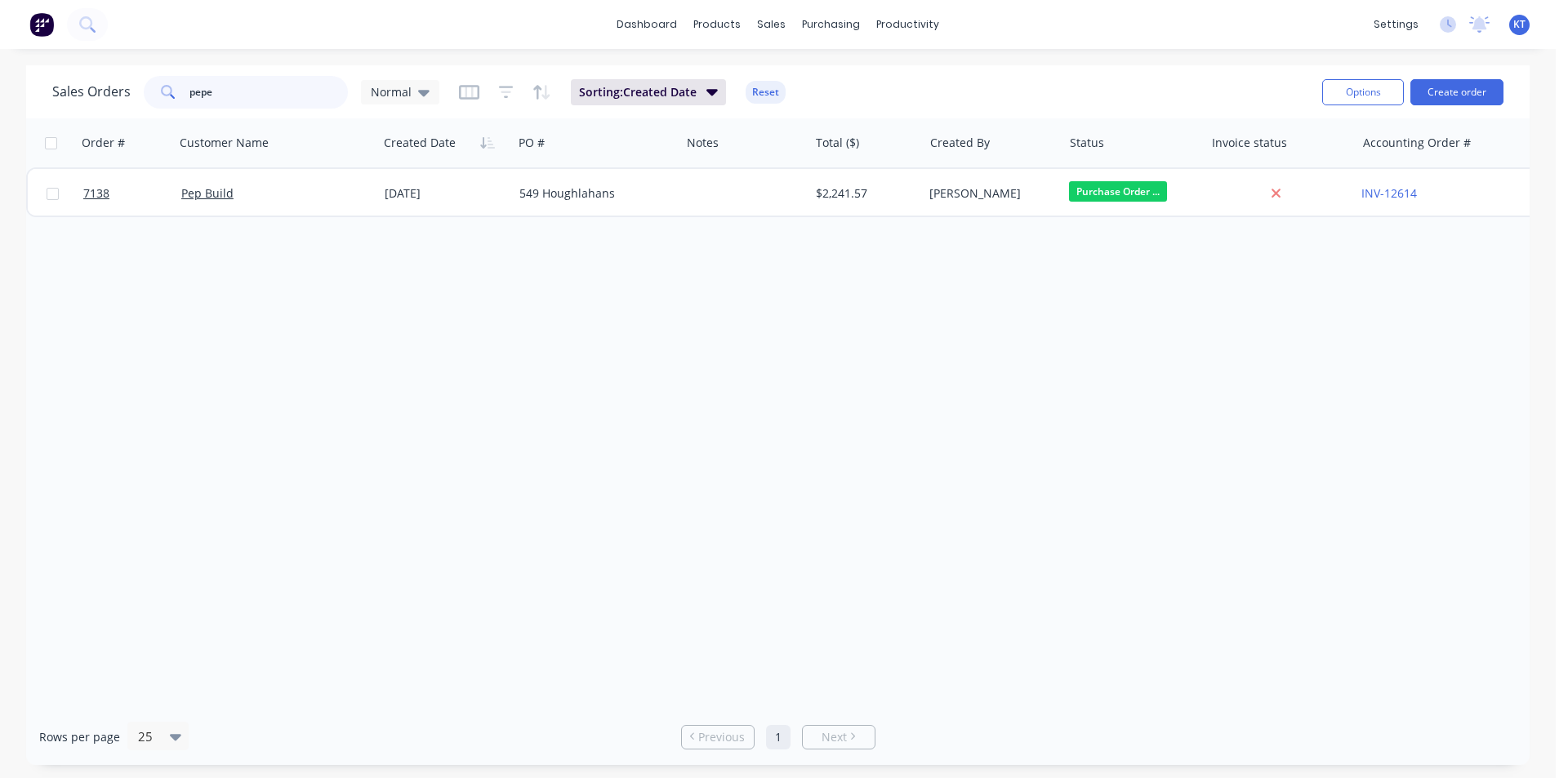
drag, startPoint x: 259, startPoint y: 98, endPoint x: 183, endPoint y: 97, distance: 76.0
click at [184, 96] on div "pepe" at bounding box center [245, 91] width 204 height 32
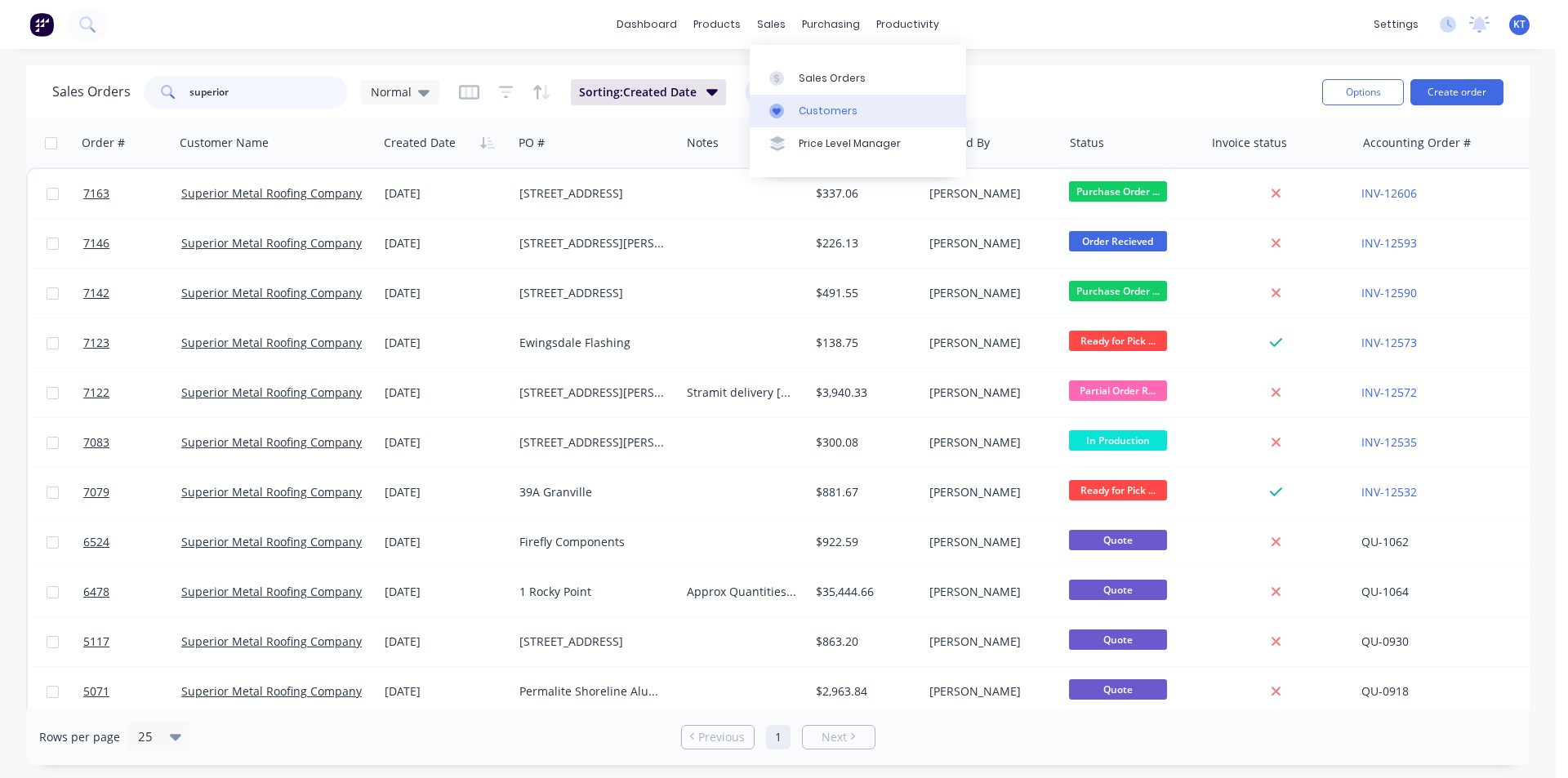
type input "superior"
click at [823, 112] on div "Customers" at bounding box center [828, 111] width 59 height 15
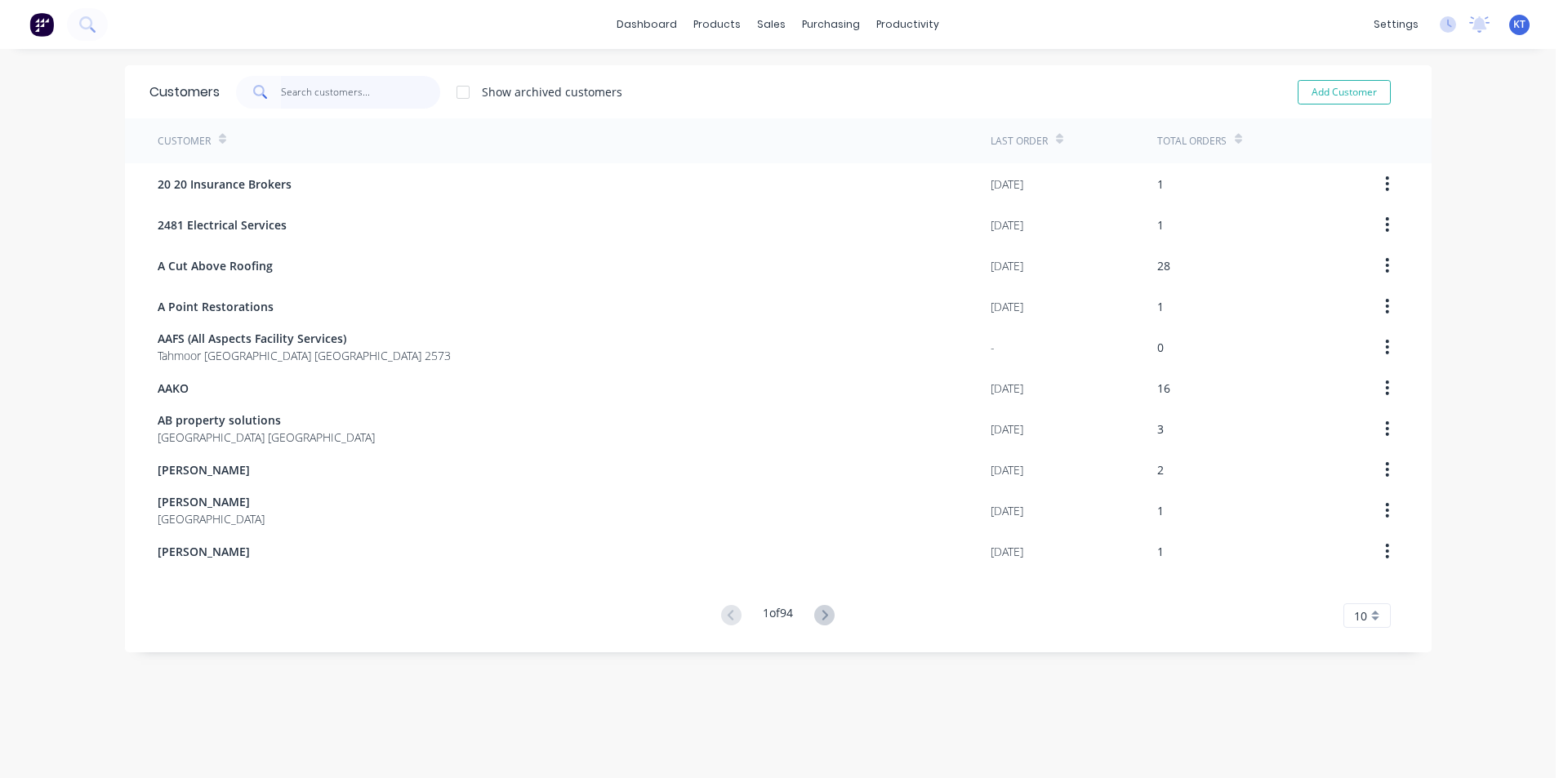
click at [332, 89] on input "text" at bounding box center [361, 91] width 160 height 32
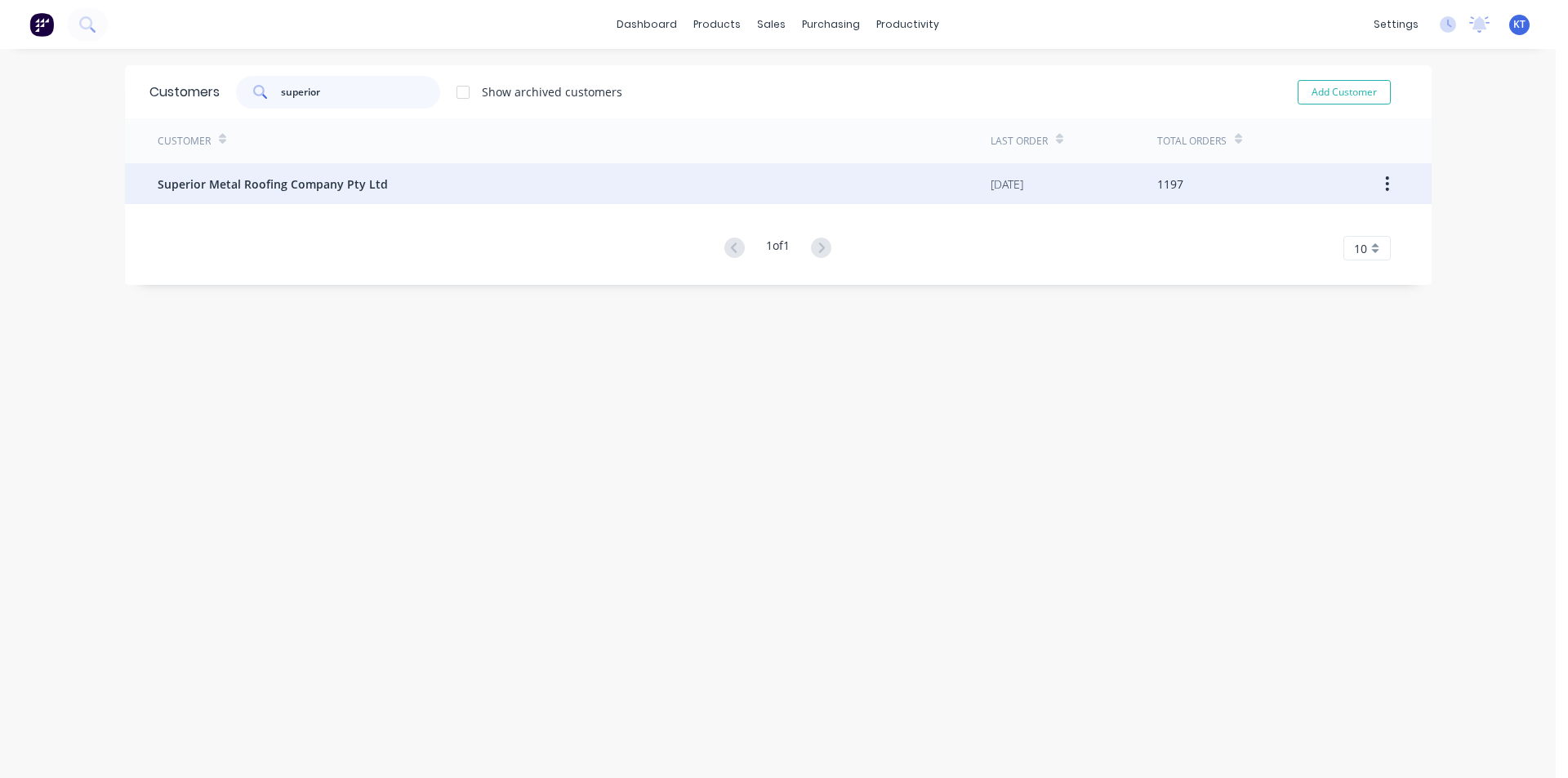
type input "superior"
click at [332, 182] on span "Superior Metal Roofing Company Pty Ltd" at bounding box center [273, 183] width 231 height 18
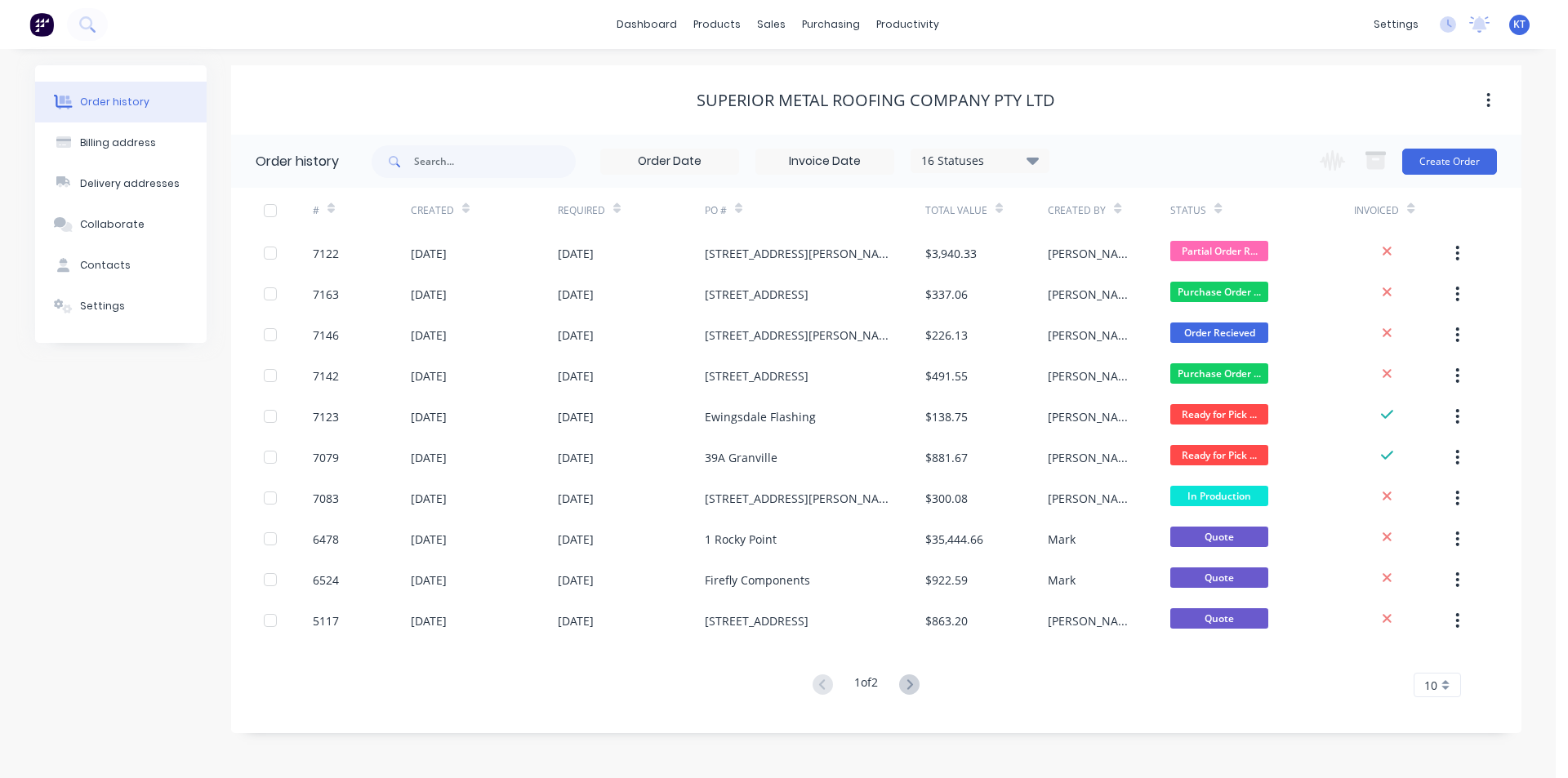
click at [1030, 162] on icon at bounding box center [1032, 159] width 12 height 19
click at [1115, 382] on label at bounding box center [1115, 382] width 0 height 0
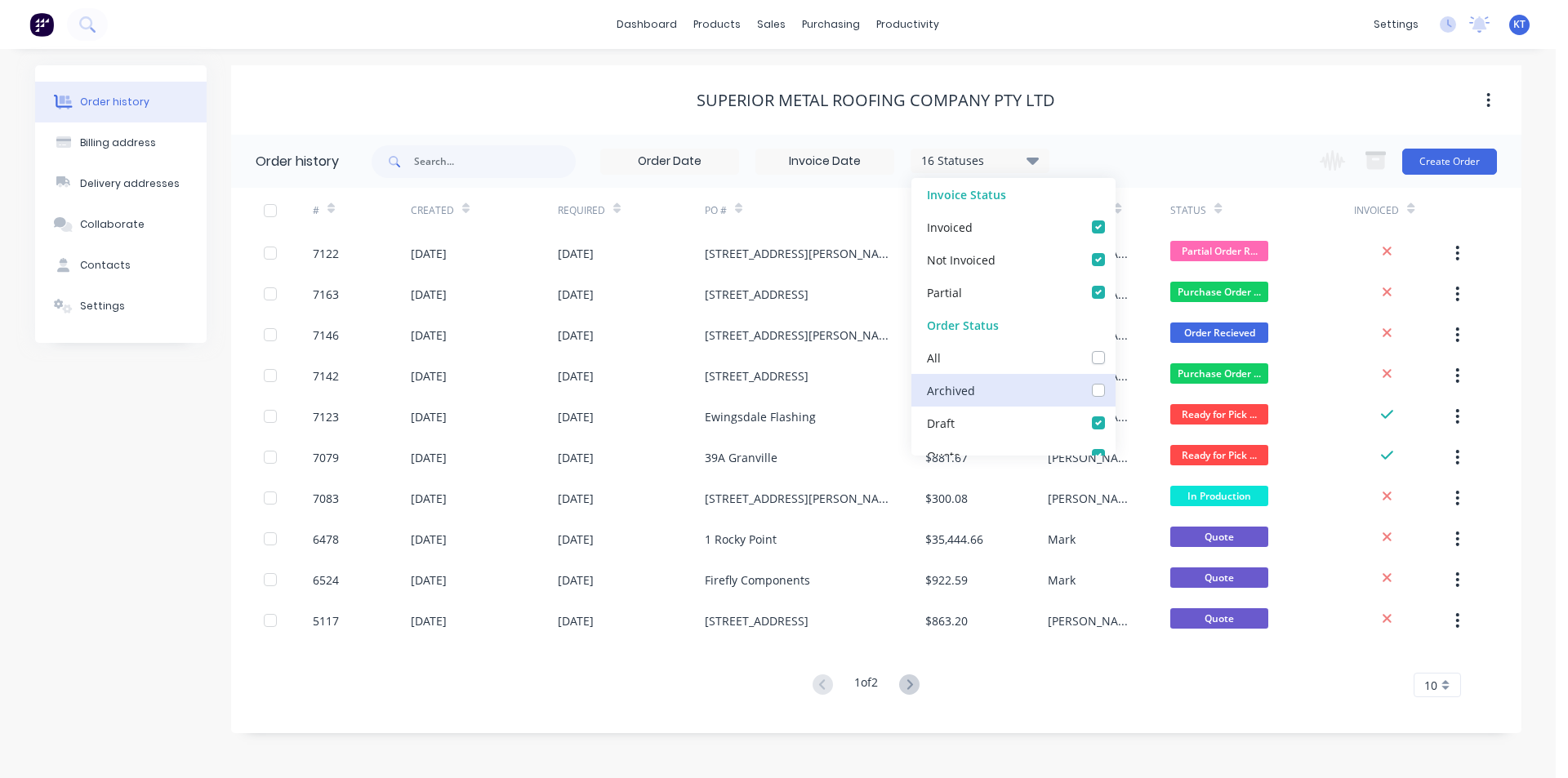
click at [1115, 394] on input "checkbox" at bounding box center [1122, 389] width 13 height 16
checkbox input "true"
click at [1166, 107] on div "Superior Metal Roofing Company Pty Ltd" at bounding box center [876, 100] width 1290 height 19
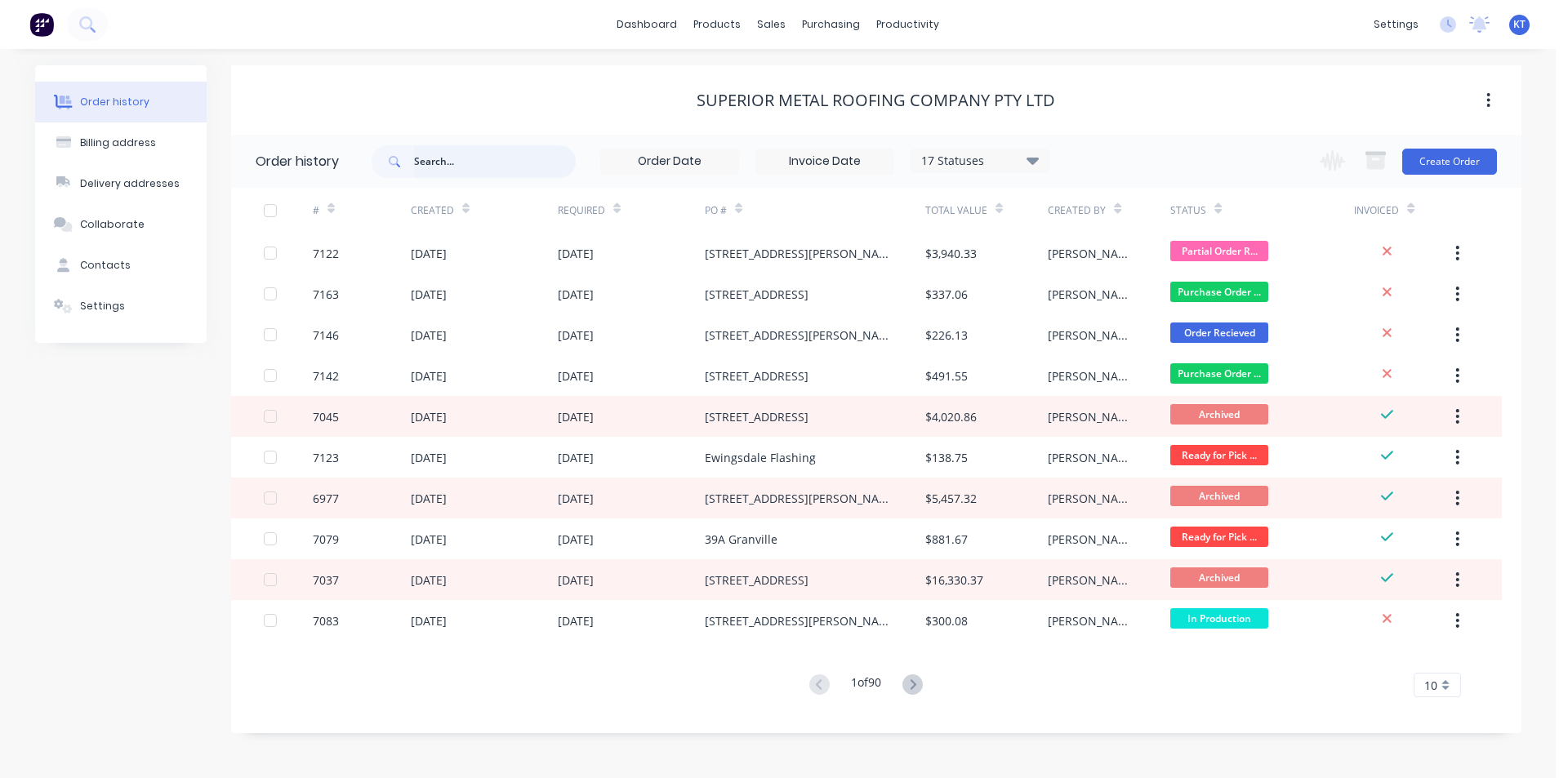
click at [433, 160] on input "text" at bounding box center [494, 161] width 161 height 32
type input "jasper"
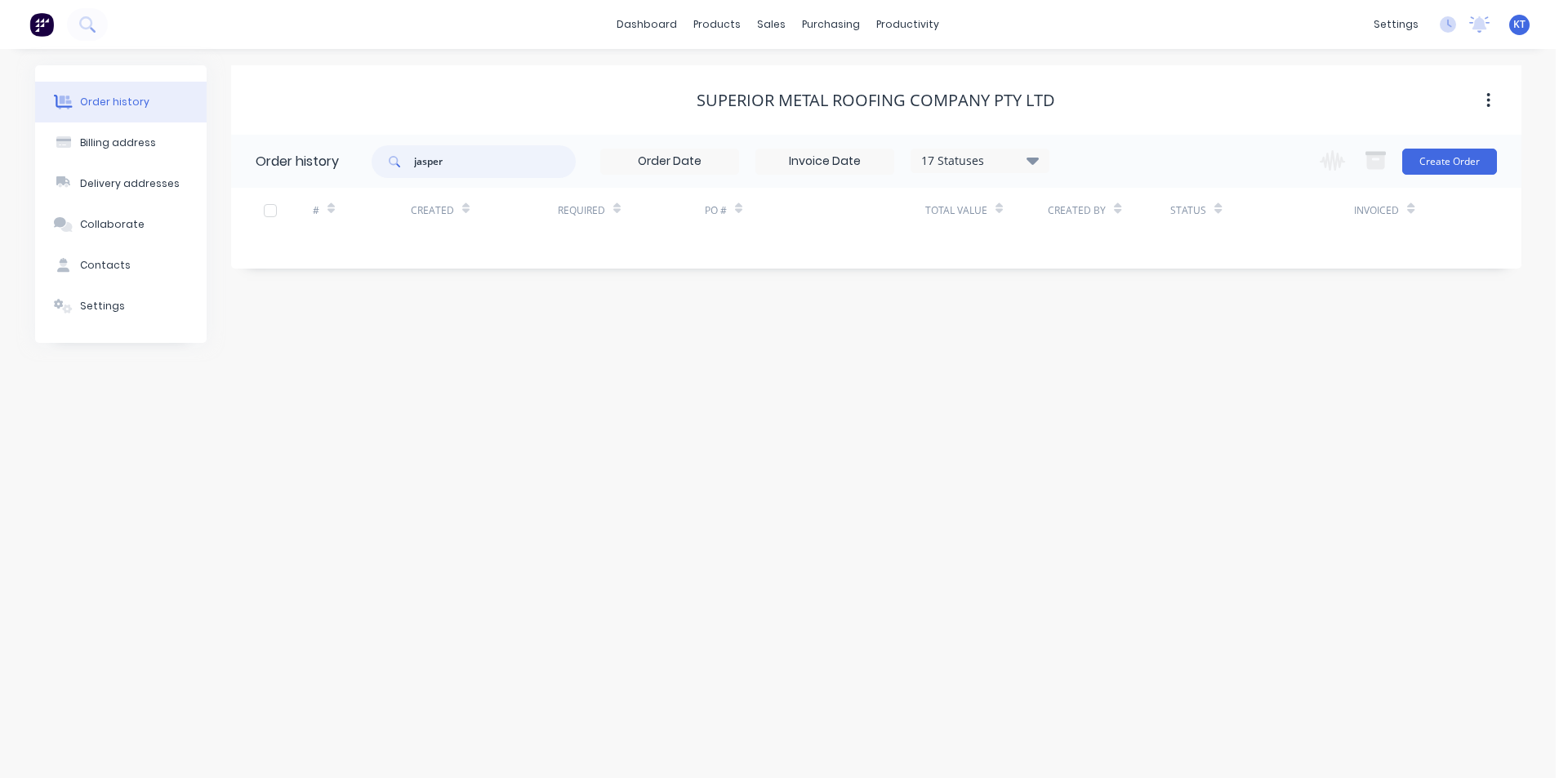
drag, startPoint x: 469, startPoint y: 161, endPoint x: 450, endPoint y: 160, distance: 19.0
click at [450, 160] on input "jasper" at bounding box center [494, 161] width 161 height 32
click at [448, 160] on input "jasper" at bounding box center [494, 161] width 161 height 32
drag, startPoint x: 491, startPoint y: 161, endPoint x: 374, endPoint y: 173, distance: 117.6
click at [374, 173] on div "jasper" at bounding box center [473, 161] width 204 height 32
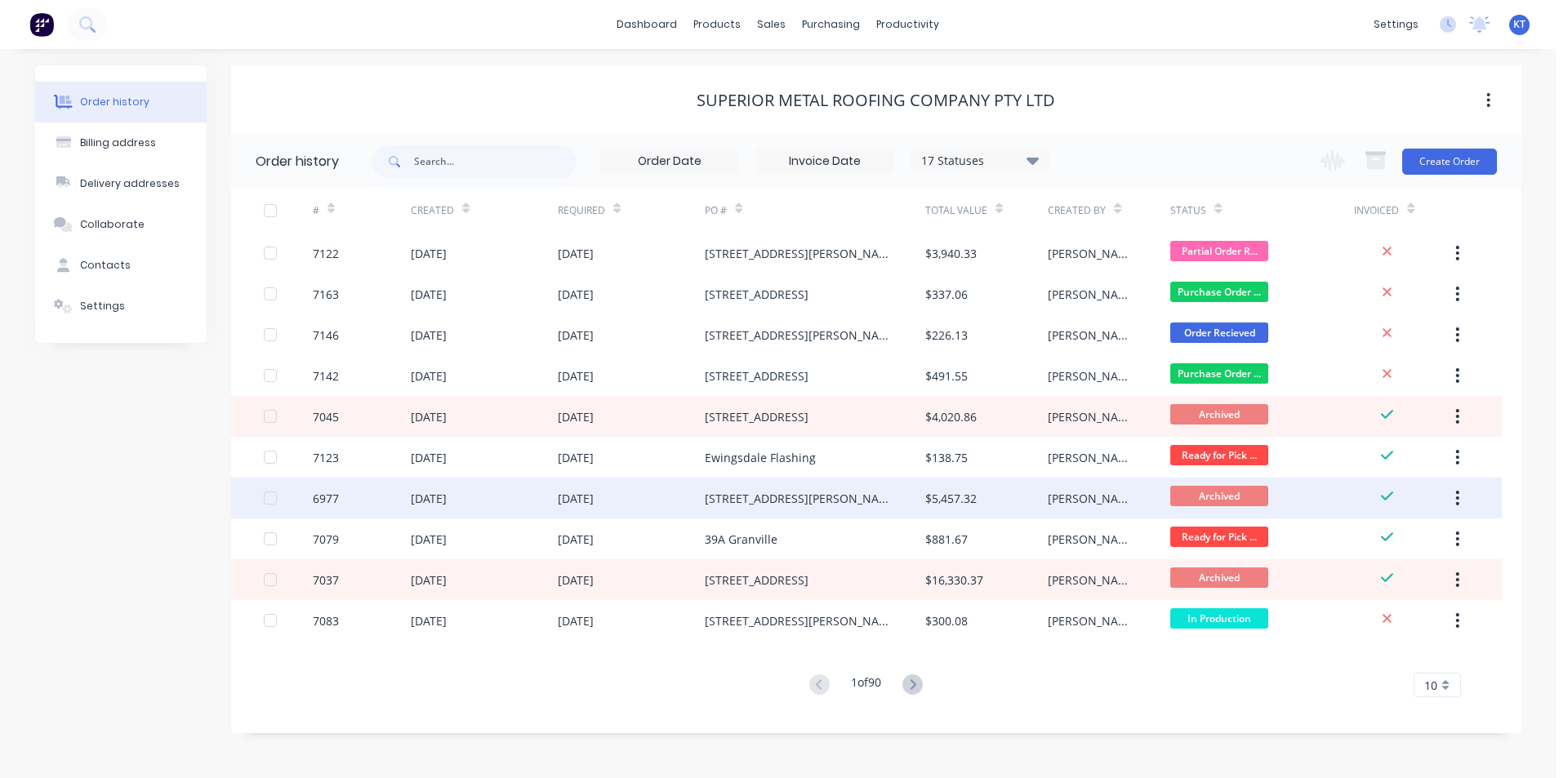
click at [675, 505] on div "[DATE]" at bounding box center [631, 498] width 147 height 41
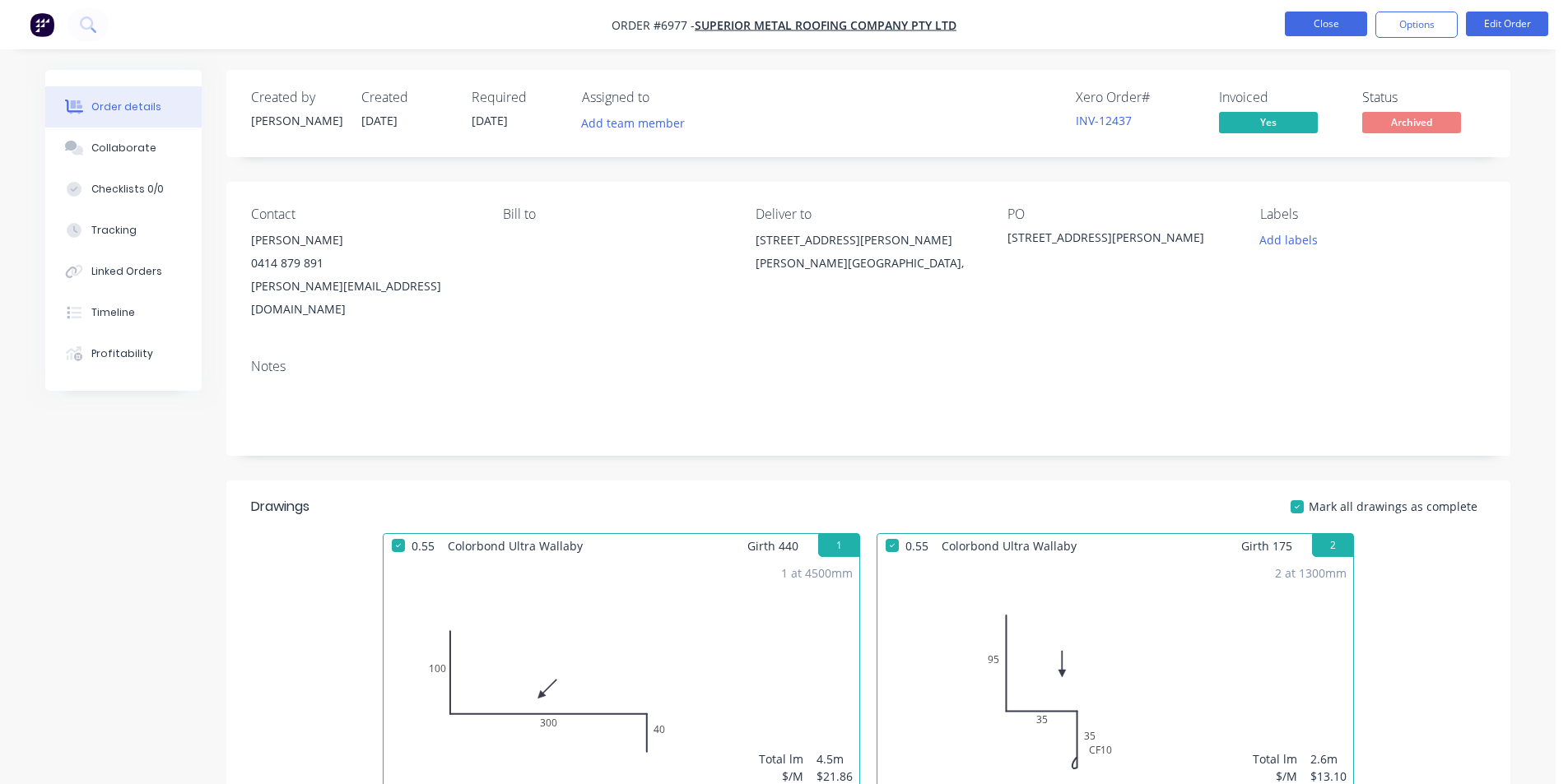
click at [1331, 24] on button "Close" at bounding box center [1325, 23] width 83 height 25
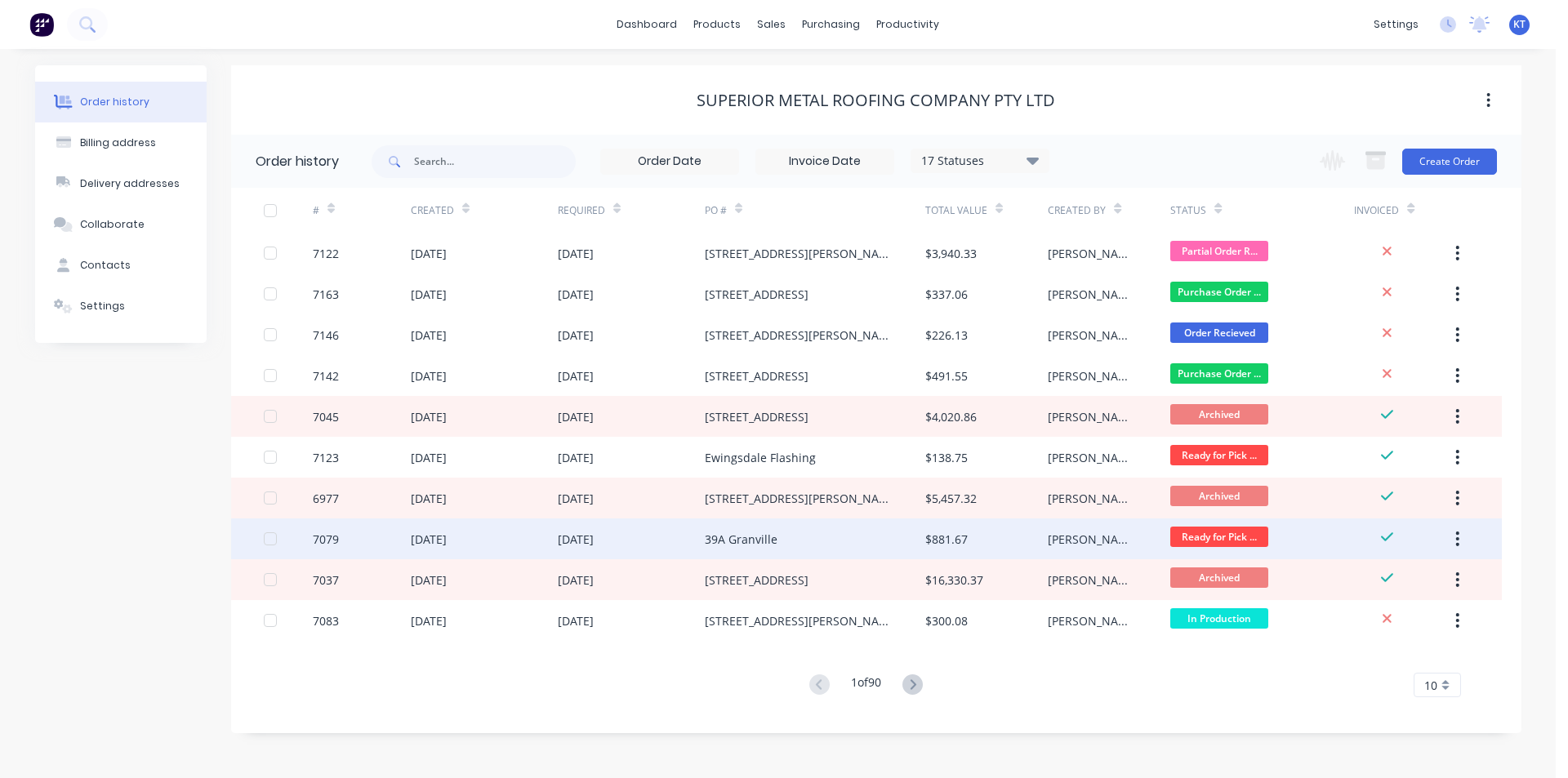
click at [594, 538] on div "[DATE]" at bounding box center [576, 539] width 36 height 18
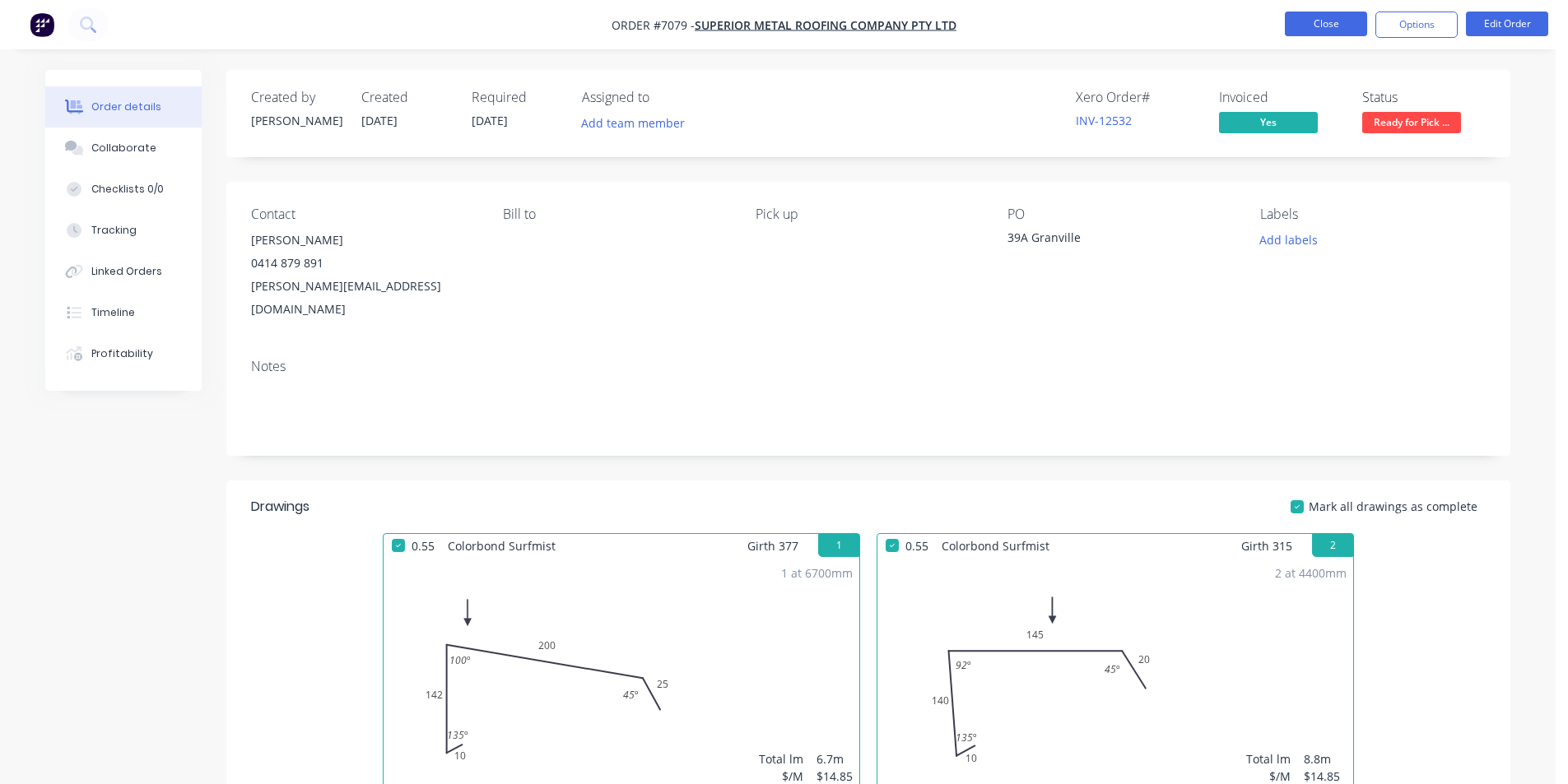
click at [1320, 16] on button "Close" at bounding box center [1325, 23] width 83 height 25
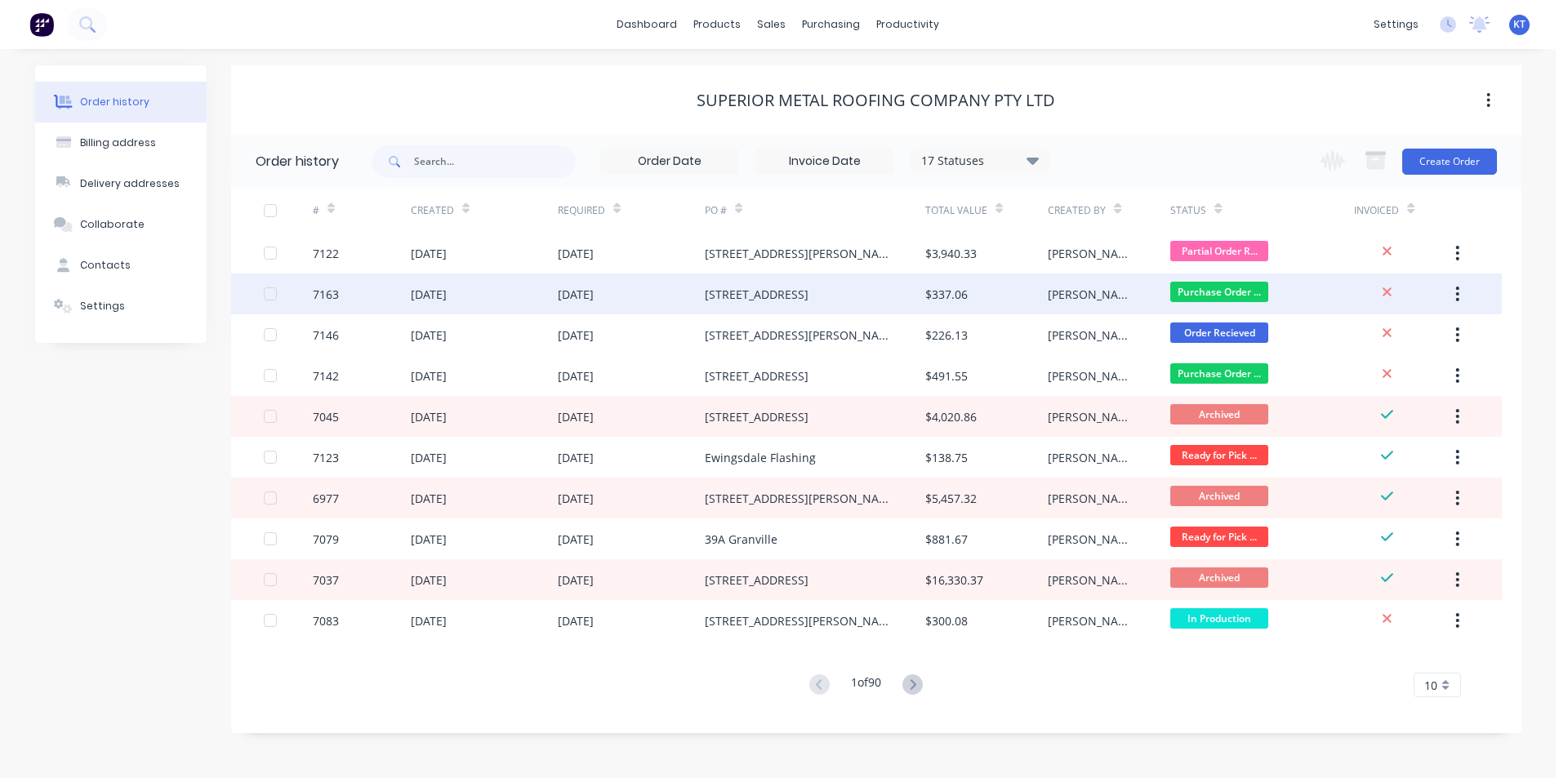
click at [540, 308] on div "[DATE]" at bounding box center [483, 294] width 147 height 41
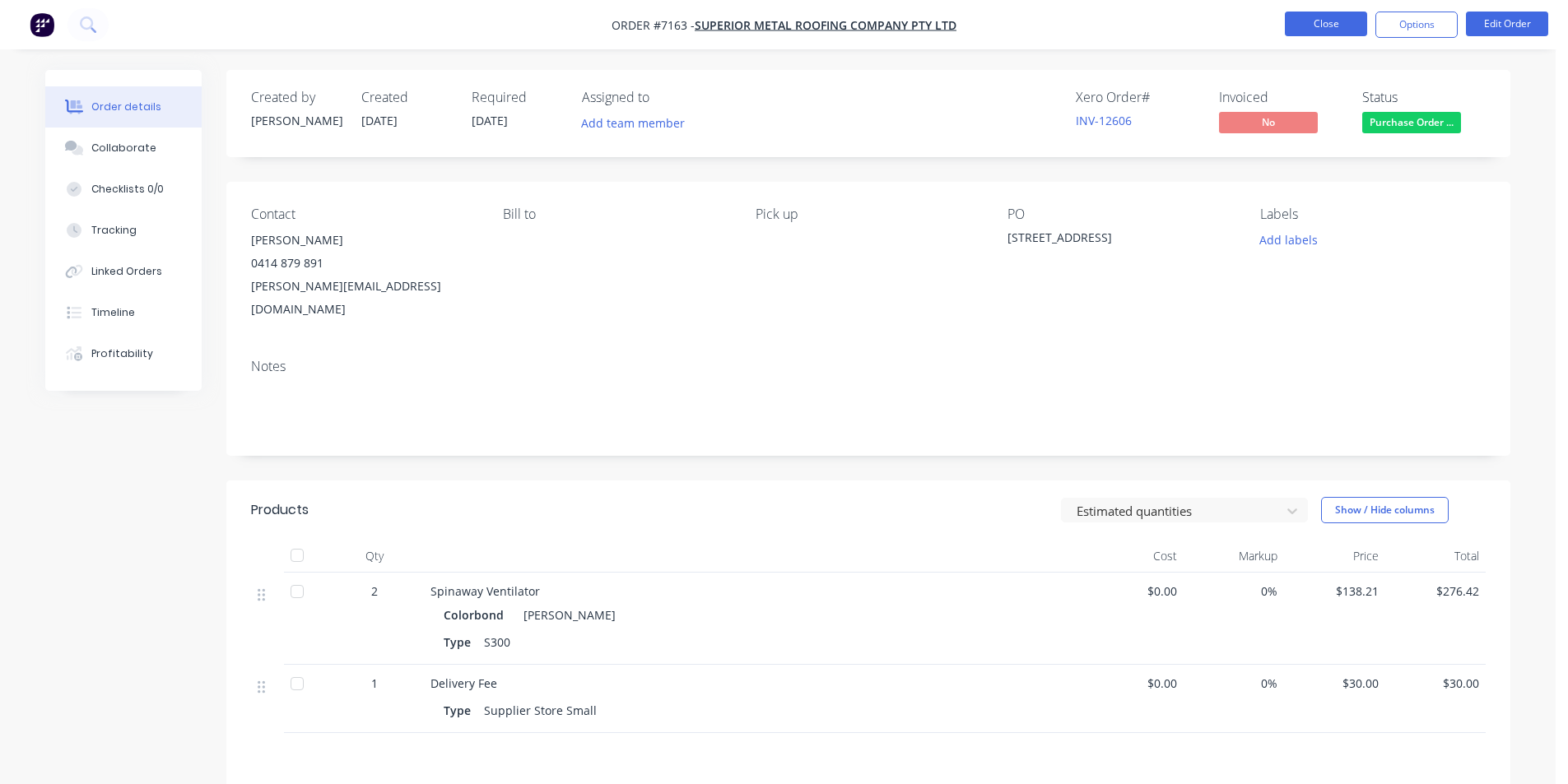
click at [1315, 20] on button "Close" at bounding box center [1325, 23] width 83 height 25
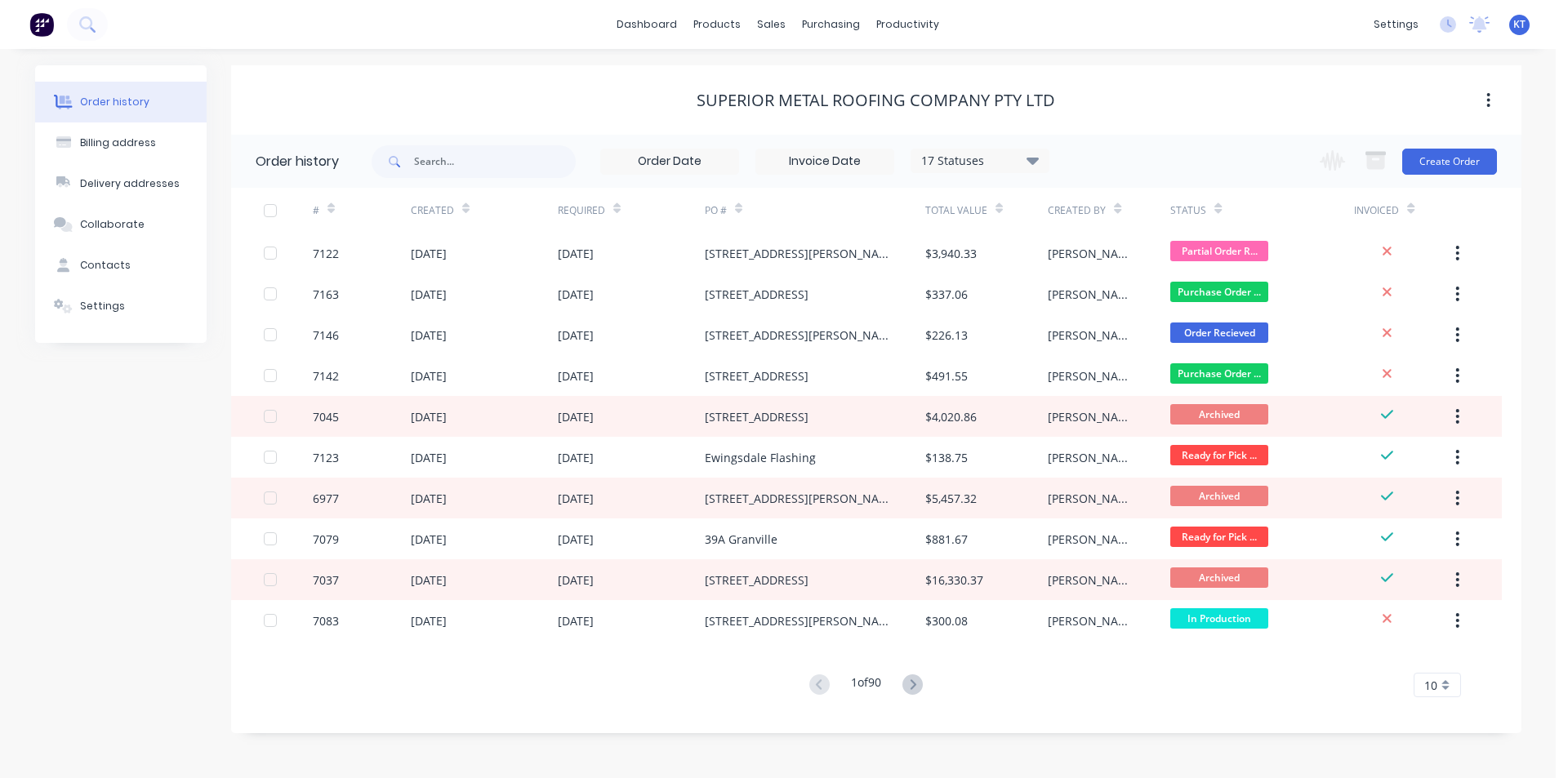
click at [461, 112] on div "Superior Metal Roofing Company Pty Ltd" at bounding box center [876, 100] width 1290 height 29
click at [796, 86] on link "Sales Orders" at bounding box center [858, 77] width 217 height 32
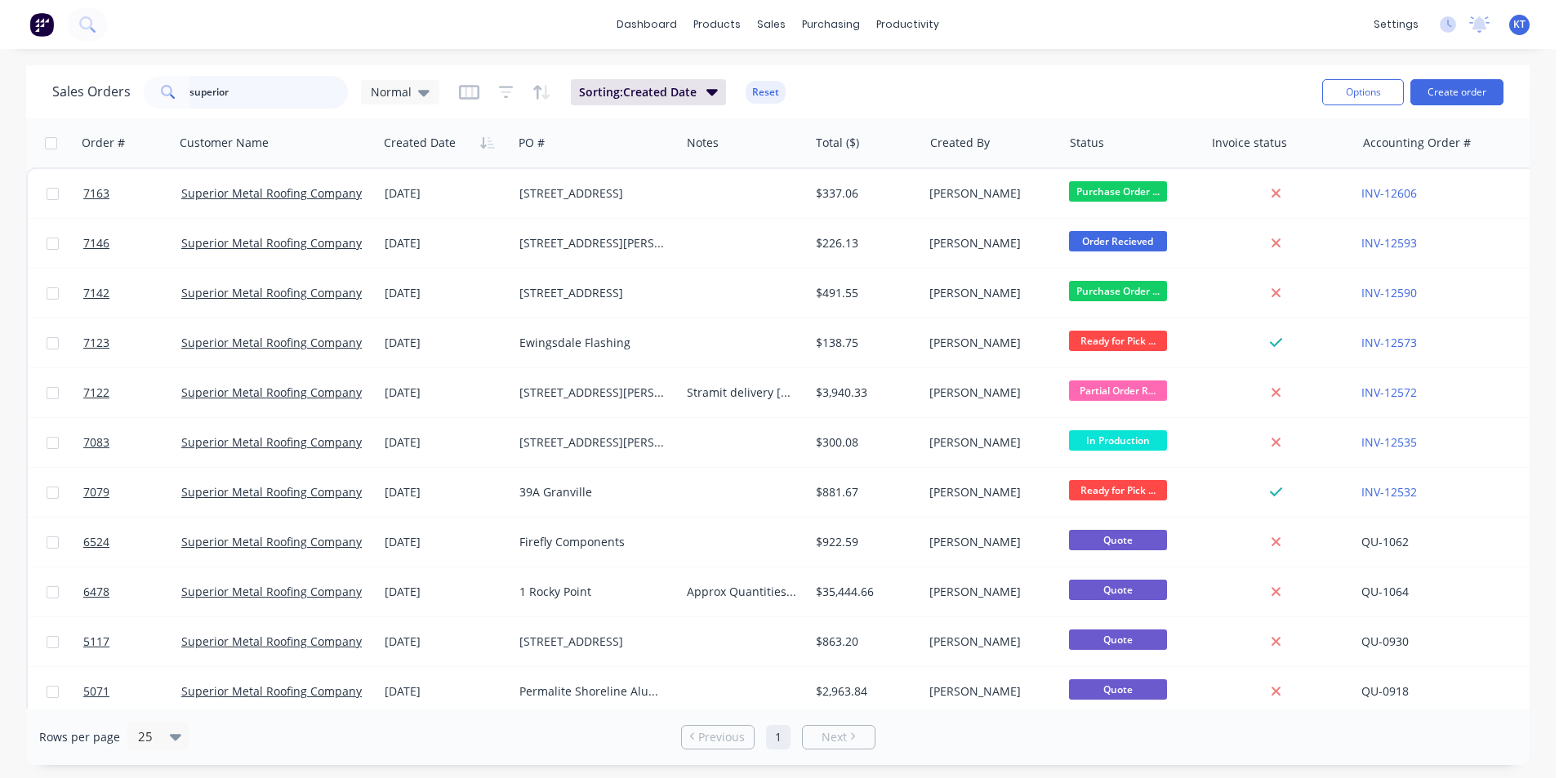
click at [276, 88] on input "superior" at bounding box center [268, 91] width 160 height 32
drag, startPoint x: 276, startPoint y: 88, endPoint x: 276, endPoint y: 97, distance: 9.0
click at [276, 97] on input "superior" at bounding box center [268, 91] width 160 height 32
click at [836, 89] on link "Purchase Orders" at bounding box center [899, 77] width 217 height 32
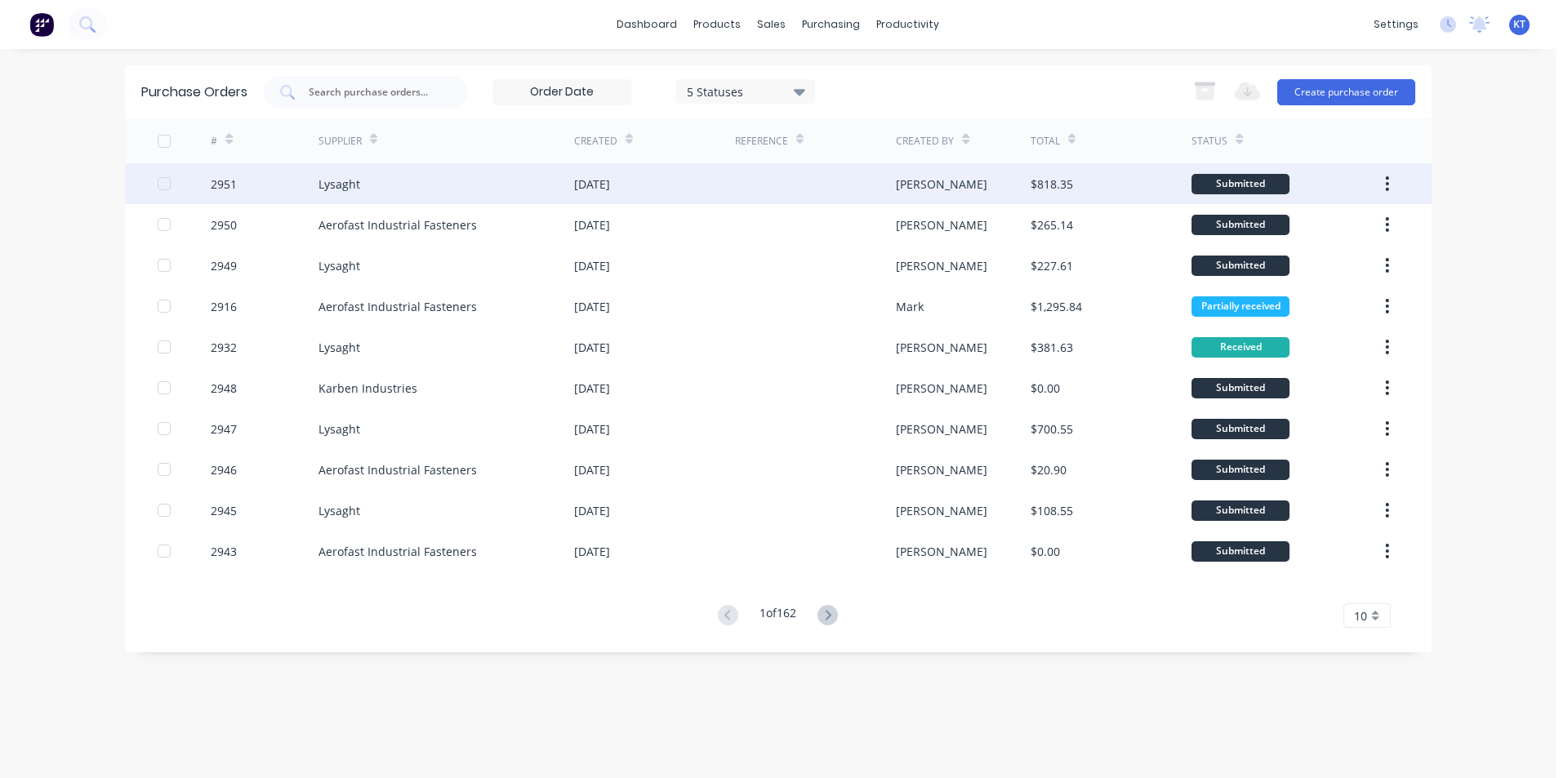
click at [390, 180] on div "Lysaght" at bounding box center [445, 183] width 255 height 41
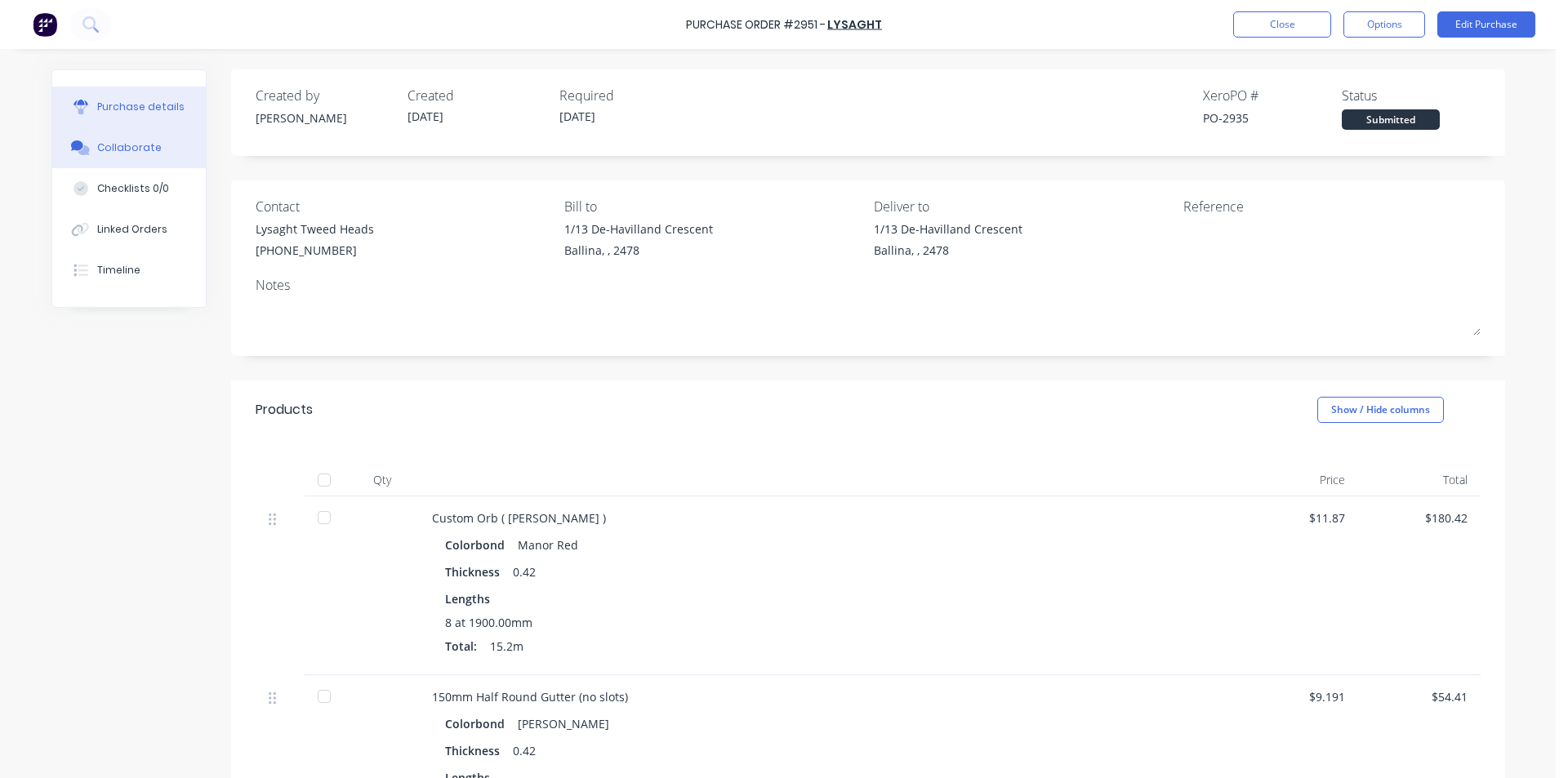
click at [143, 149] on div "Collaborate" at bounding box center [129, 147] width 65 height 15
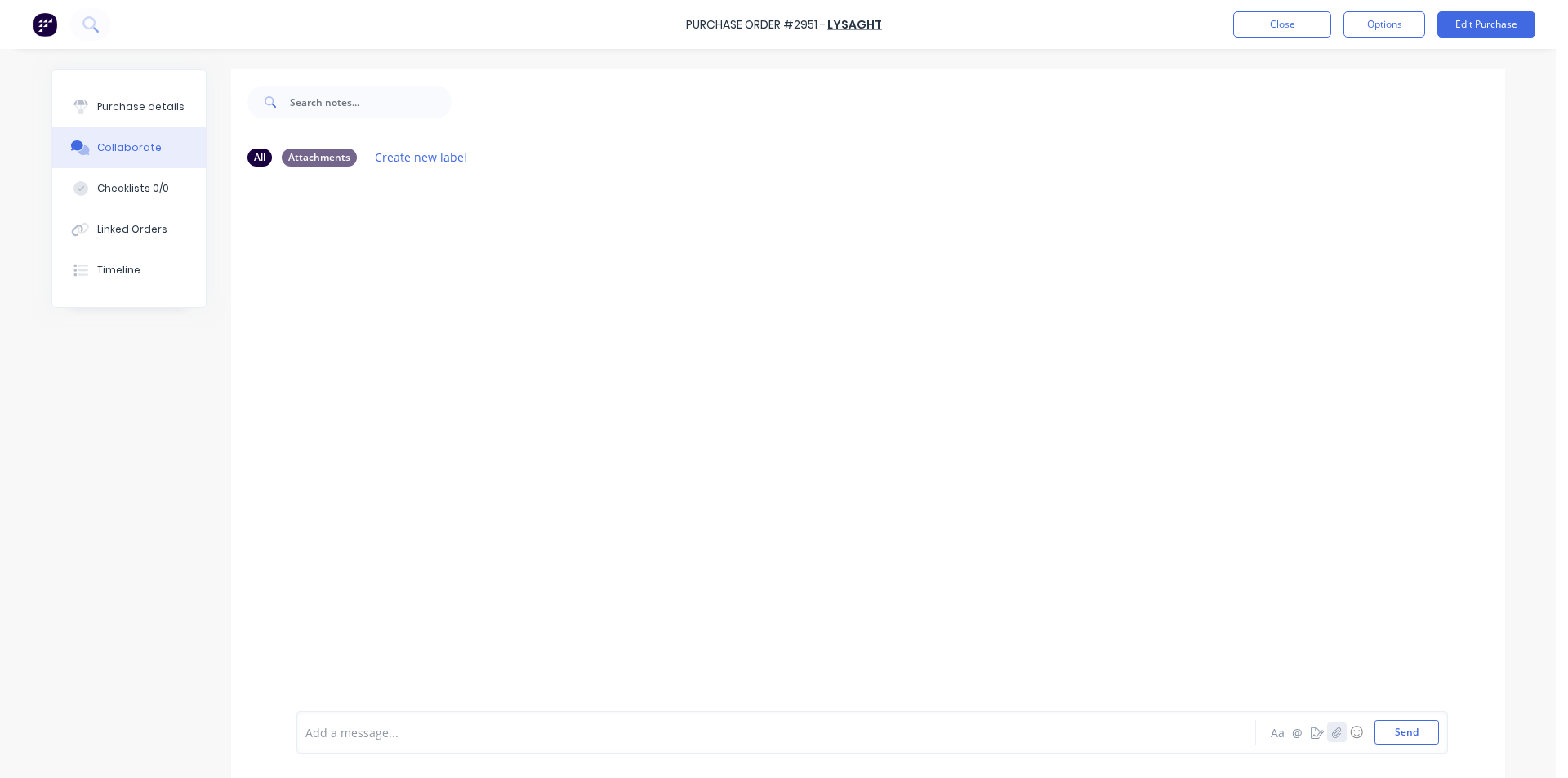
click at [1333, 729] on icon "button" at bounding box center [1336, 732] width 10 height 11
click at [1396, 749] on div "Add a message... Aa @ ☺ Send" at bounding box center [872, 690] width 1152 height 125
click at [1396, 732] on button "Send" at bounding box center [1407, 732] width 65 height 25
click at [1310, 28] on button "Close" at bounding box center [1282, 24] width 98 height 26
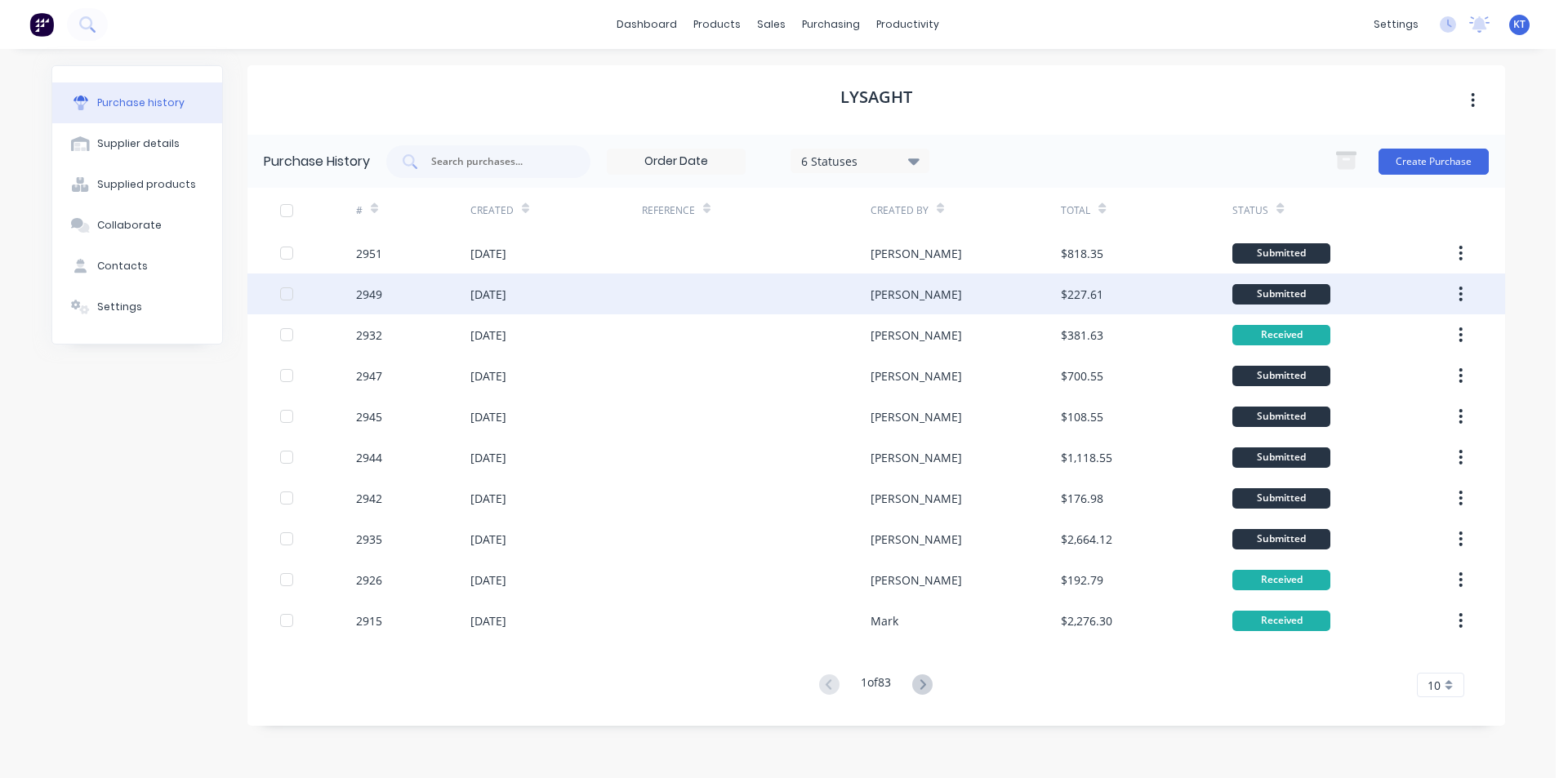
click at [953, 286] on div "[PERSON_NAME]" at bounding box center [966, 294] width 190 height 41
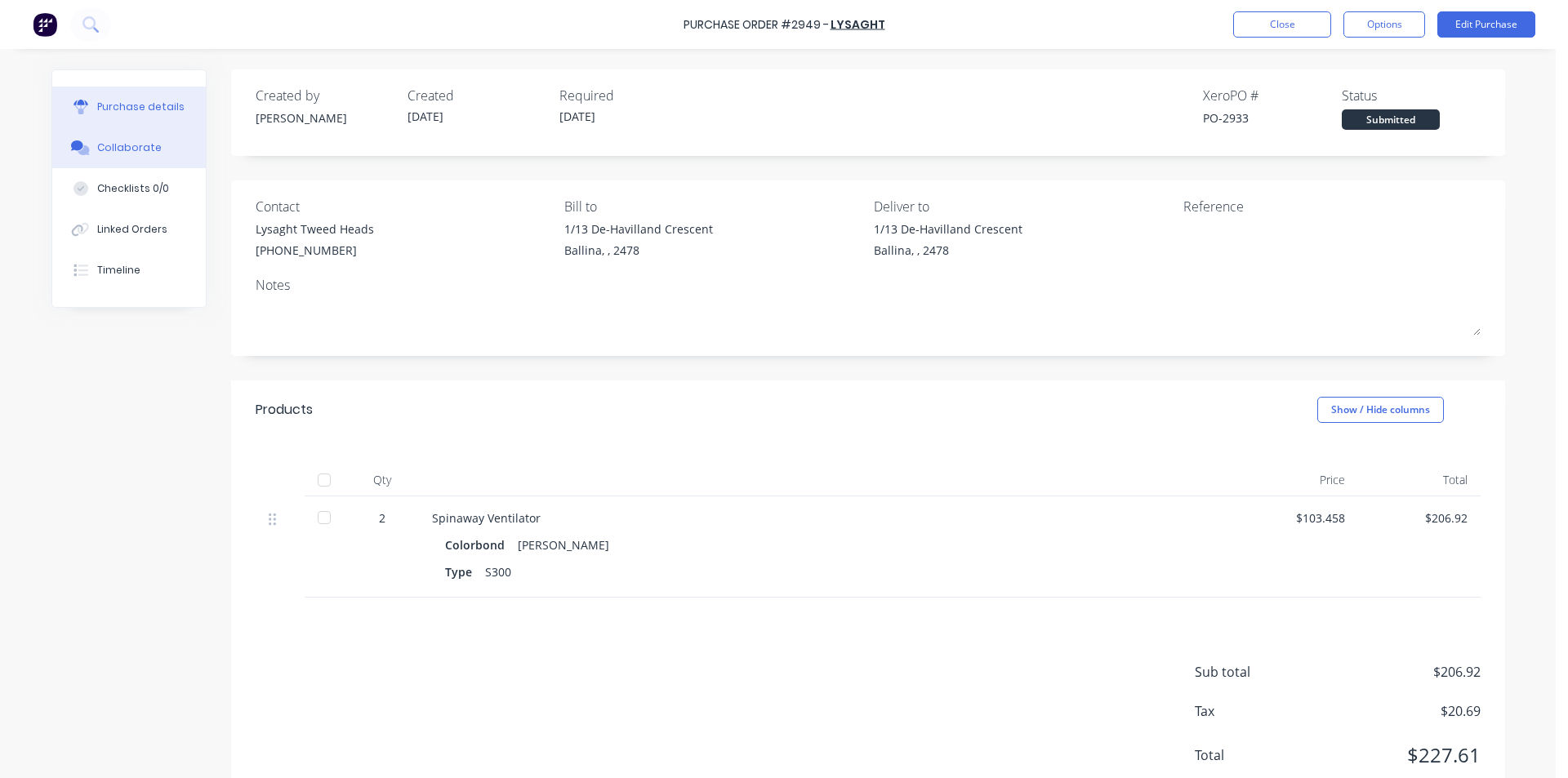
click at [155, 137] on button "Collaborate" at bounding box center [129, 147] width 153 height 41
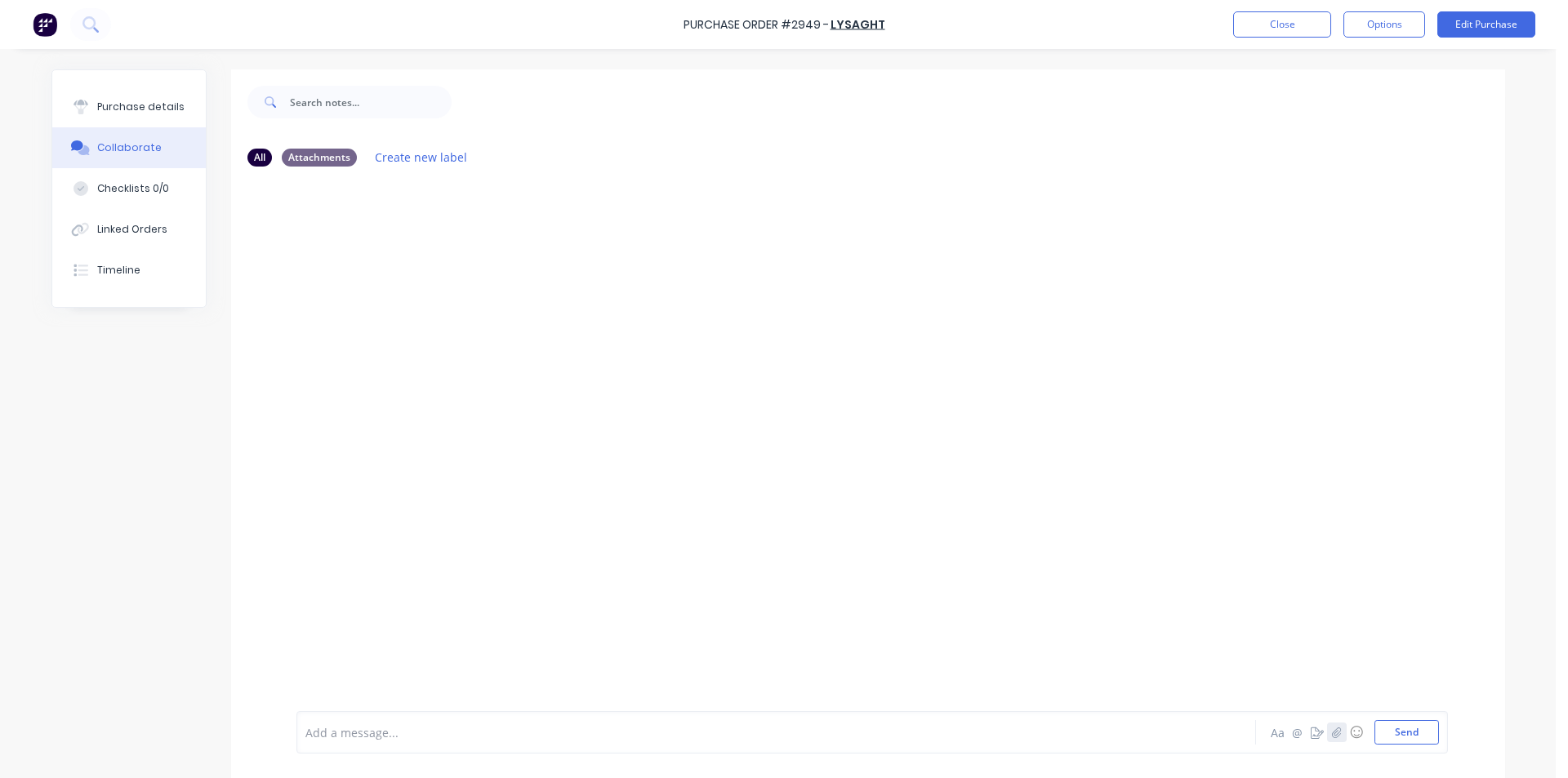
click at [1332, 733] on icon "button" at bounding box center [1336, 732] width 9 height 11
click at [1401, 743] on button "Send" at bounding box center [1407, 732] width 65 height 25
click at [1275, 18] on button "Close" at bounding box center [1282, 24] width 98 height 26
